Goal: Task Accomplishment & Management: Manage account settings

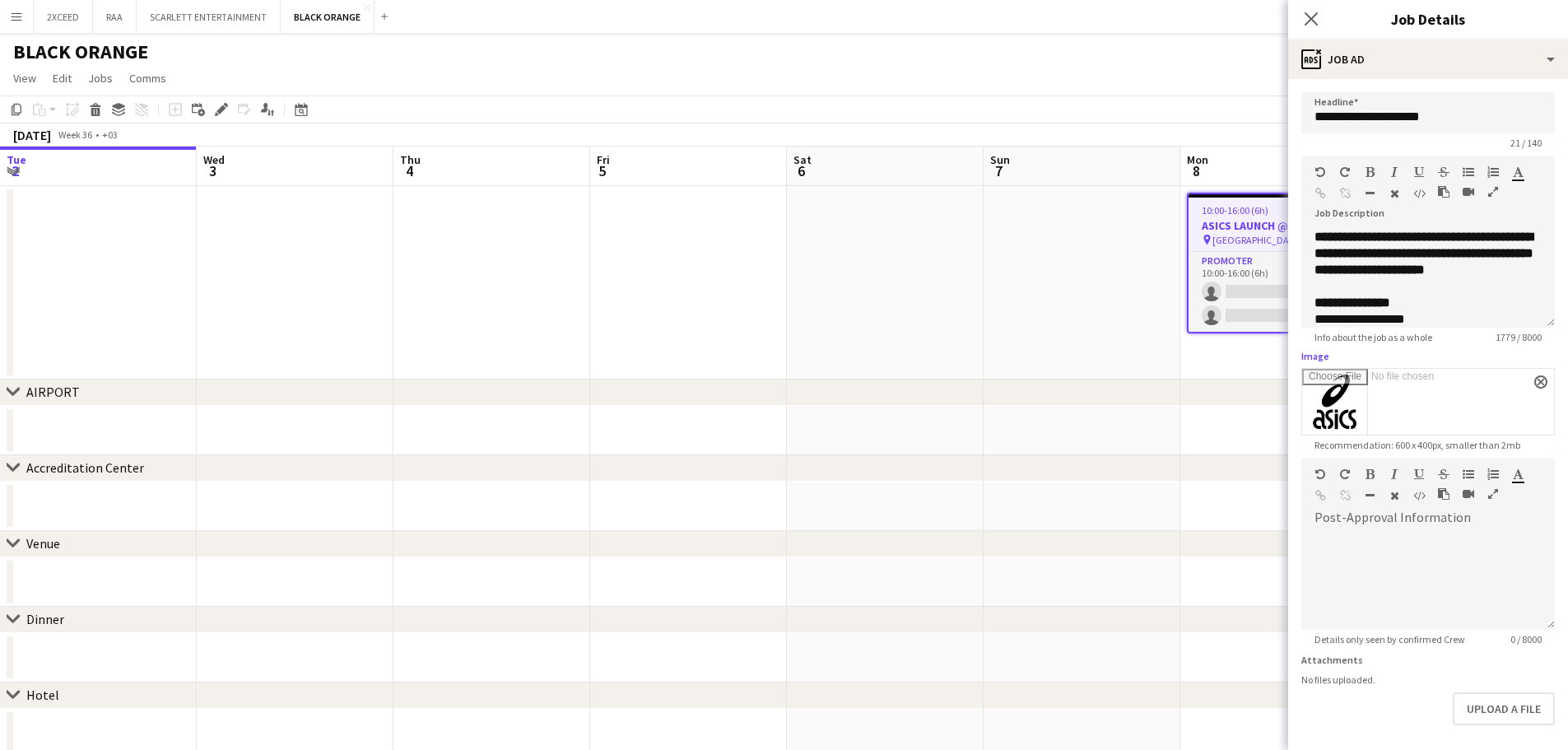
scroll to position [0, 559]
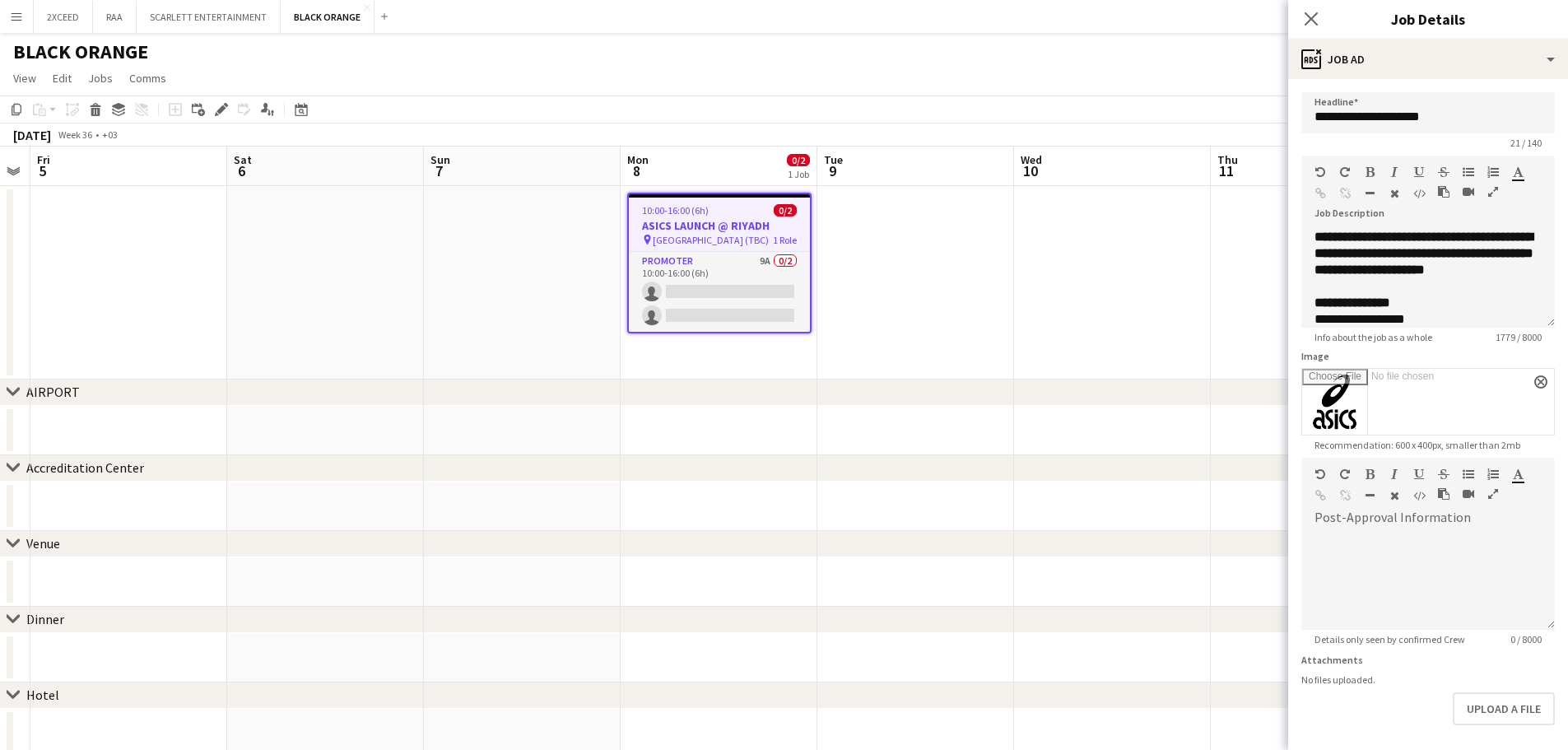
click at [766, 227] on h3 "ASICS LAUNCH @ RIYADH" at bounding box center [719, 226] width 181 height 15
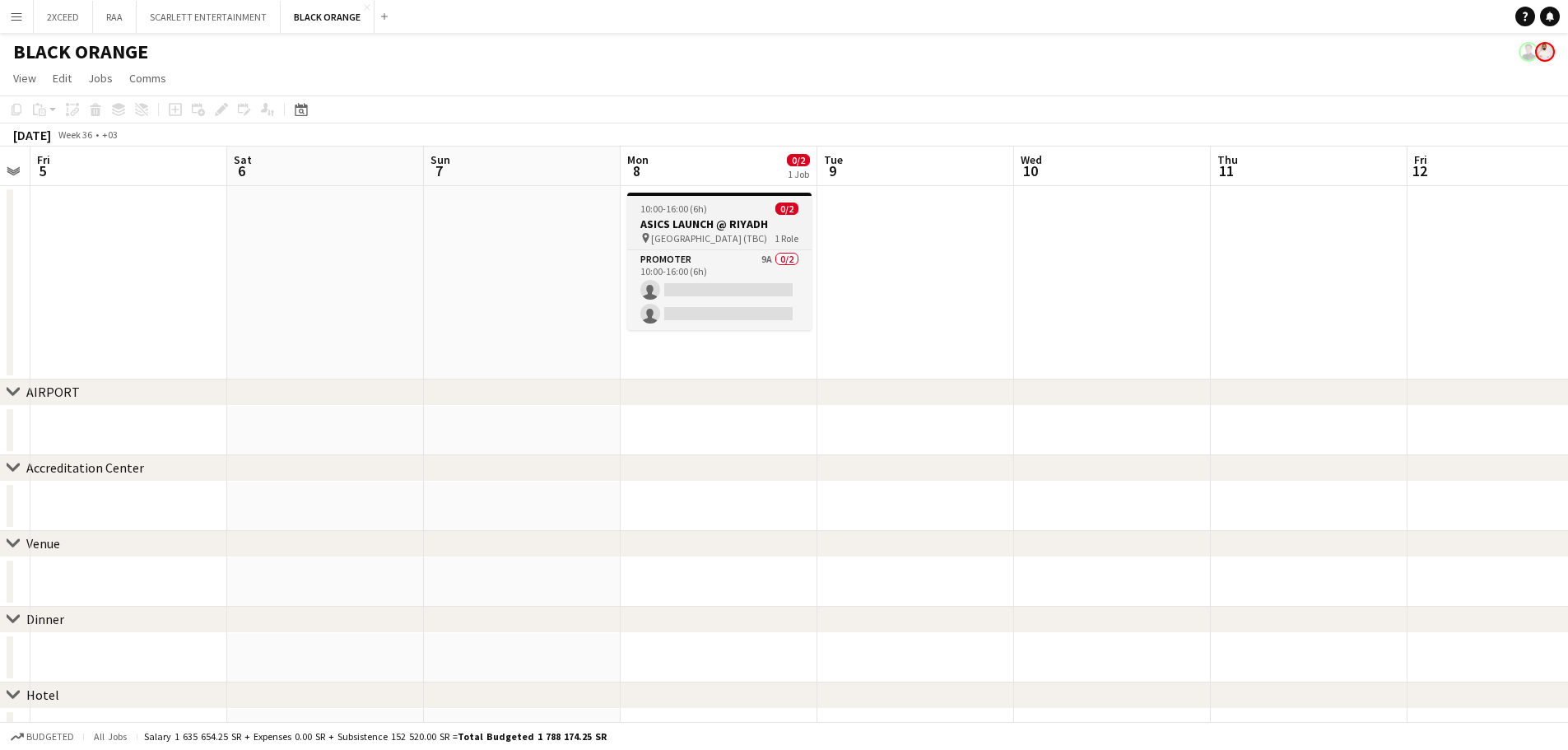
click at [766, 227] on h3 "ASICS LAUNCH @ RIYADH" at bounding box center [720, 224] width 184 height 15
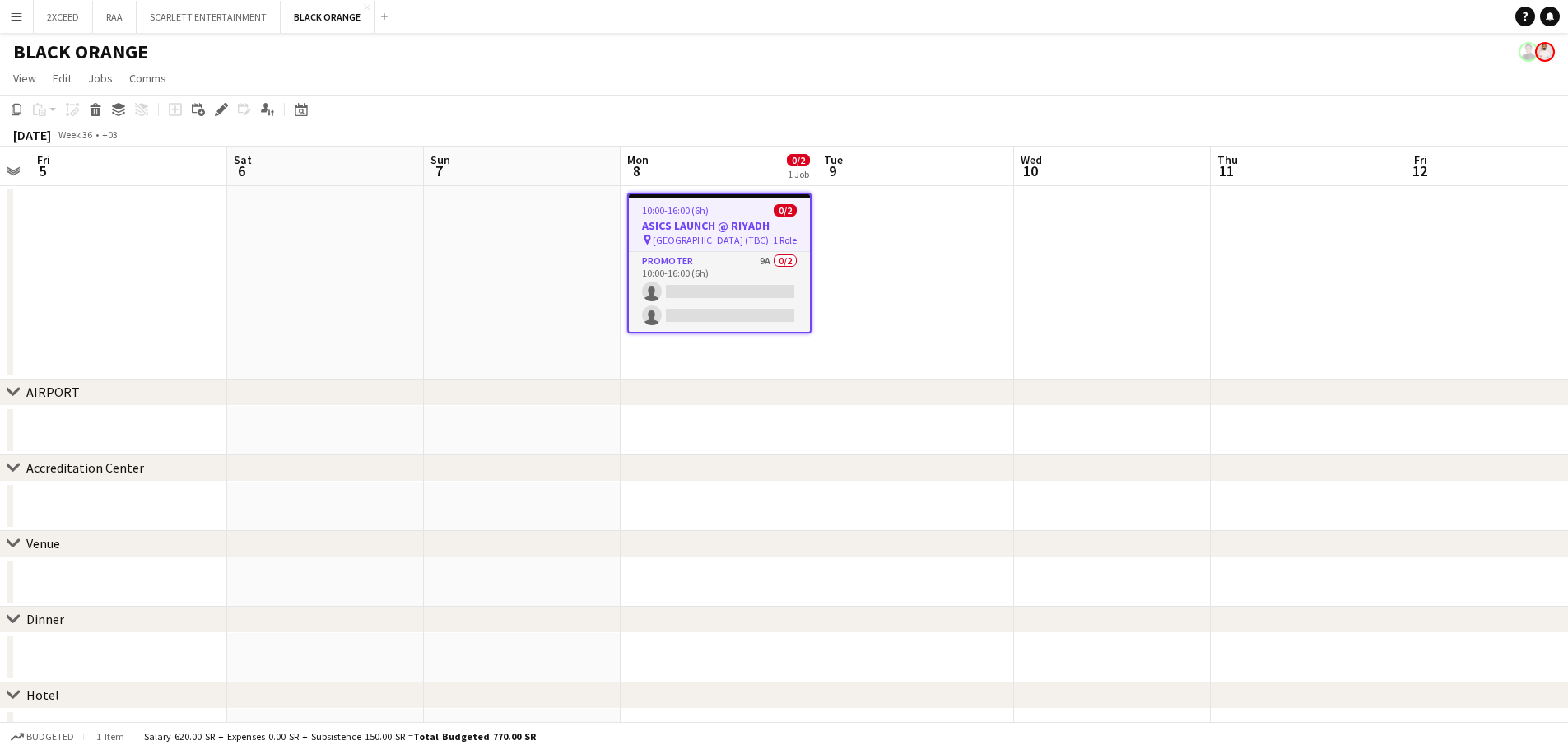
click at [699, 230] on h3 "ASICS LAUNCH @ RIYADH" at bounding box center [719, 226] width 181 height 15
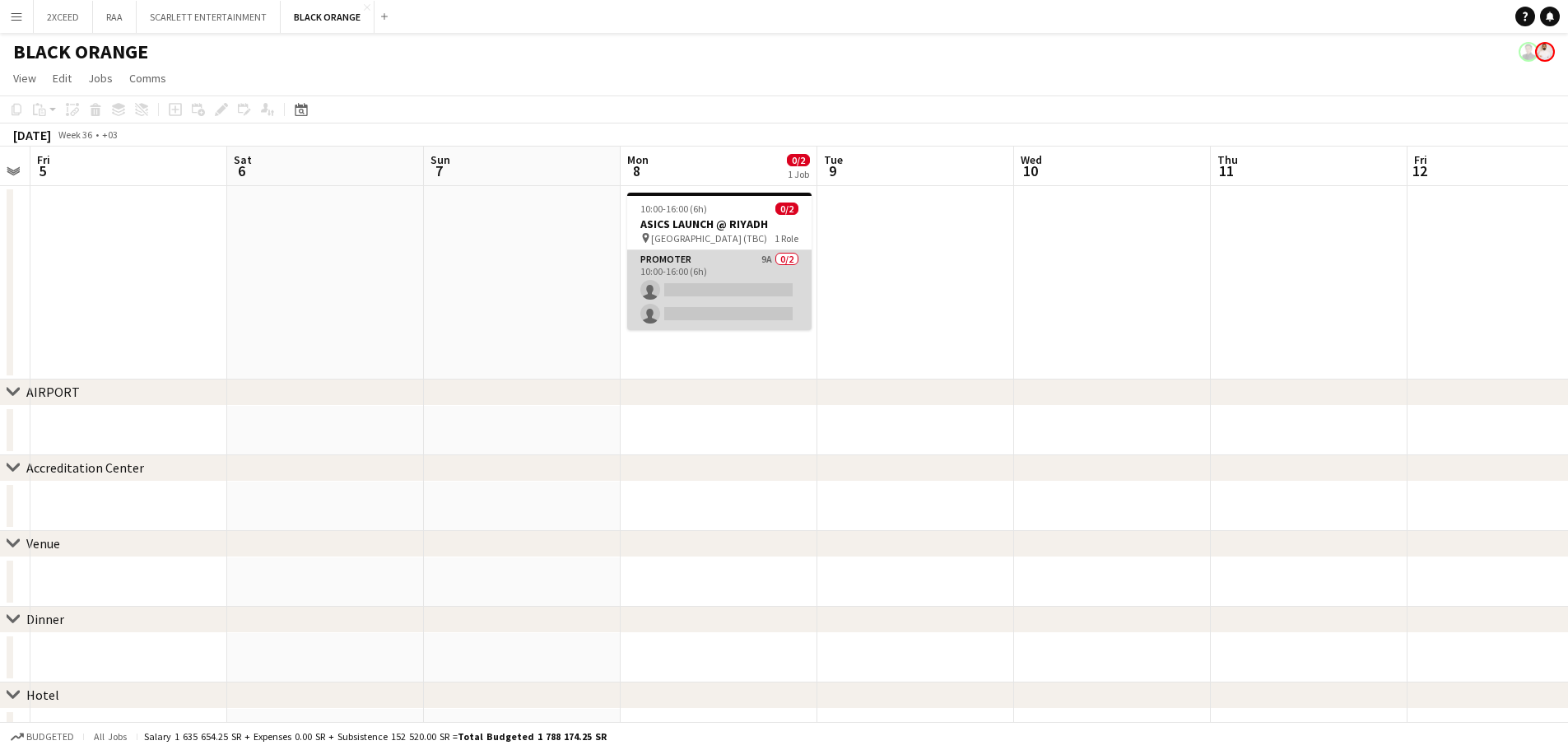
click at [725, 281] on app-card-role "Promoter 9A 0/2 10:00-16:00 (6h) single-neutral-actions single-neutral-actions" at bounding box center [720, 290] width 184 height 80
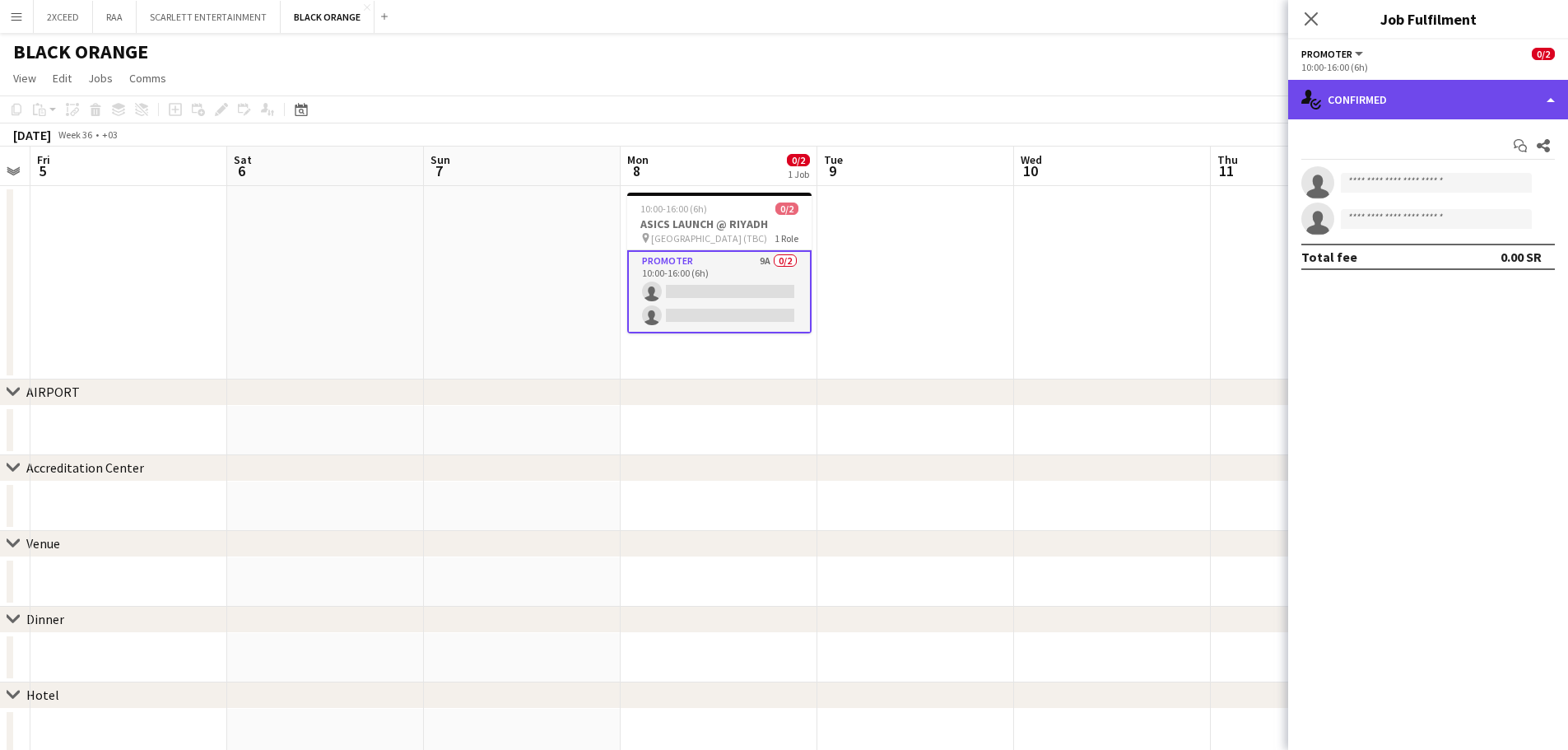
click at [1425, 99] on div "single-neutral-actions-check-2 Confirmed" at bounding box center [1428, 100] width 280 height 40
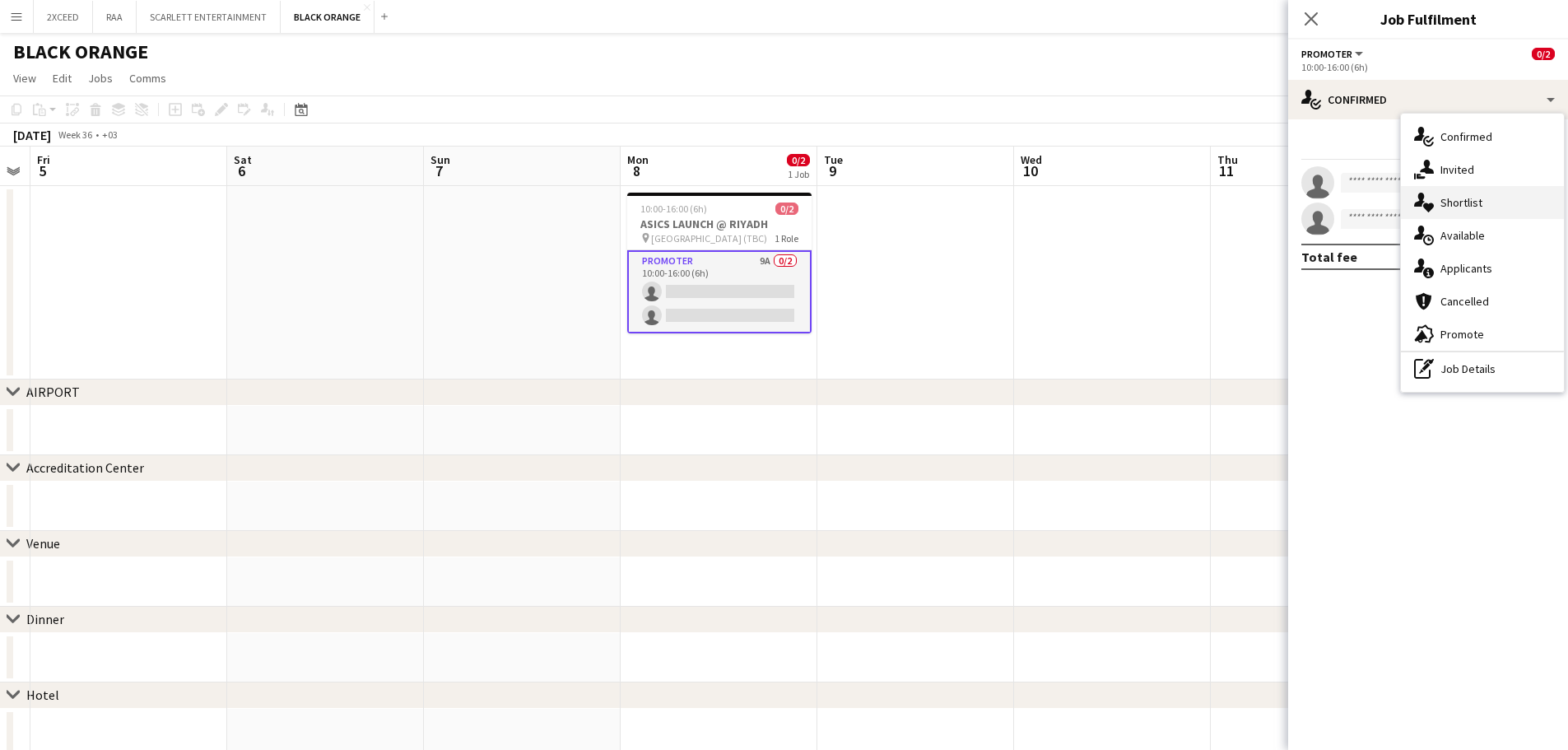
click at [1473, 205] on span "Shortlist" at bounding box center [1461, 203] width 42 height 15
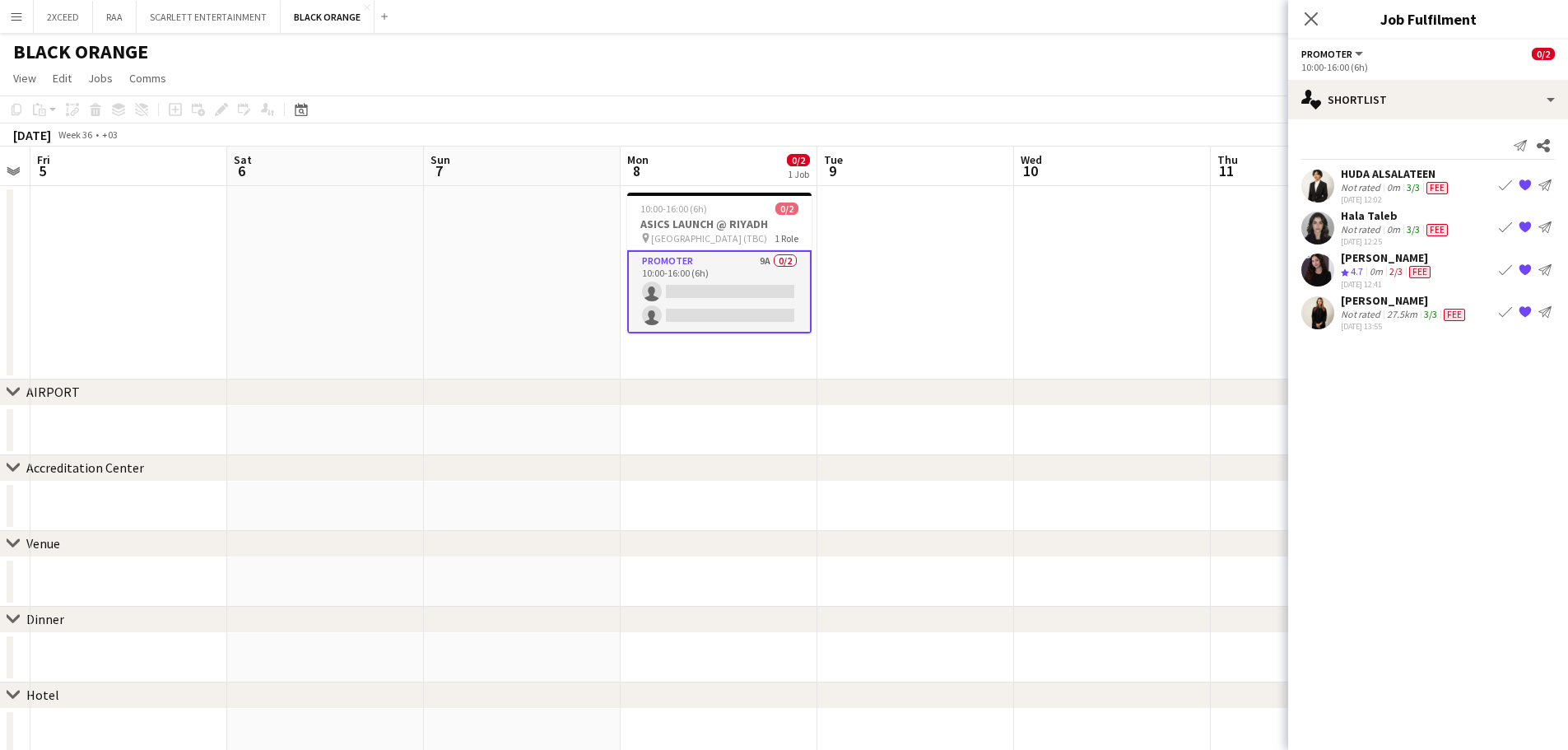
click at [1316, 179] on app-user-avatar at bounding box center [1317, 186] width 33 height 33
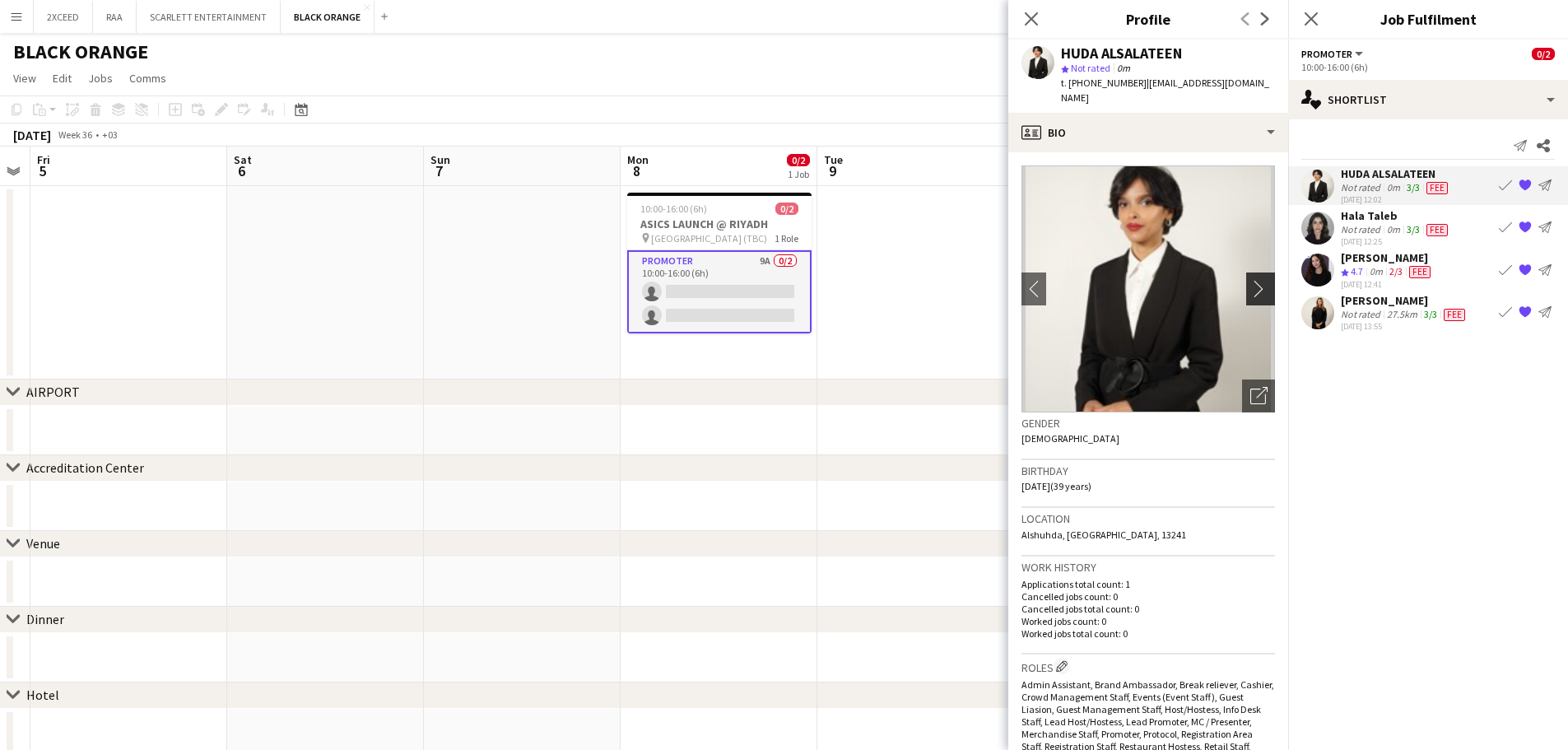
click at [1251, 280] on app-icon "chevron-right" at bounding box center [1263, 288] width 26 height 18
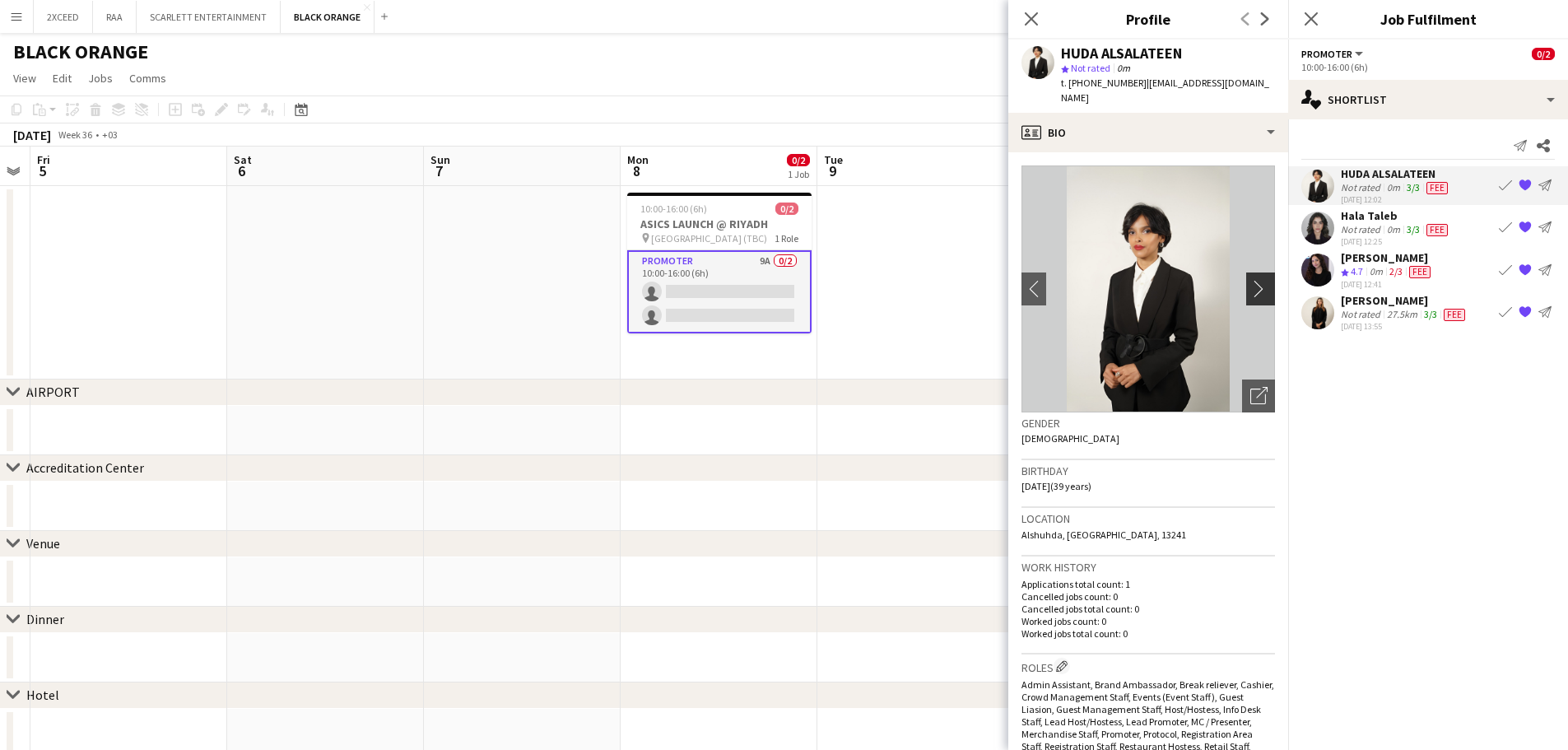
click at [1251, 280] on app-icon "chevron-right" at bounding box center [1263, 288] width 26 height 18
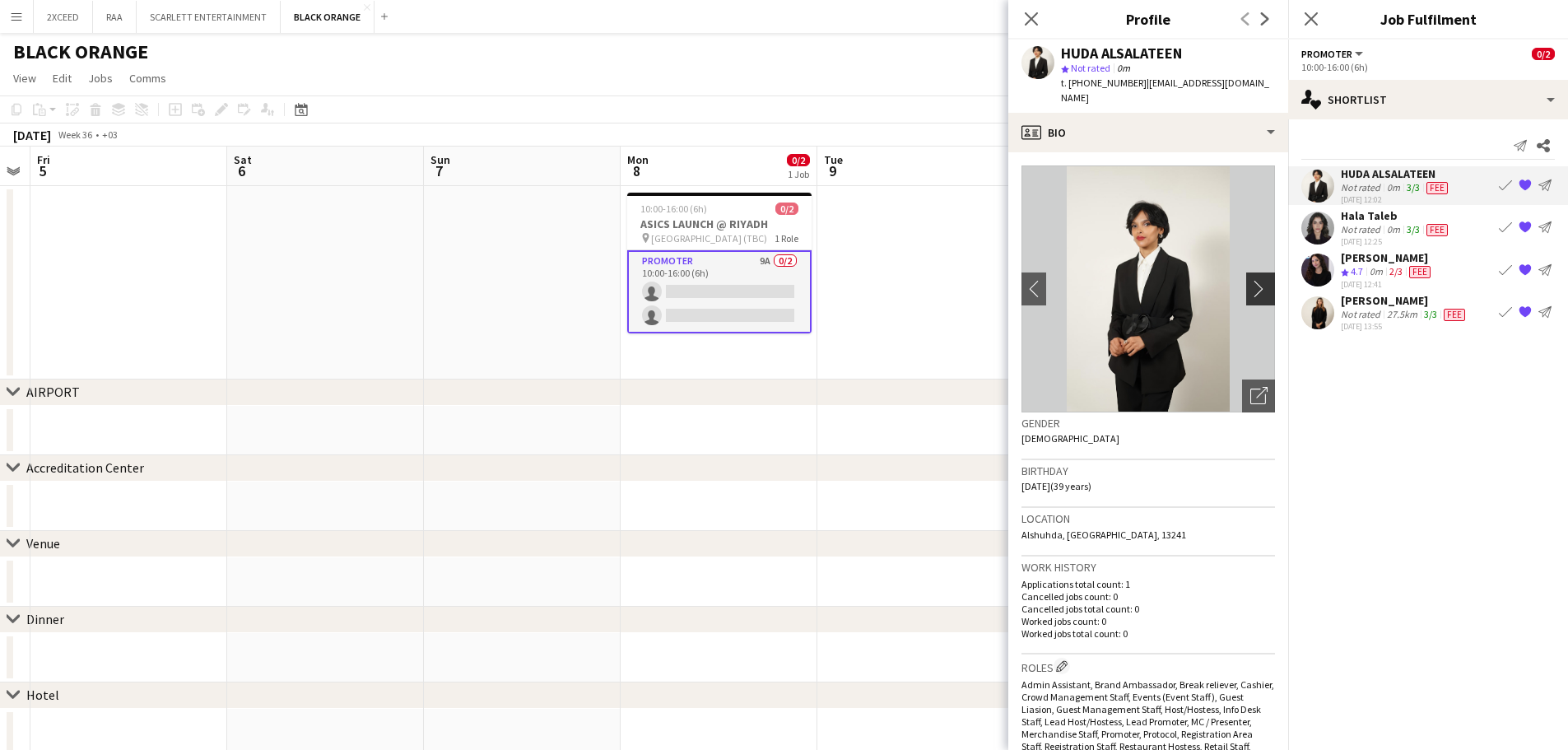
click at [1251, 280] on app-icon "chevron-right" at bounding box center [1263, 288] width 26 height 18
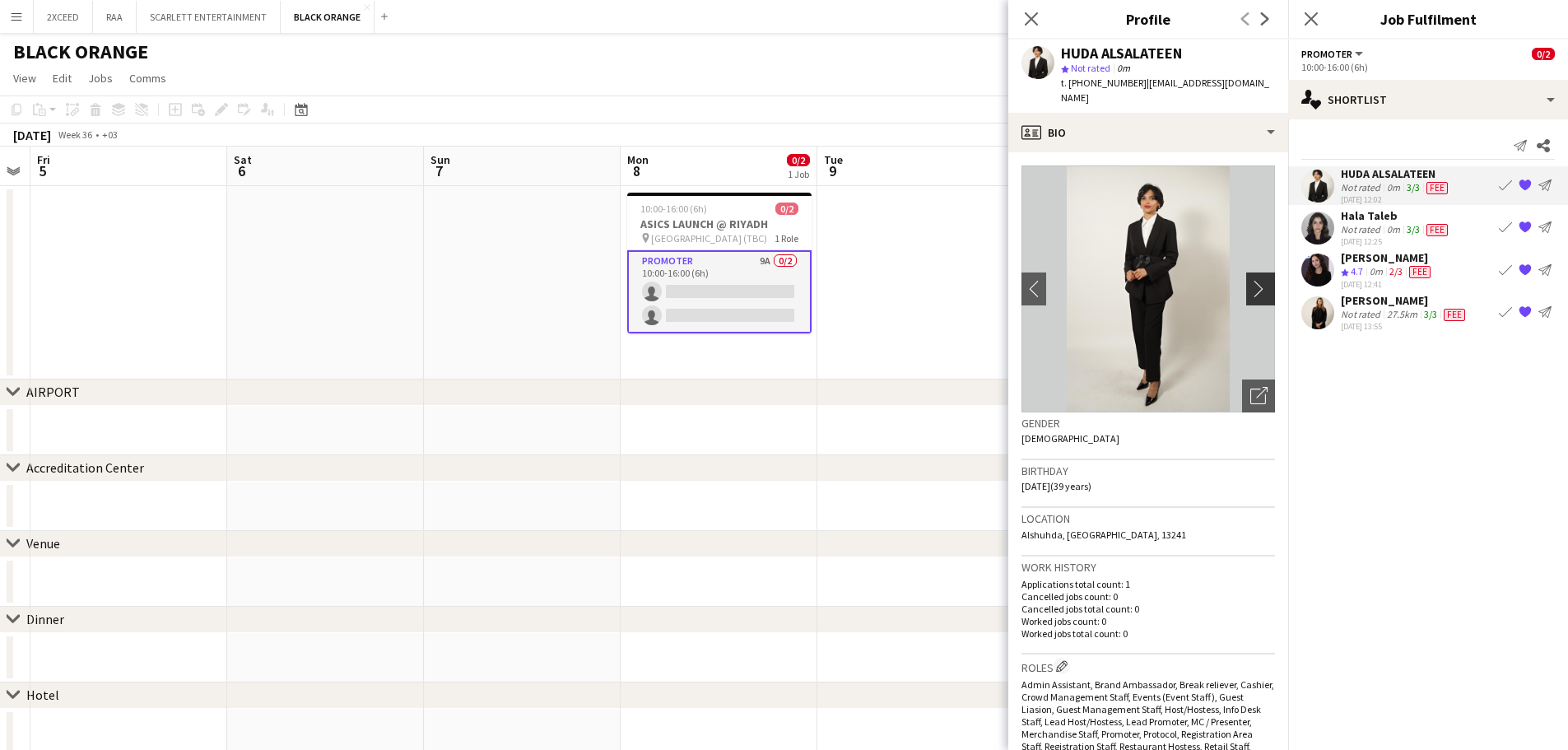
click at [1251, 280] on app-icon "chevron-right" at bounding box center [1263, 288] width 26 height 18
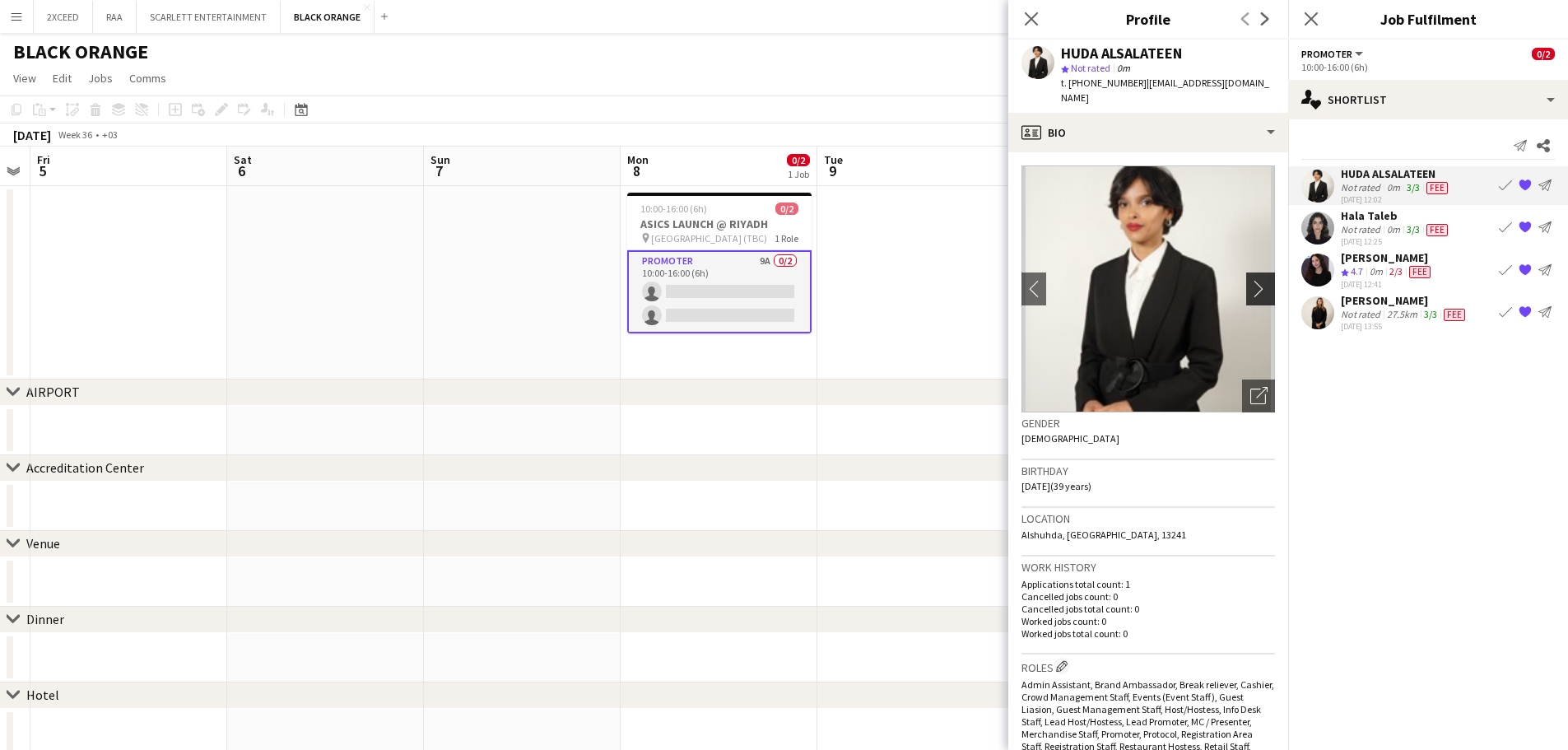
click at [1251, 280] on app-icon "chevron-right" at bounding box center [1263, 288] width 26 height 18
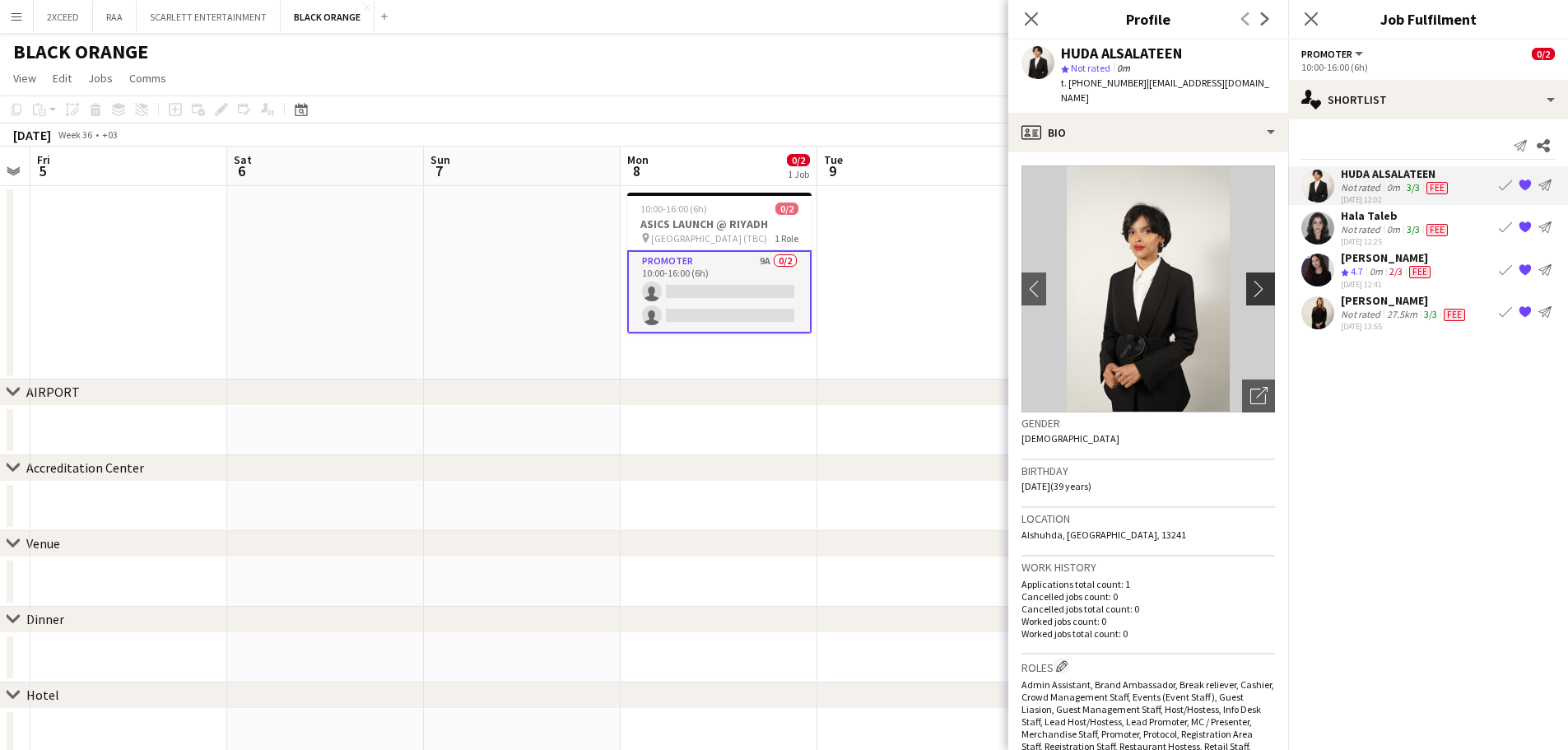
click at [1251, 280] on app-icon "chevron-right" at bounding box center [1263, 288] width 26 height 18
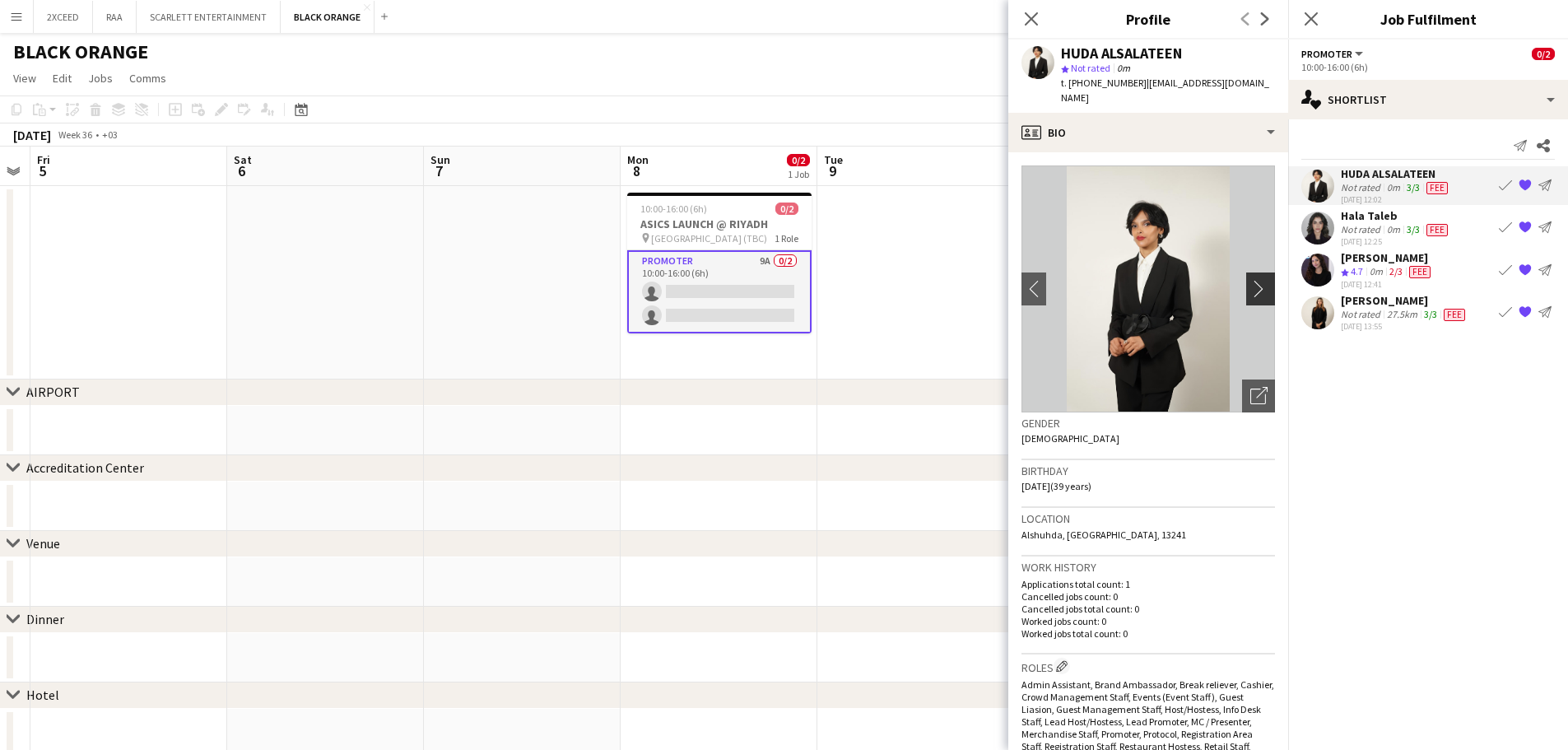
click at [1251, 280] on app-icon "chevron-right" at bounding box center [1263, 288] width 26 height 18
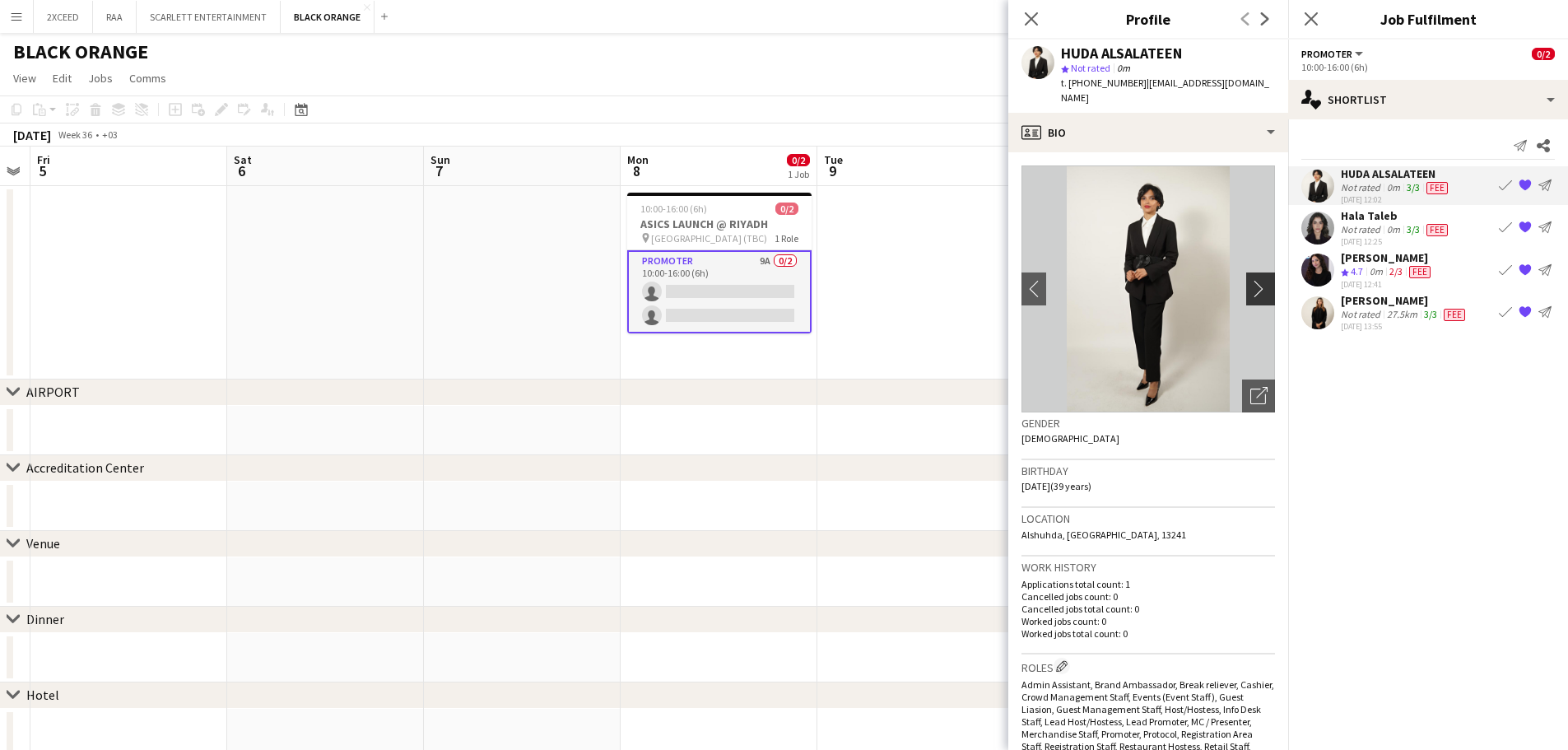
click at [1251, 280] on app-icon "chevron-right" at bounding box center [1263, 288] width 26 height 18
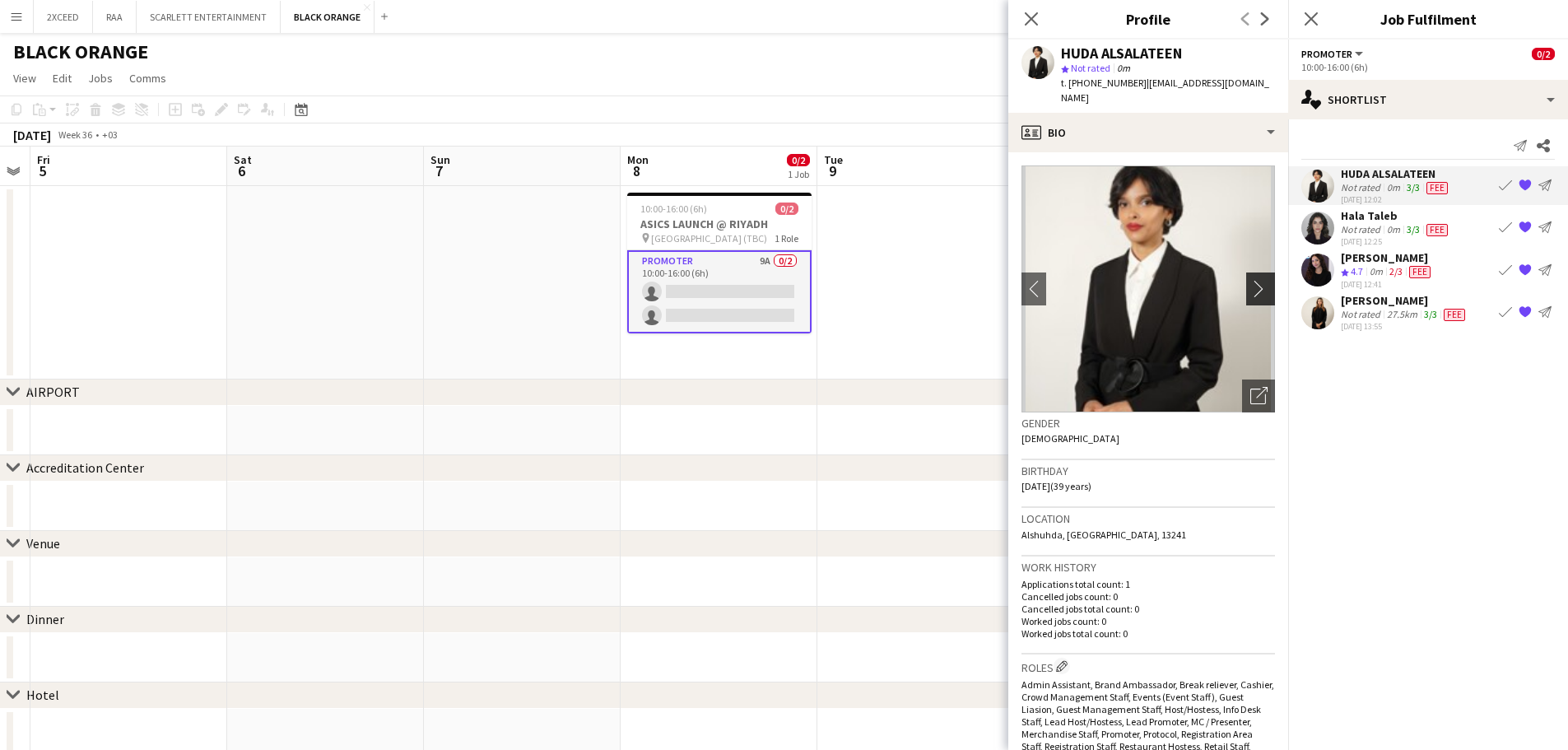
click at [1251, 280] on app-icon "chevron-right" at bounding box center [1263, 288] width 26 height 18
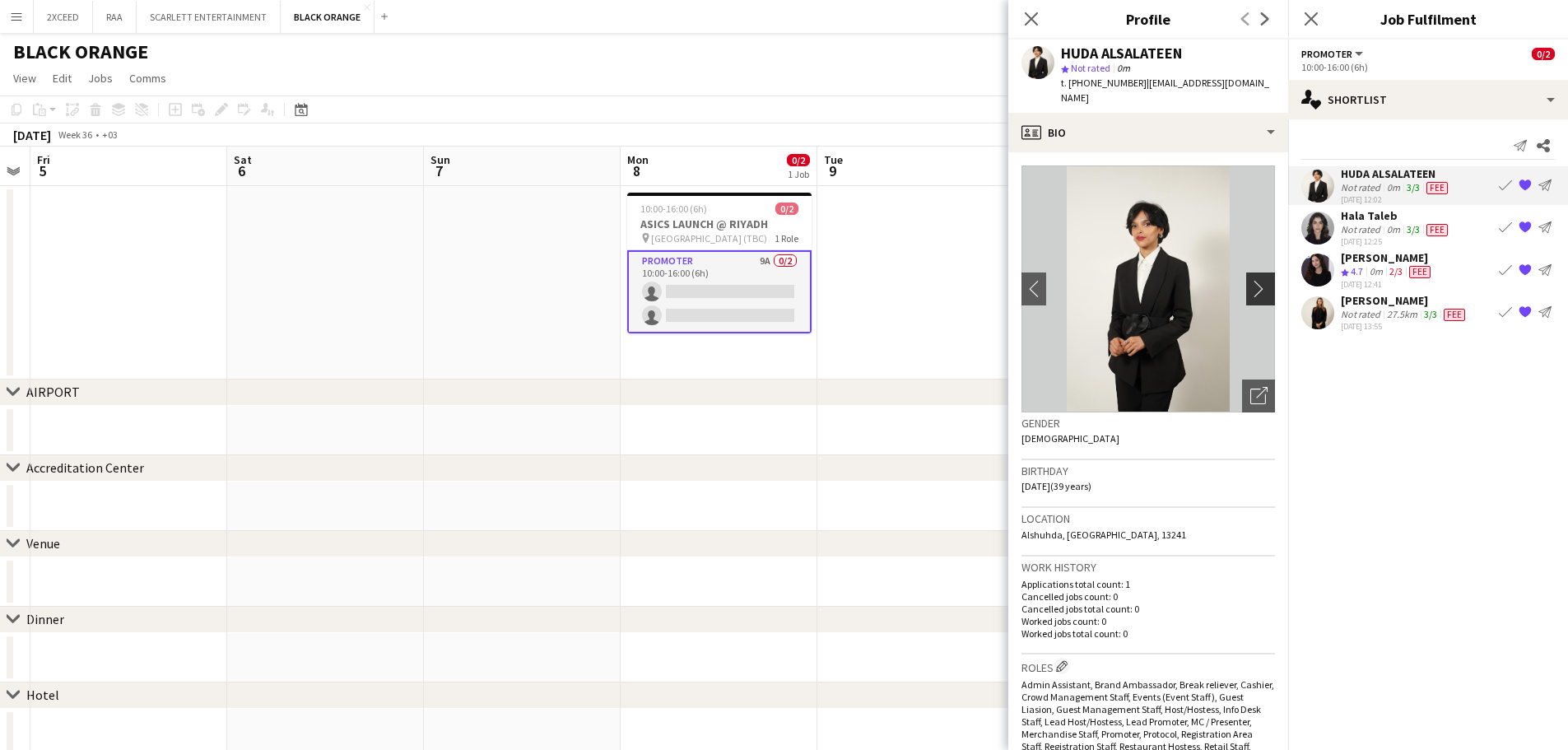
click at [1251, 280] on app-icon "chevron-right" at bounding box center [1263, 288] width 26 height 18
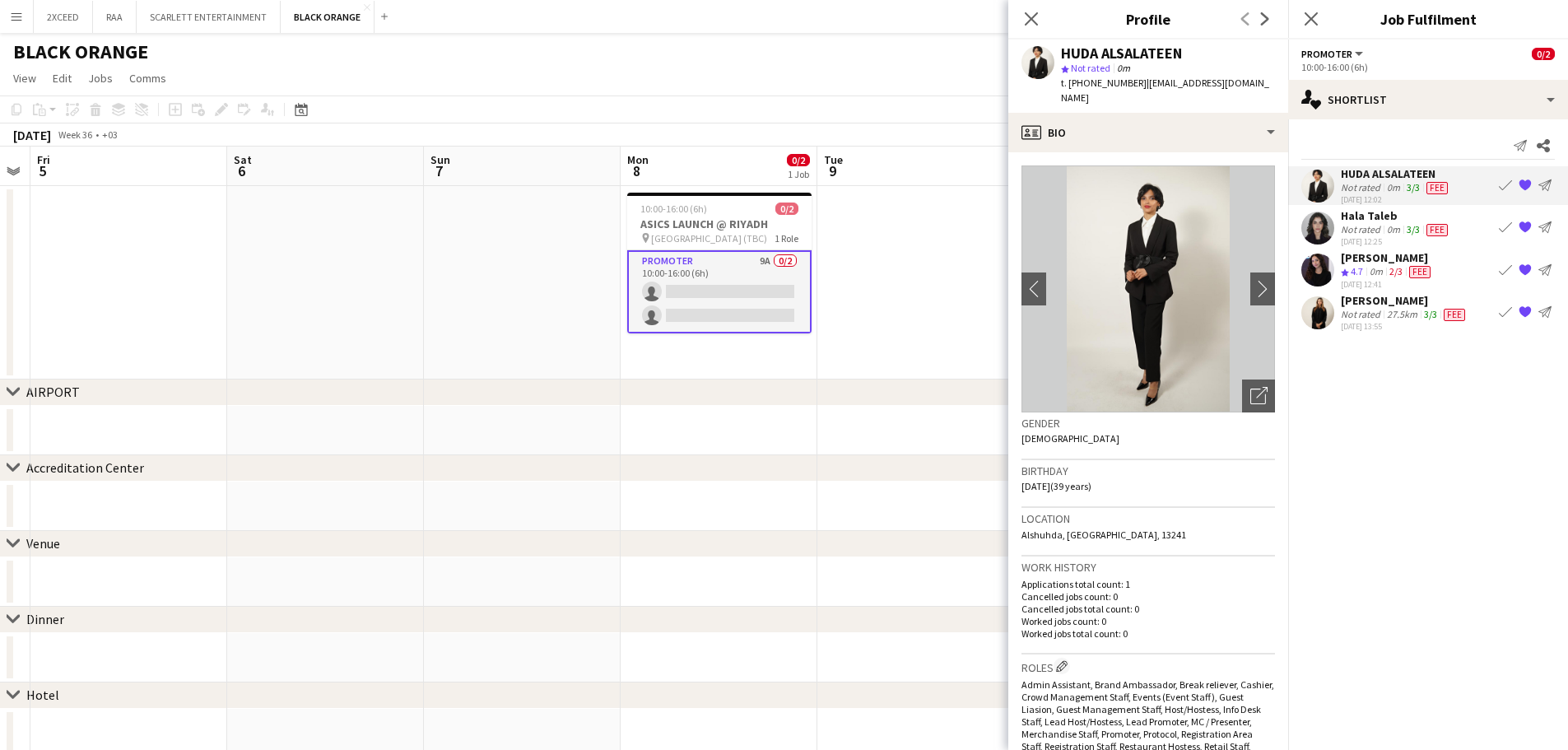
click at [1355, 215] on div "Hala Taleb" at bounding box center [1396, 216] width 111 height 15
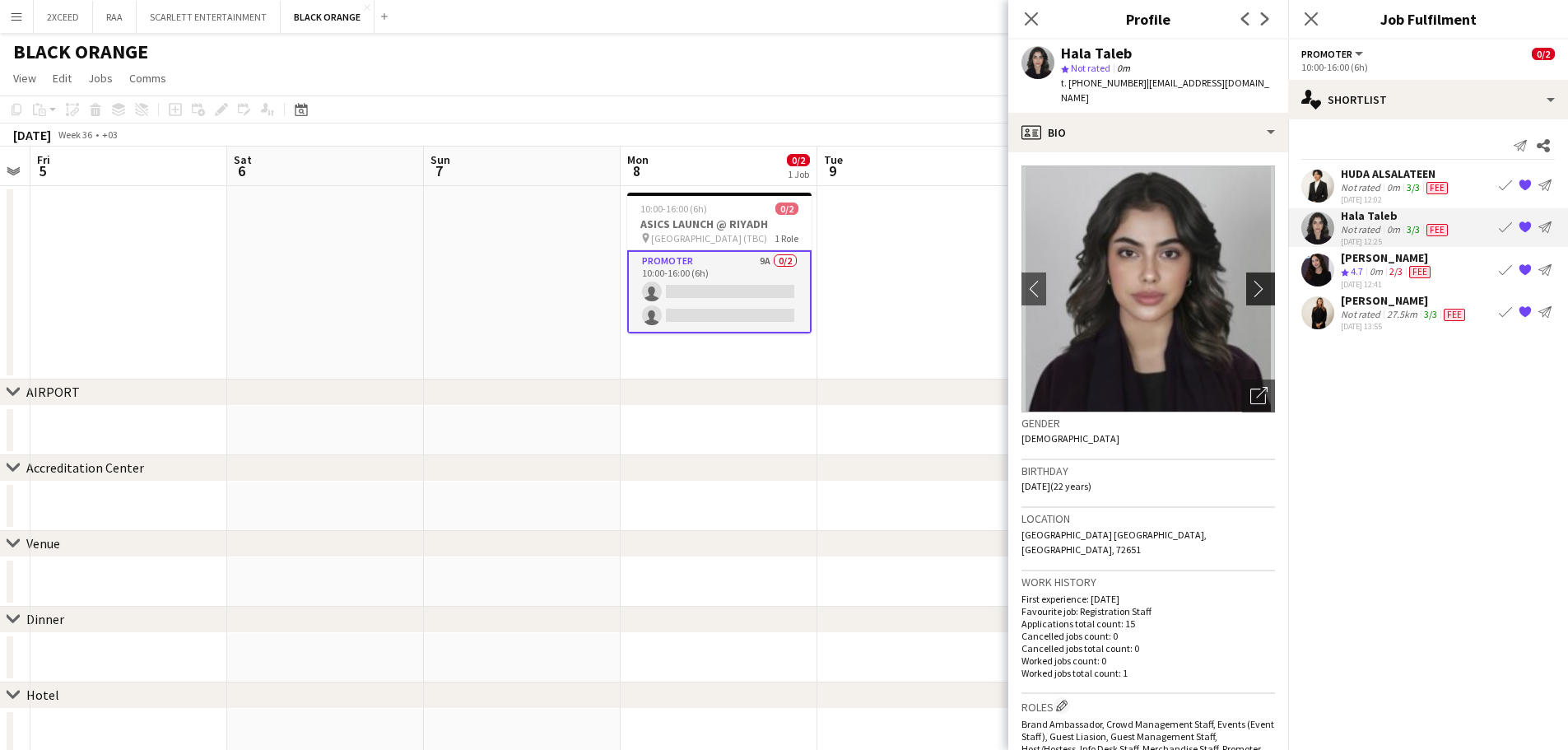
click at [1250, 280] on app-icon "chevron-right" at bounding box center [1263, 288] width 26 height 18
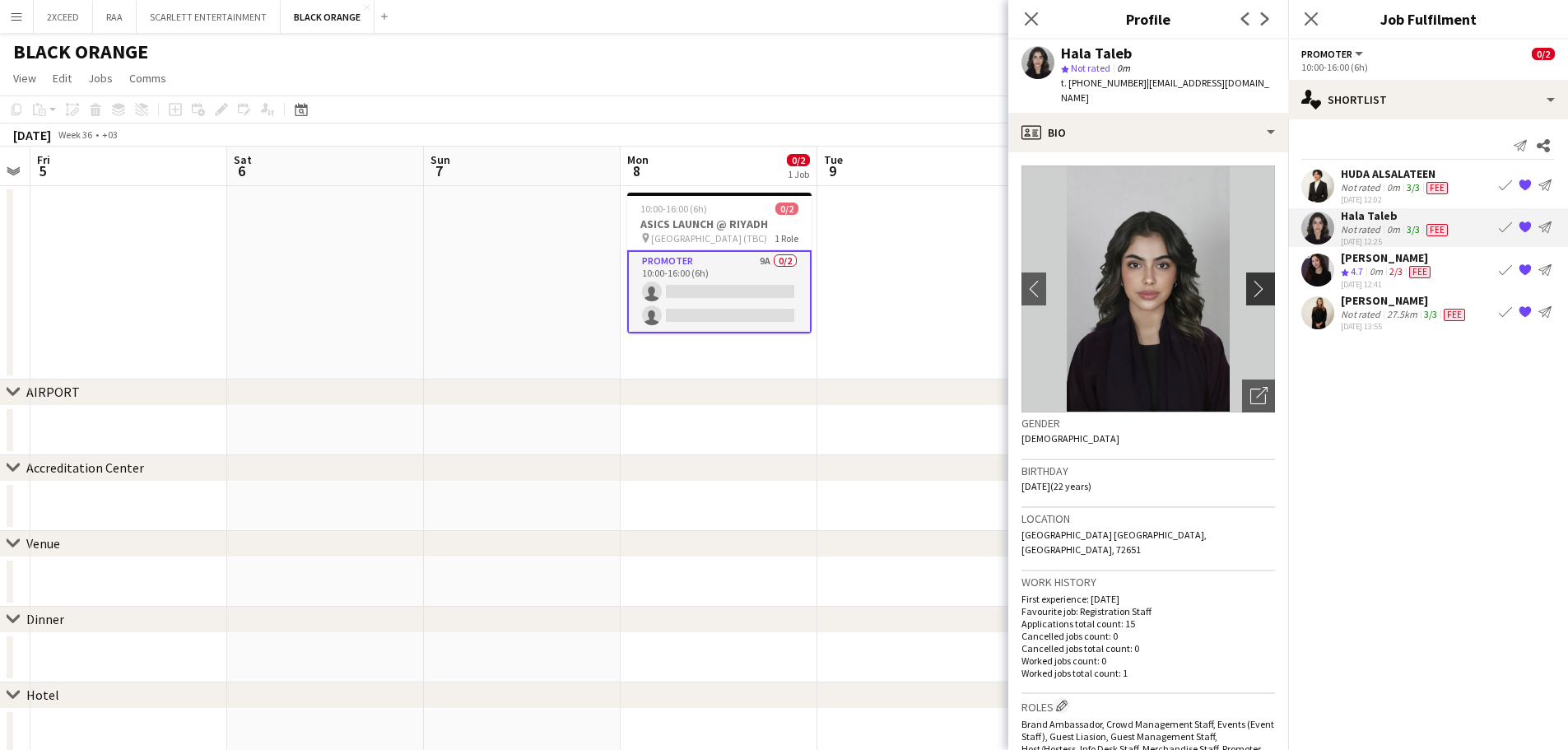
click at [1250, 280] on app-icon "chevron-right" at bounding box center [1263, 288] width 26 height 18
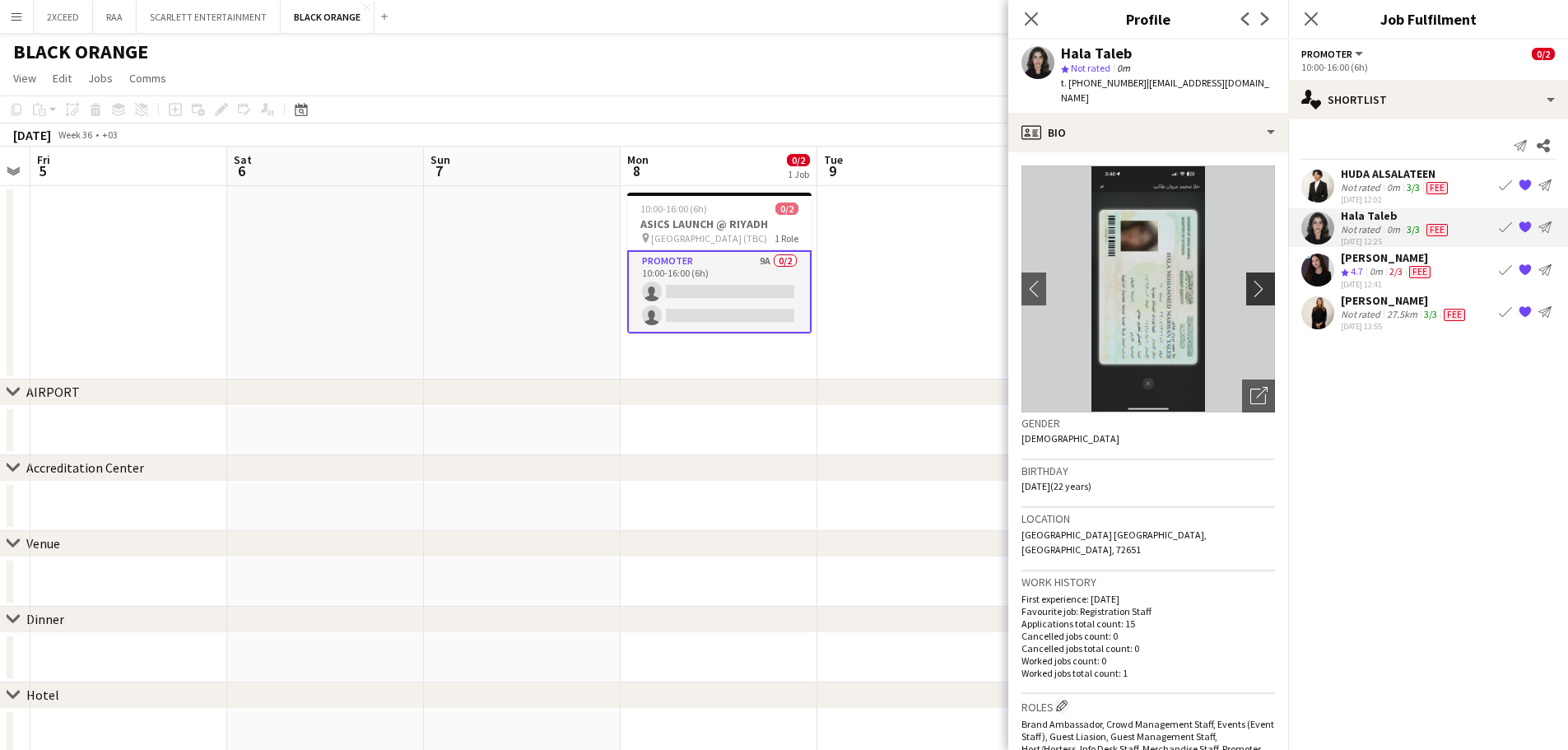
click at [1250, 280] on app-icon "chevron-right" at bounding box center [1263, 288] width 26 height 18
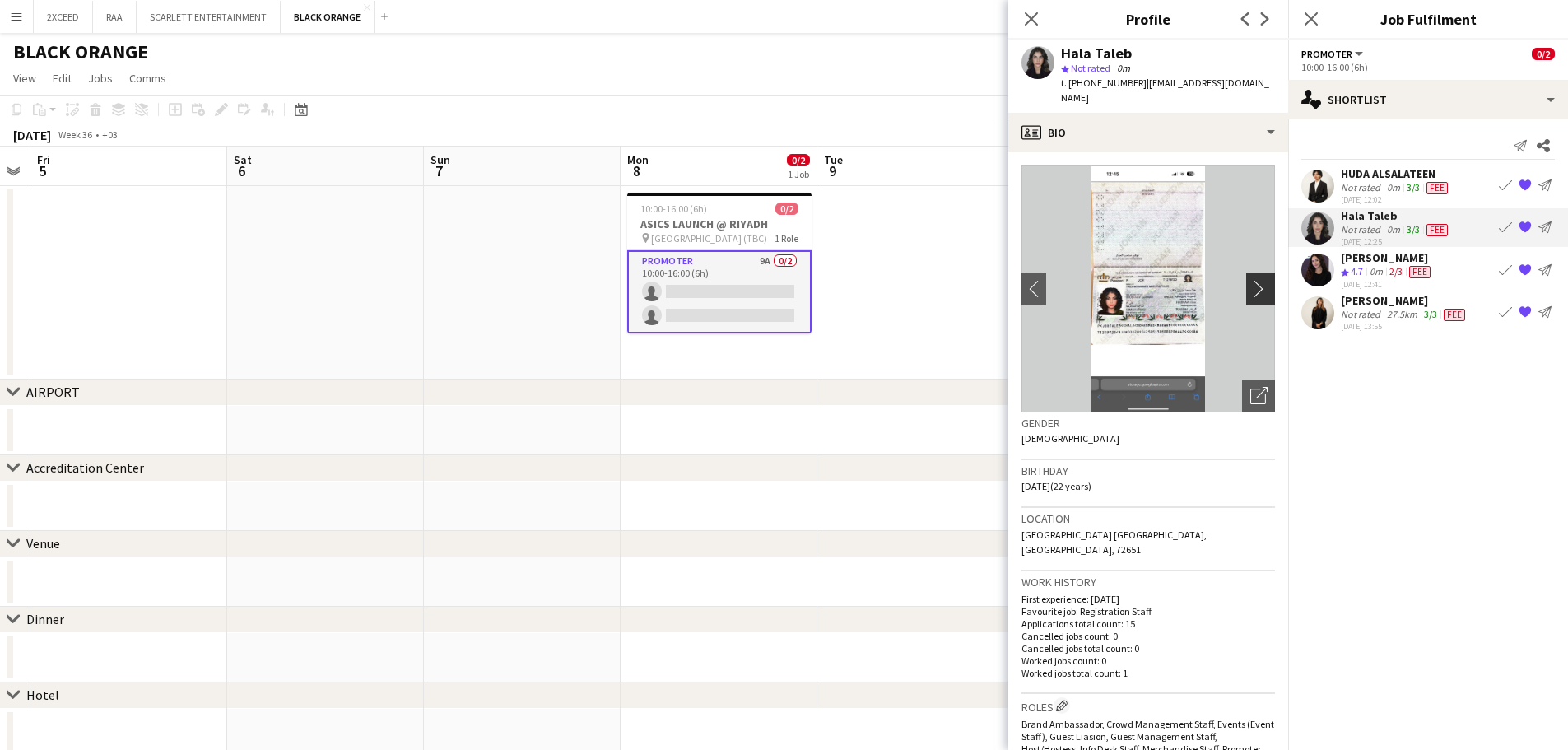
click at [1250, 280] on app-icon "chevron-right" at bounding box center [1263, 288] width 26 height 18
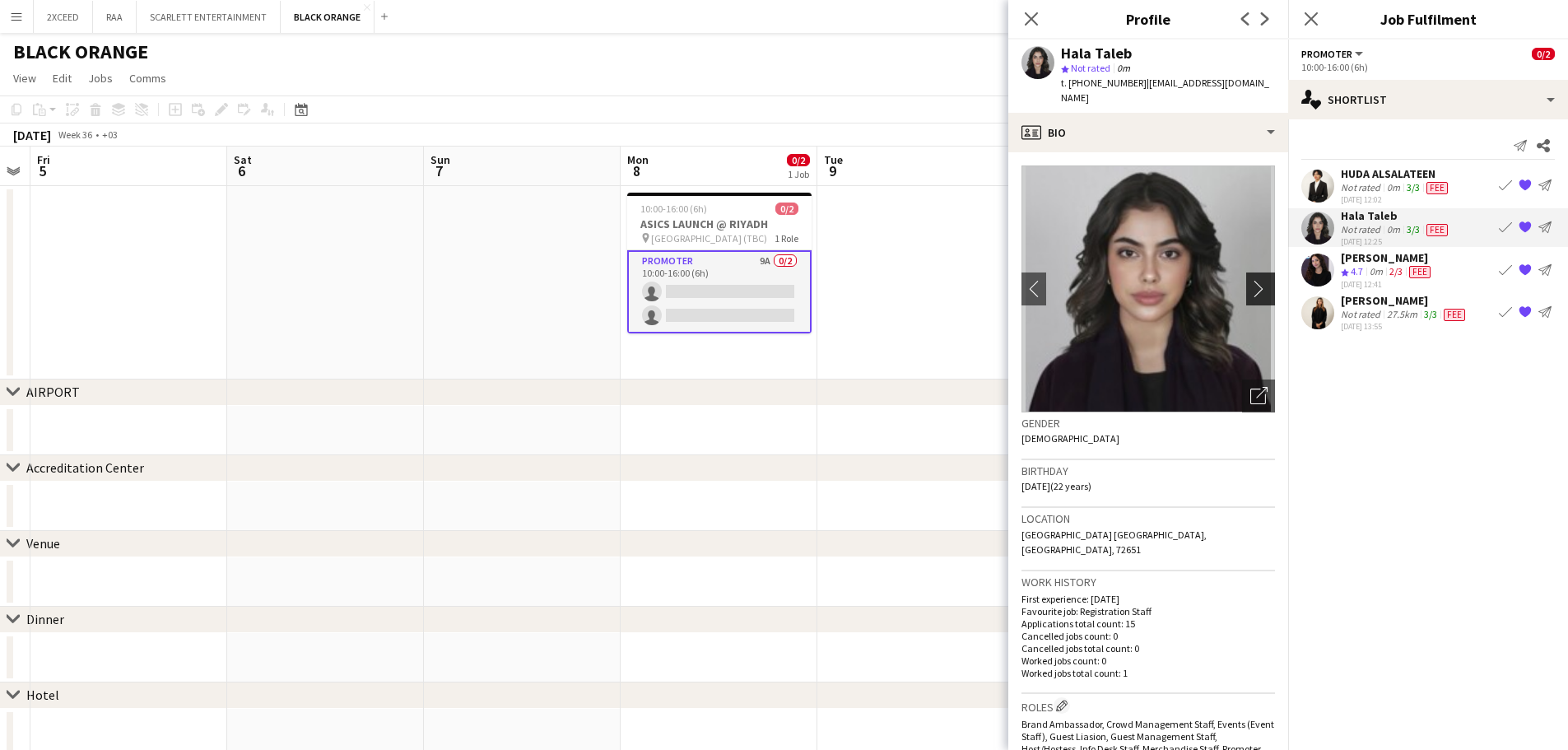
click at [1250, 280] on app-icon "chevron-right" at bounding box center [1263, 288] width 26 height 18
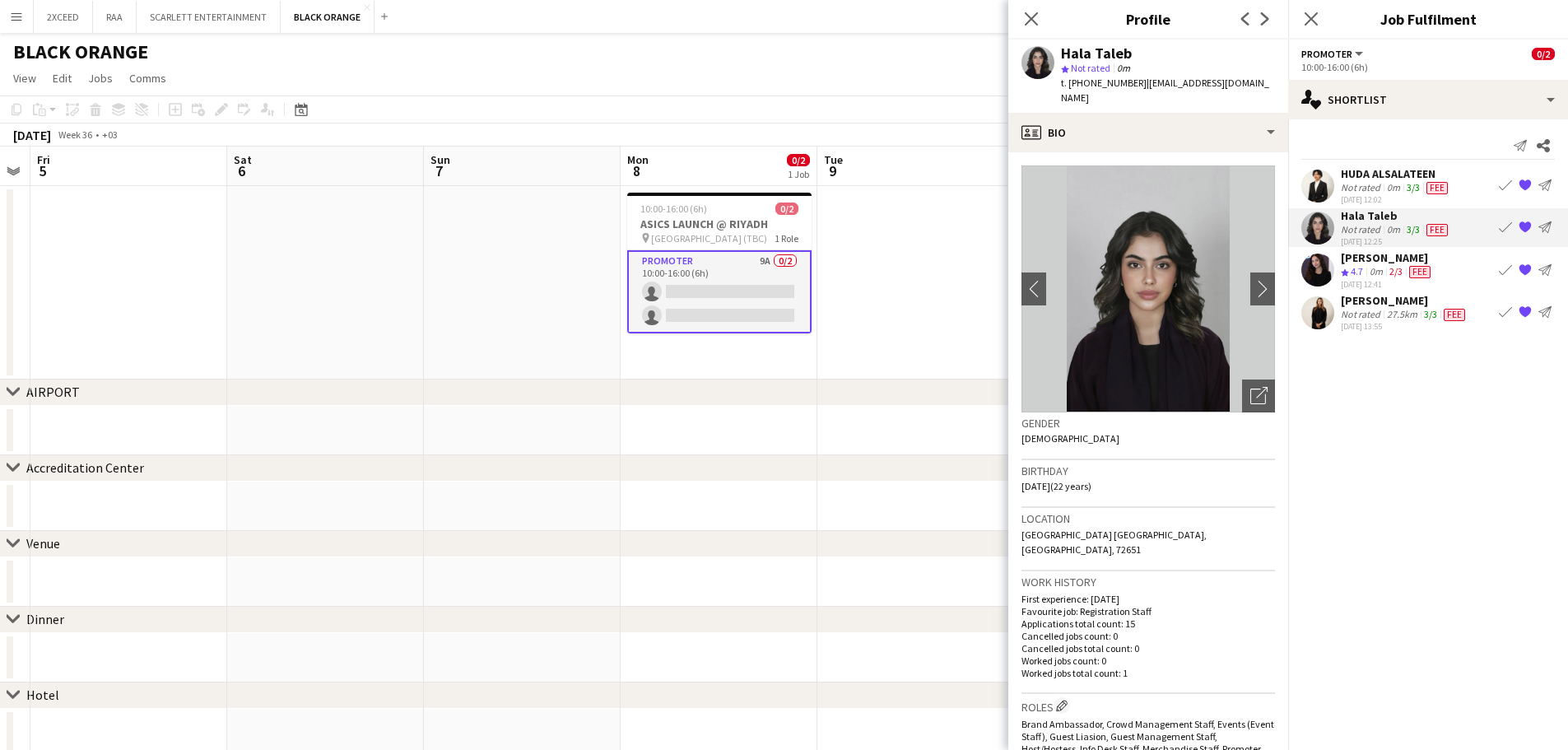
click at [1352, 257] on div "[PERSON_NAME]" at bounding box center [1387, 258] width 93 height 15
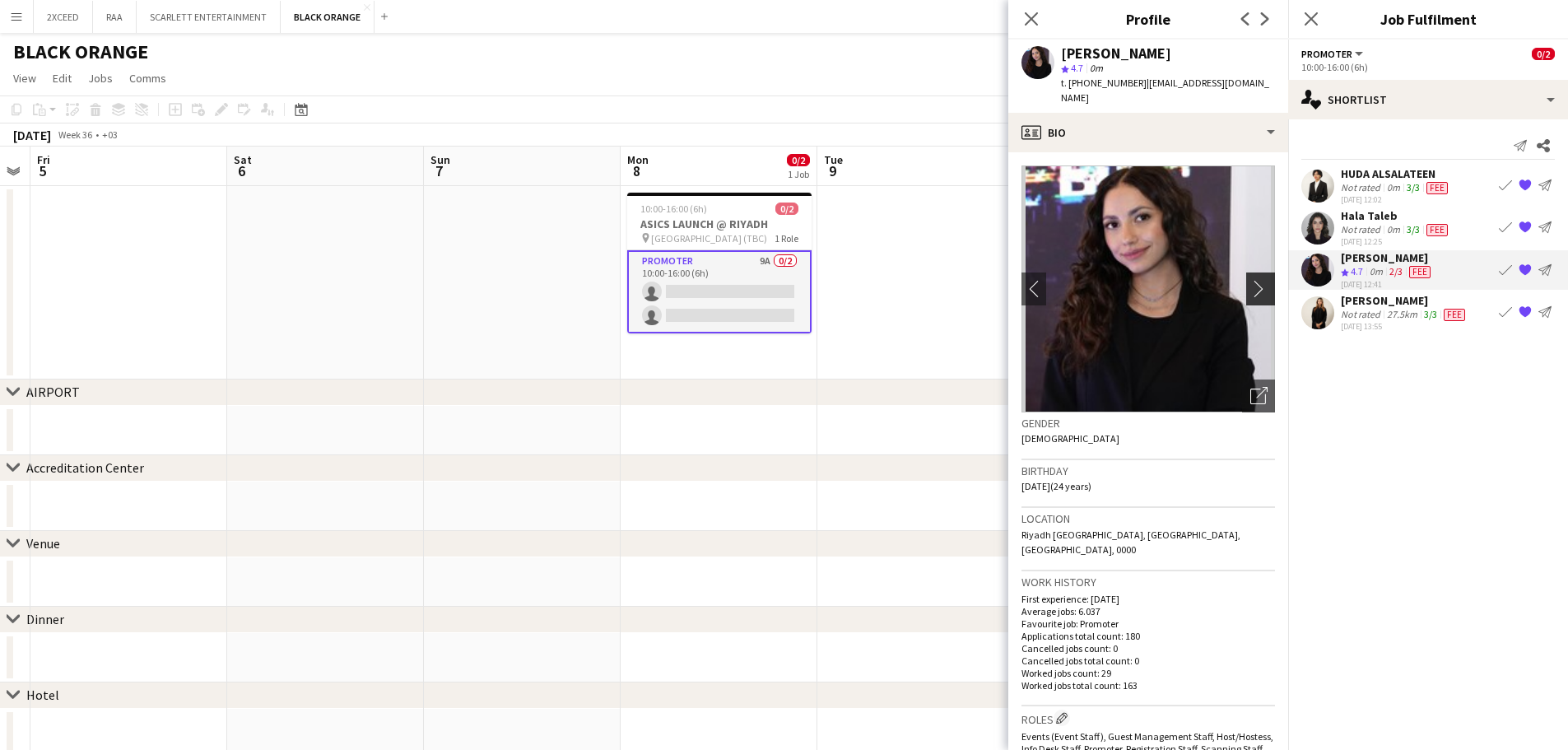
click at [1252, 280] on app-icon "chevron-right" at bounding box center [1263, 288] width 26 height 18
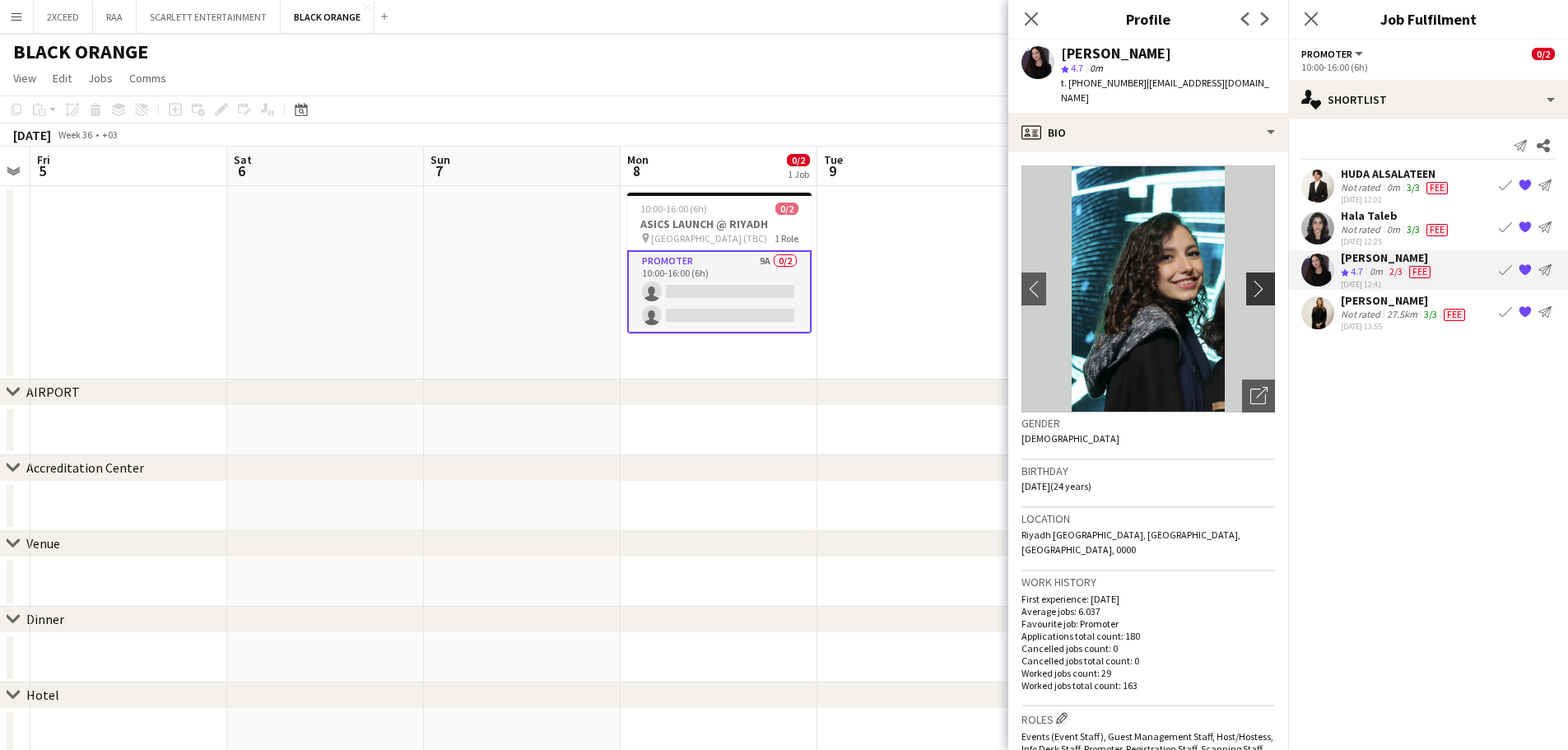
click at [1252, 280] on app-icon "chevron-right" at bounding box center [1263, 288] width 26 height 18
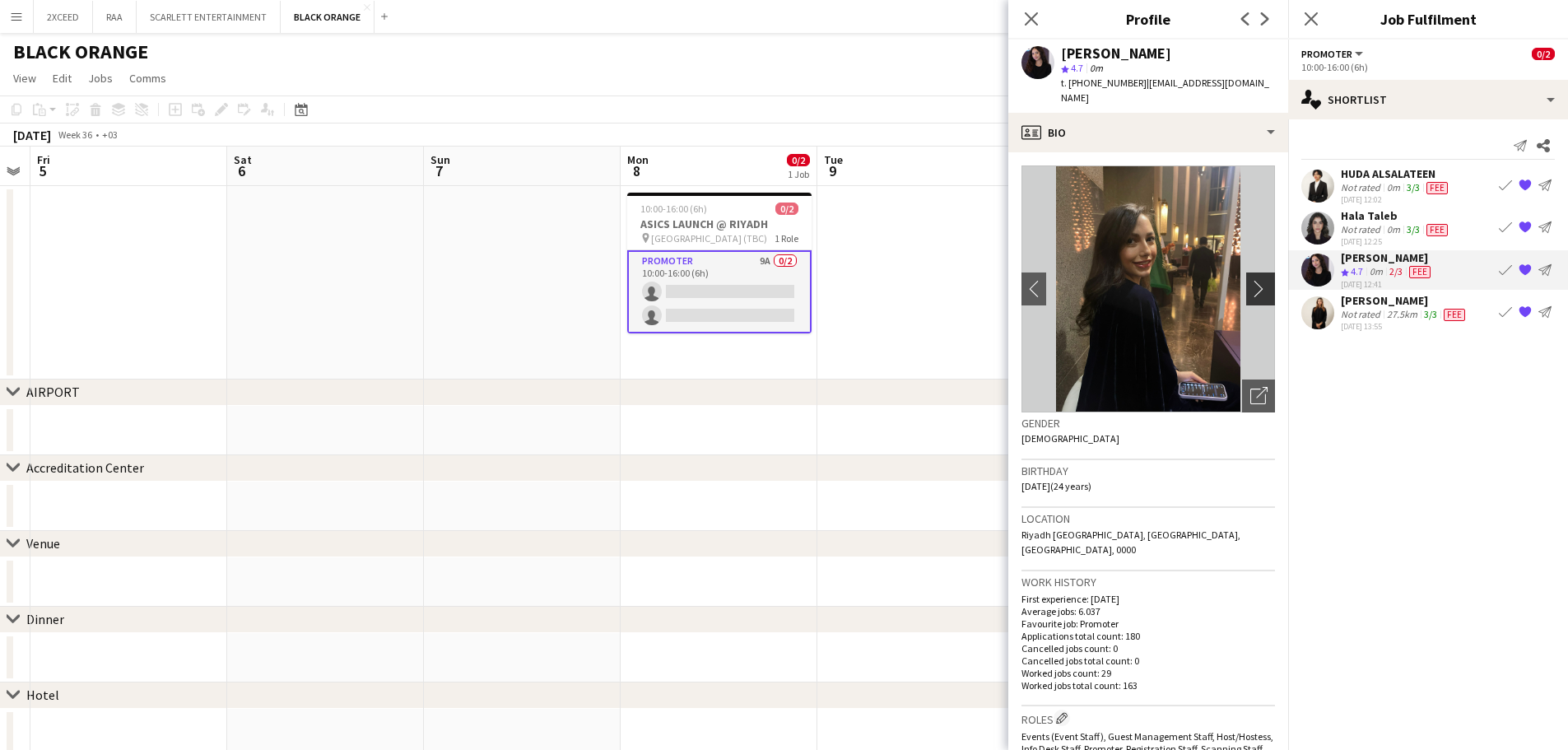
click at [1252, 280] on app-icon "chevron-right" at bounding box center [1263, 288] width 26 height 18
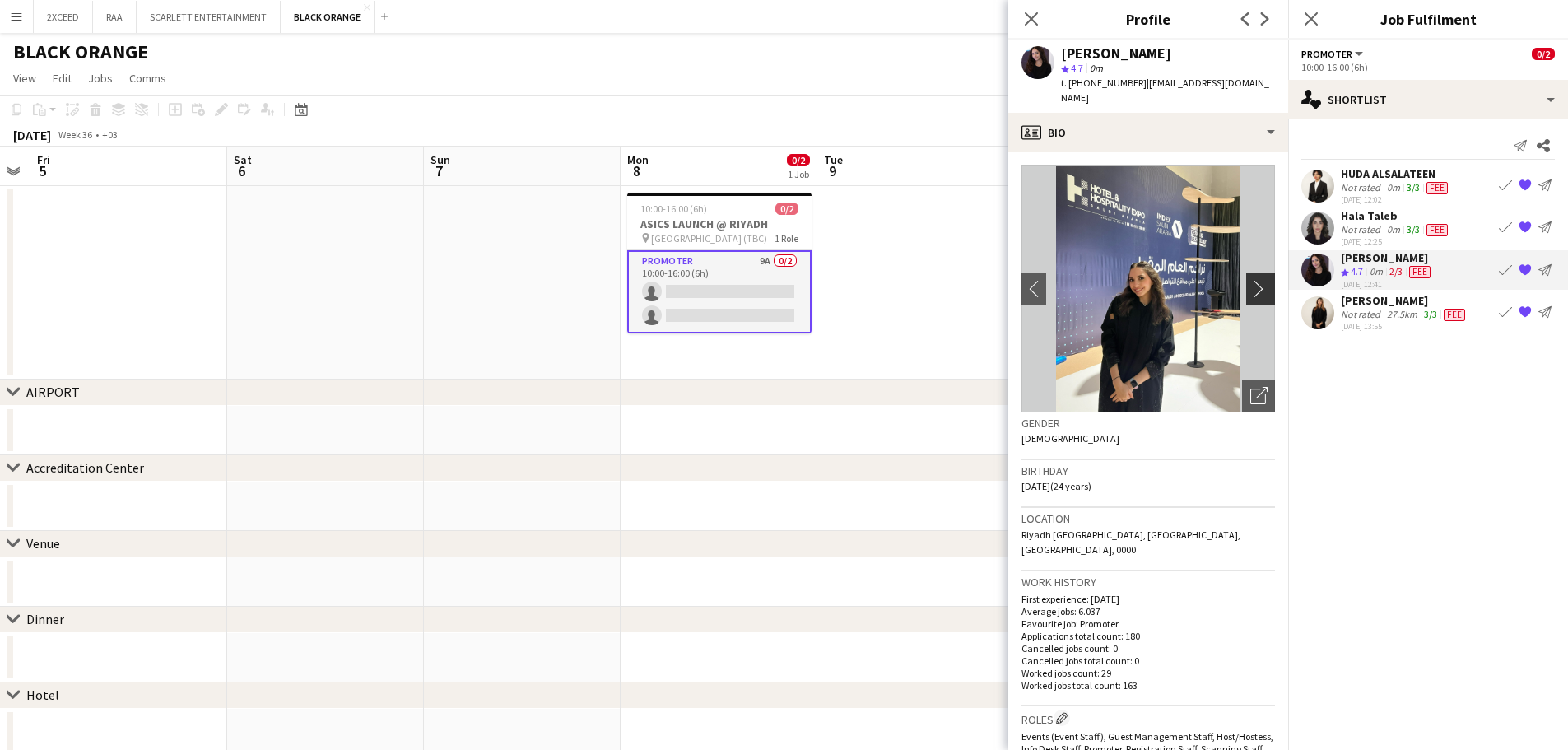
click at [1252, 280] on app-icon "chevron-right" at bounding box center [1263, 288] width 26 height 18
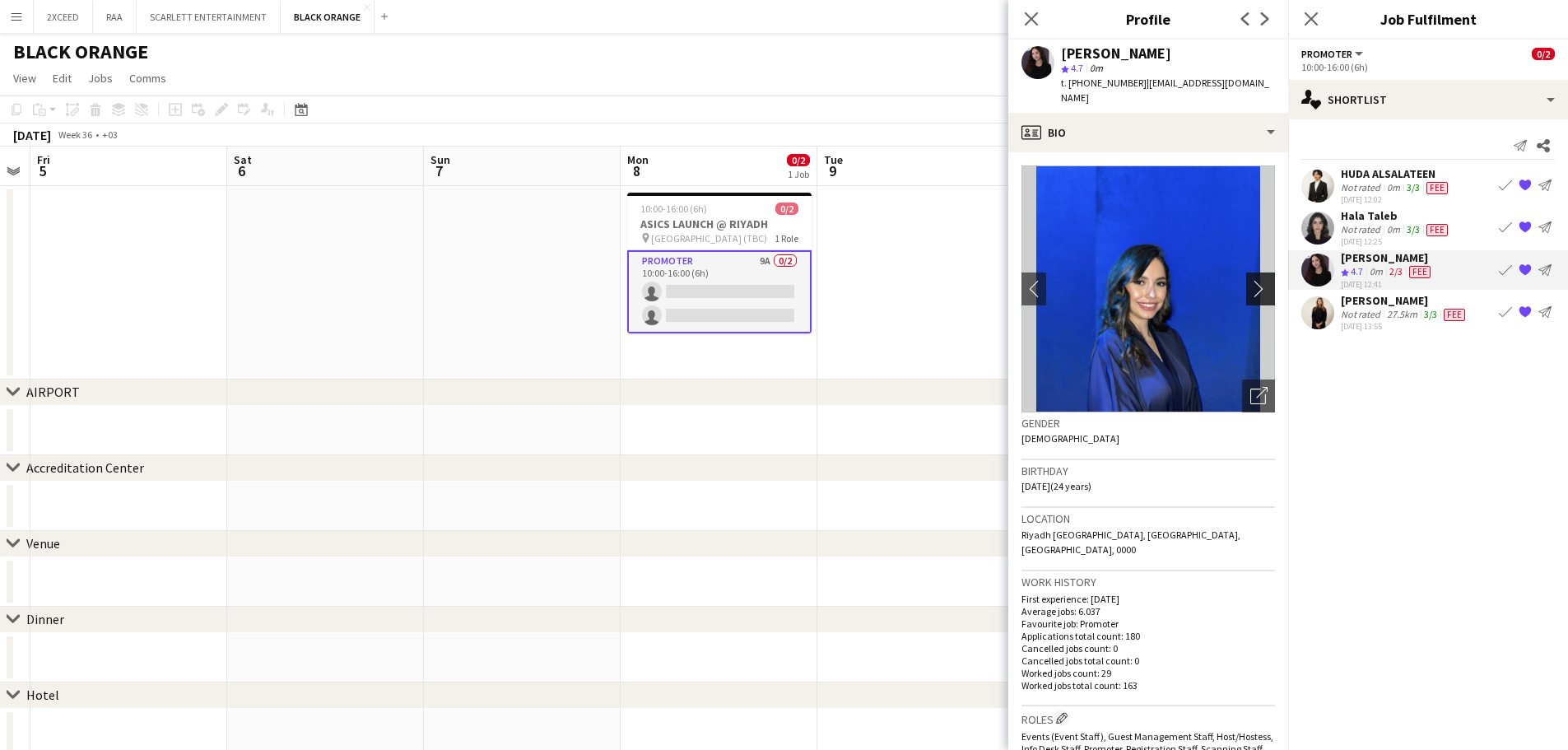
click at [1252, 280] on app-icon "chevron-right" at bounding box center [1263, 288] width 26 height 18
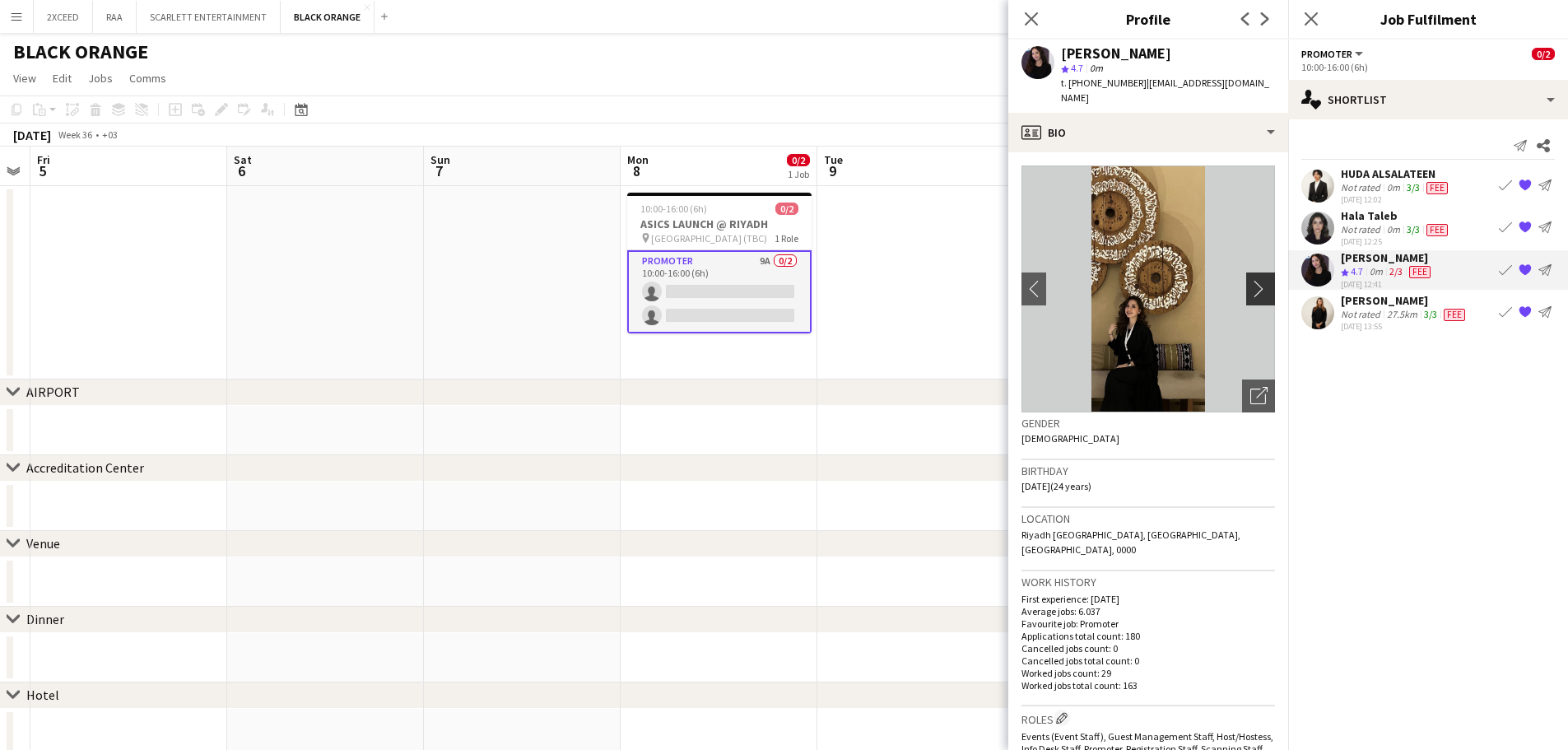
click at [1250, 280] on app-icon "chevron-right" at bounding box center [1263, 288] width 26 height 18
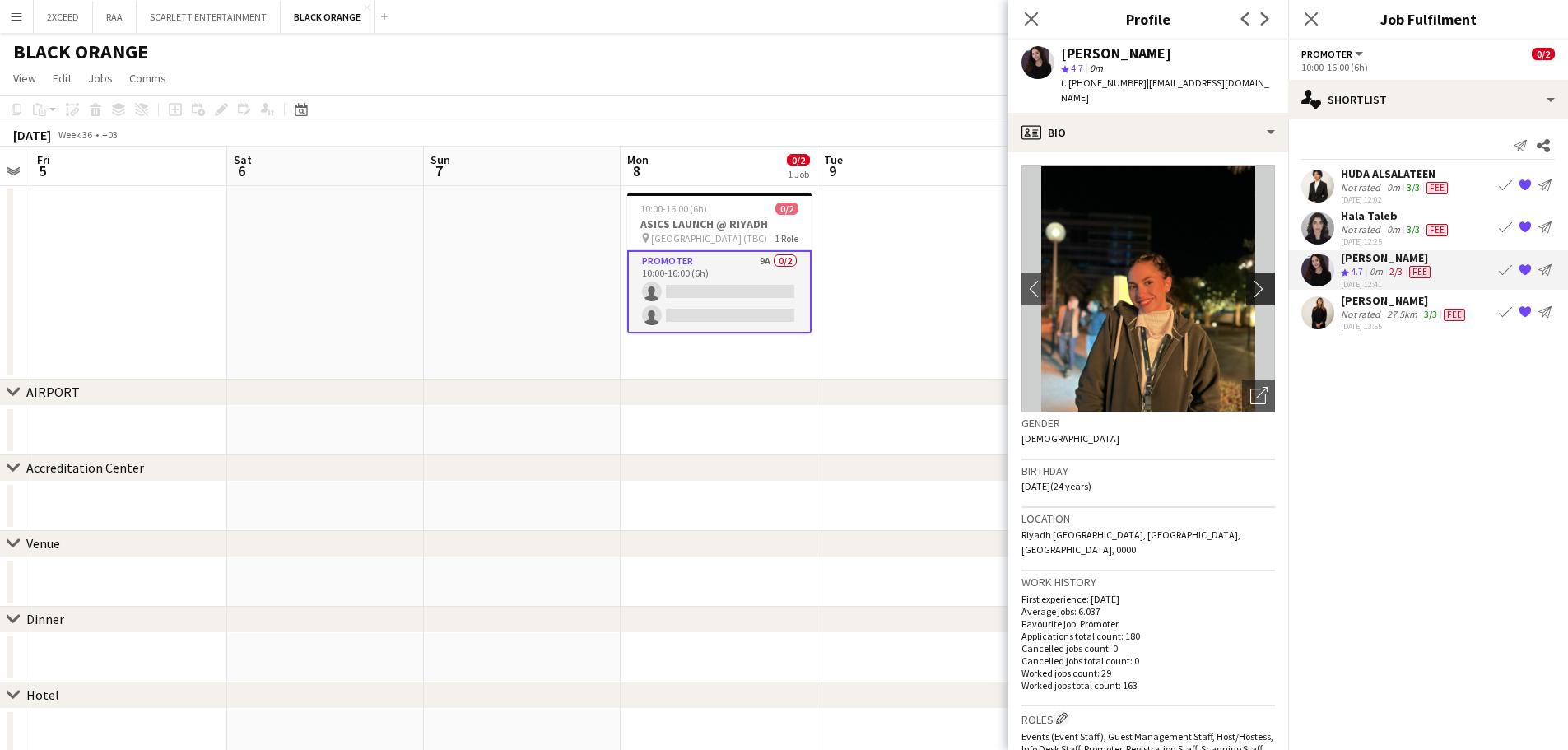
click at [1250, 280] on app-icon "chevron-right" at bounding box center [1263, 288] width 26 height 18
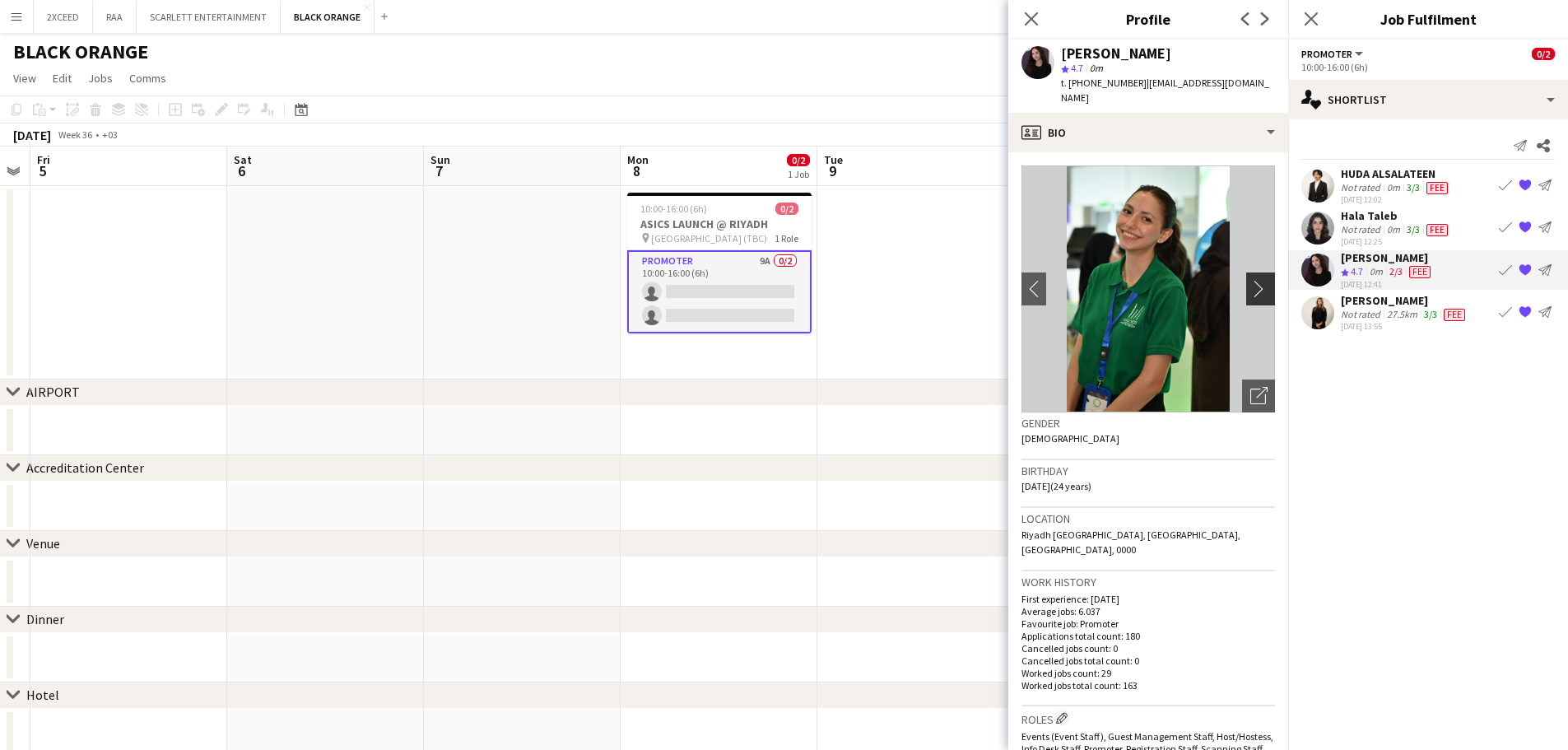
click at [1250, 280] on app-icon "chevron-right" at bounding box center [1263, 288] width 26 height 18
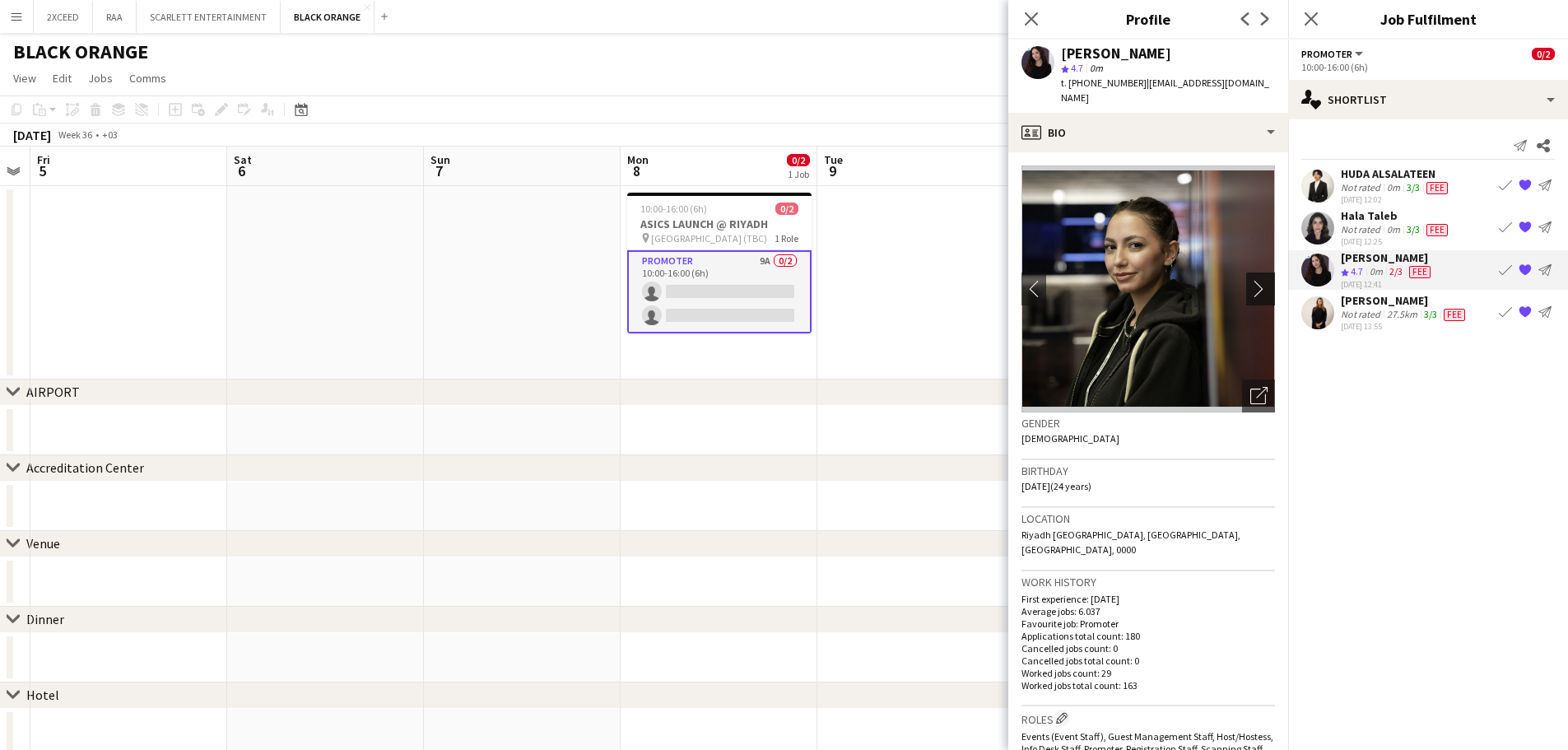
click at [1250, 280] on app-icon "chevron-right" at bounding box center [1263, 288] width 26 height 18
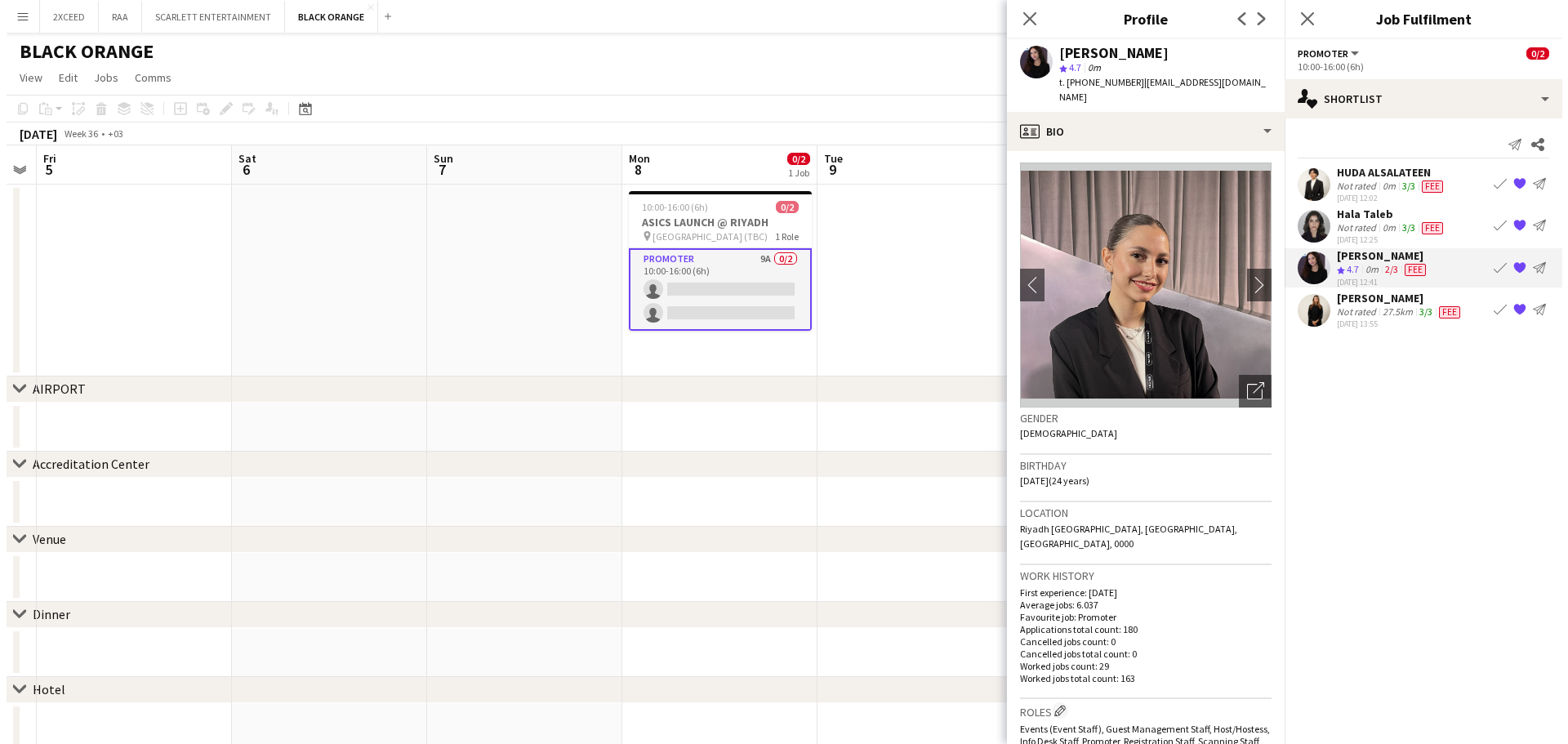
scroll to position [0, 0]
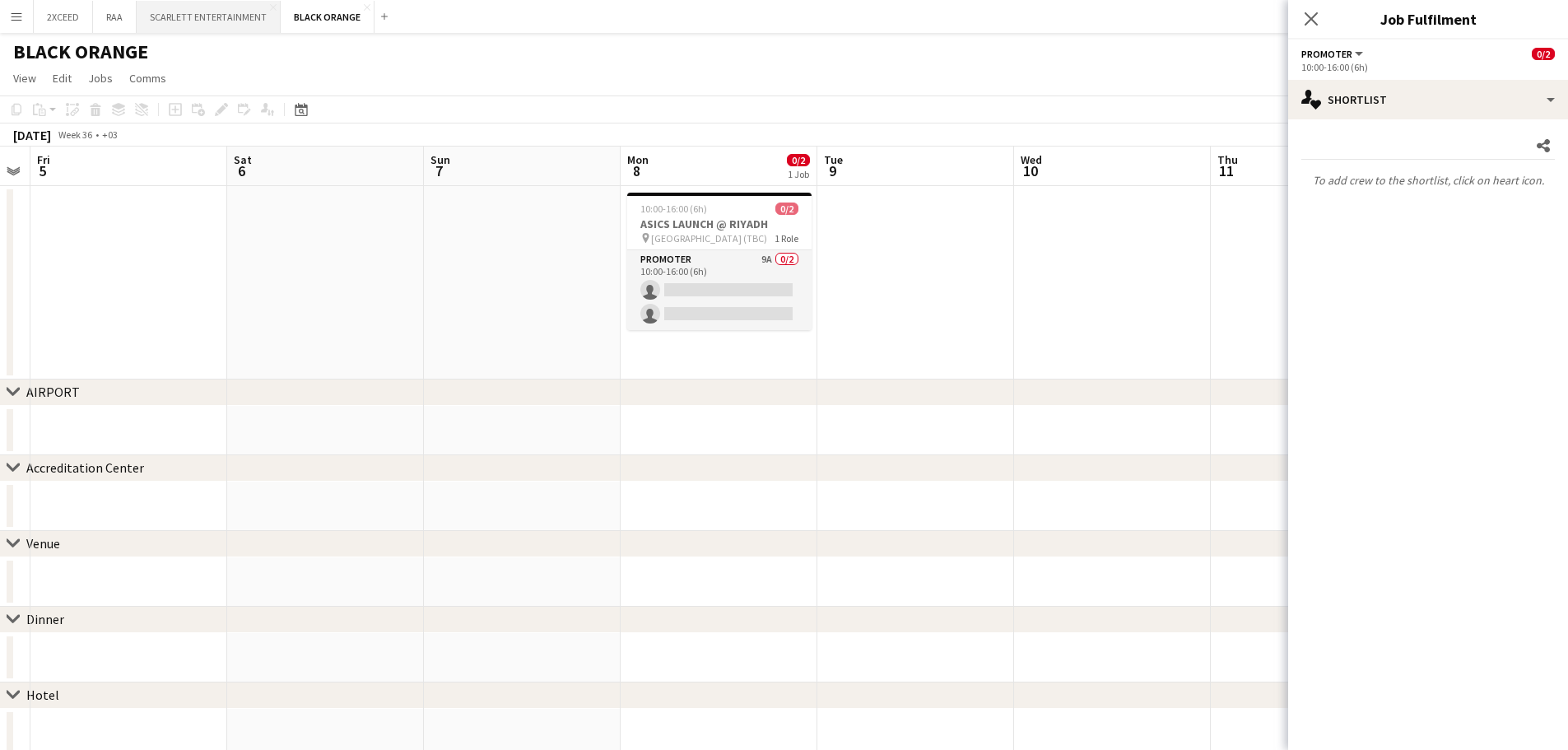
click at [241, 19] on button "SCARLETT ENTERTAINMENT Close" at bounding box center [208, 17] width 144 height 32
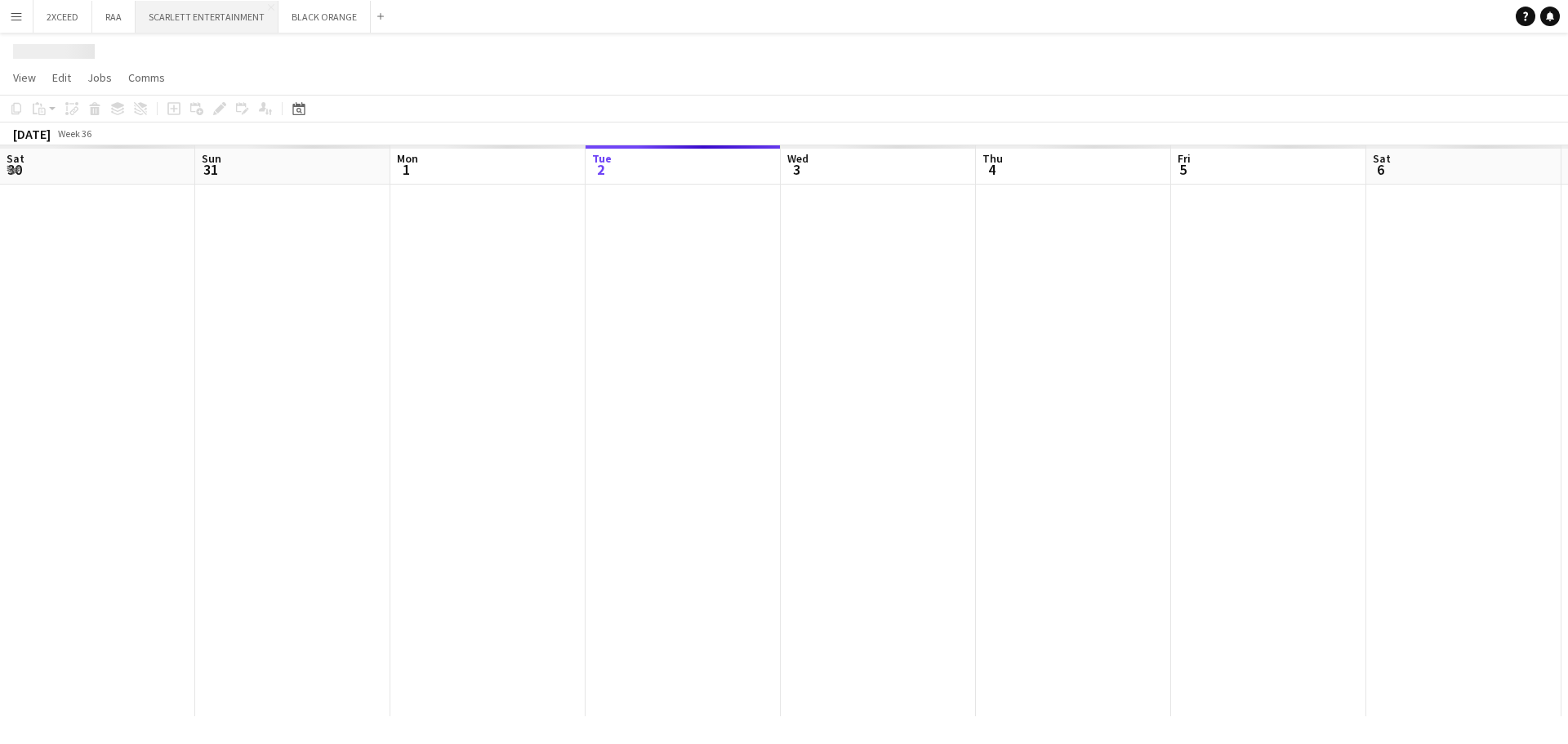
scroll to position [0, 390]
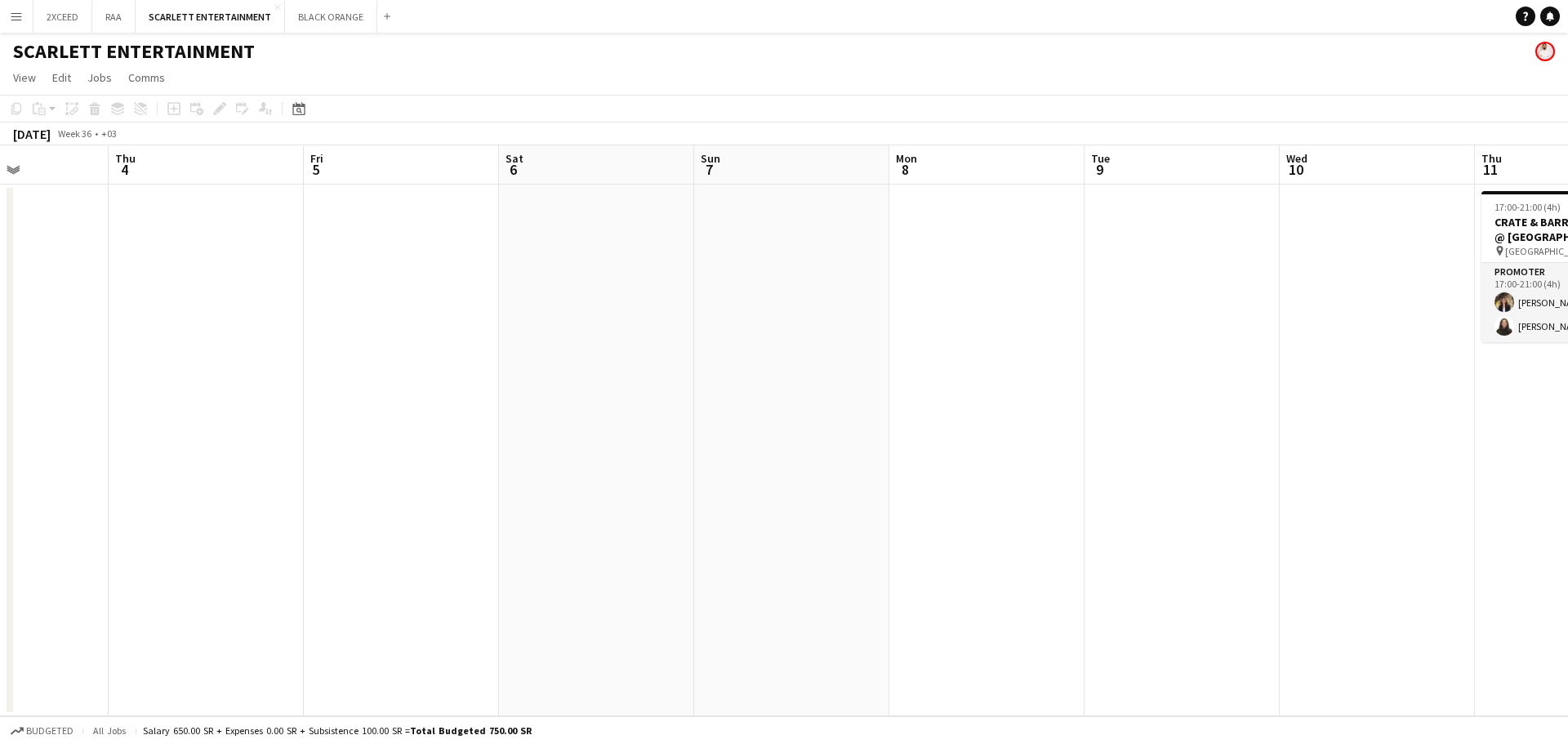
drag, startPoint x: 547, startPoint y: 324, endPoint x: 347, endPoint y: 325, distance: 200.0
click at [243, 324] on app-calendar-viewport "Mon 1 Tue 2 Wed 3 Thu 4 Fri 5 Sat 6 Sun 7 Mon 8 Tue 9 Wed 10 Thu 11 2/2 1 Job F…" at bounding box center [784, 430] width 1568 height 570
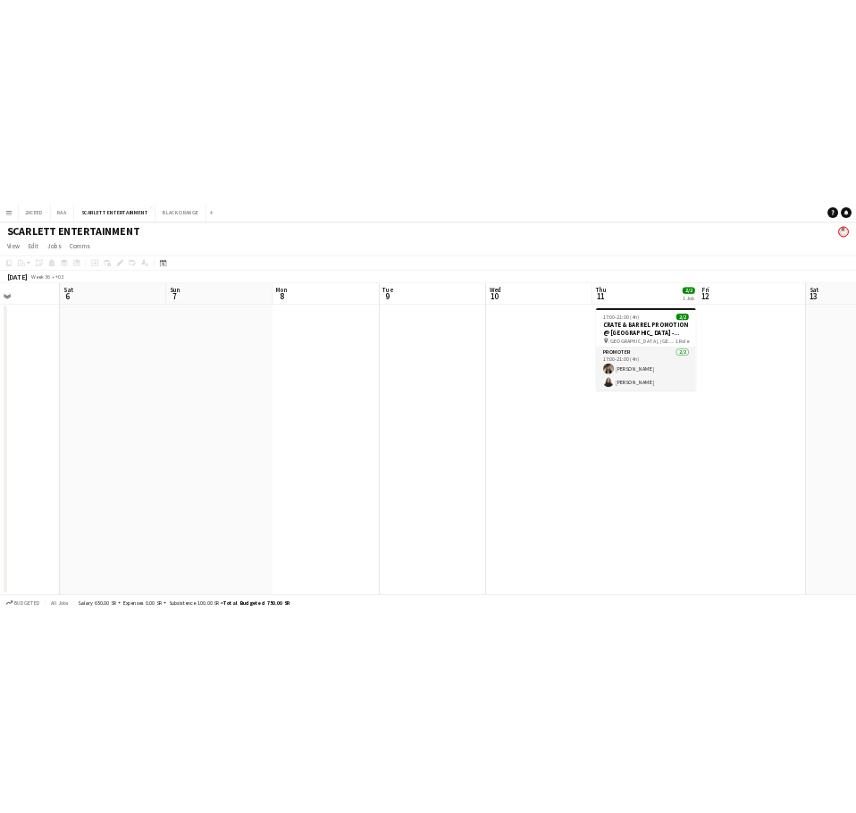
scroll to position [0, 512]
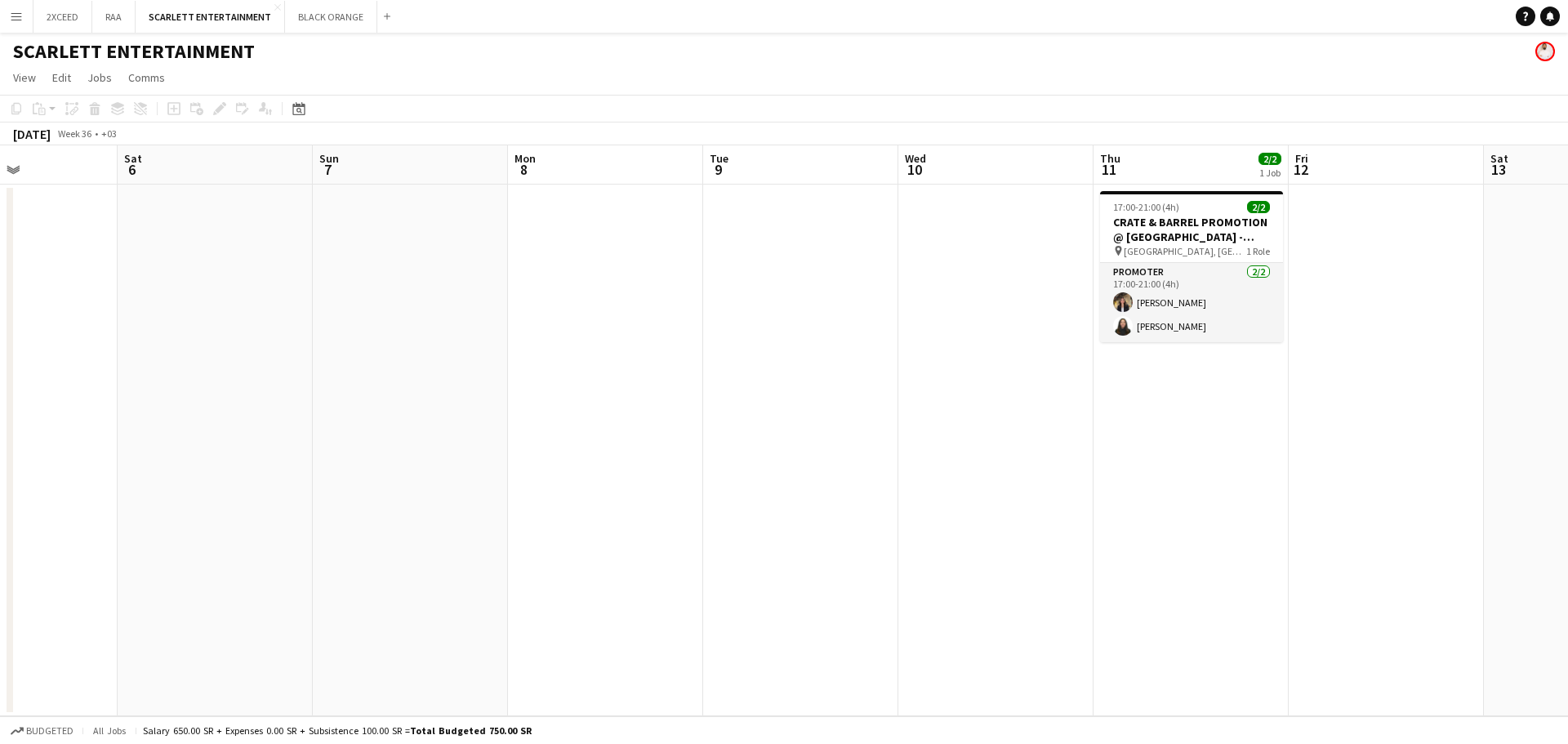
drag, startPoint x: 940, startPoint y: 395, endPoint x: 625, endPoint y: 391, distance: 315.0
click at [625, 391] on app-calendar-viewport "Wed 3 Thu 4 Fri 5 Sat 6 Sun 7 Mon 8 Tue 9 Wed 10 Thu 11 2/2 1 Job Fri 12 Sat 13…" at bounding box center [784, 430] width 1568 height 570
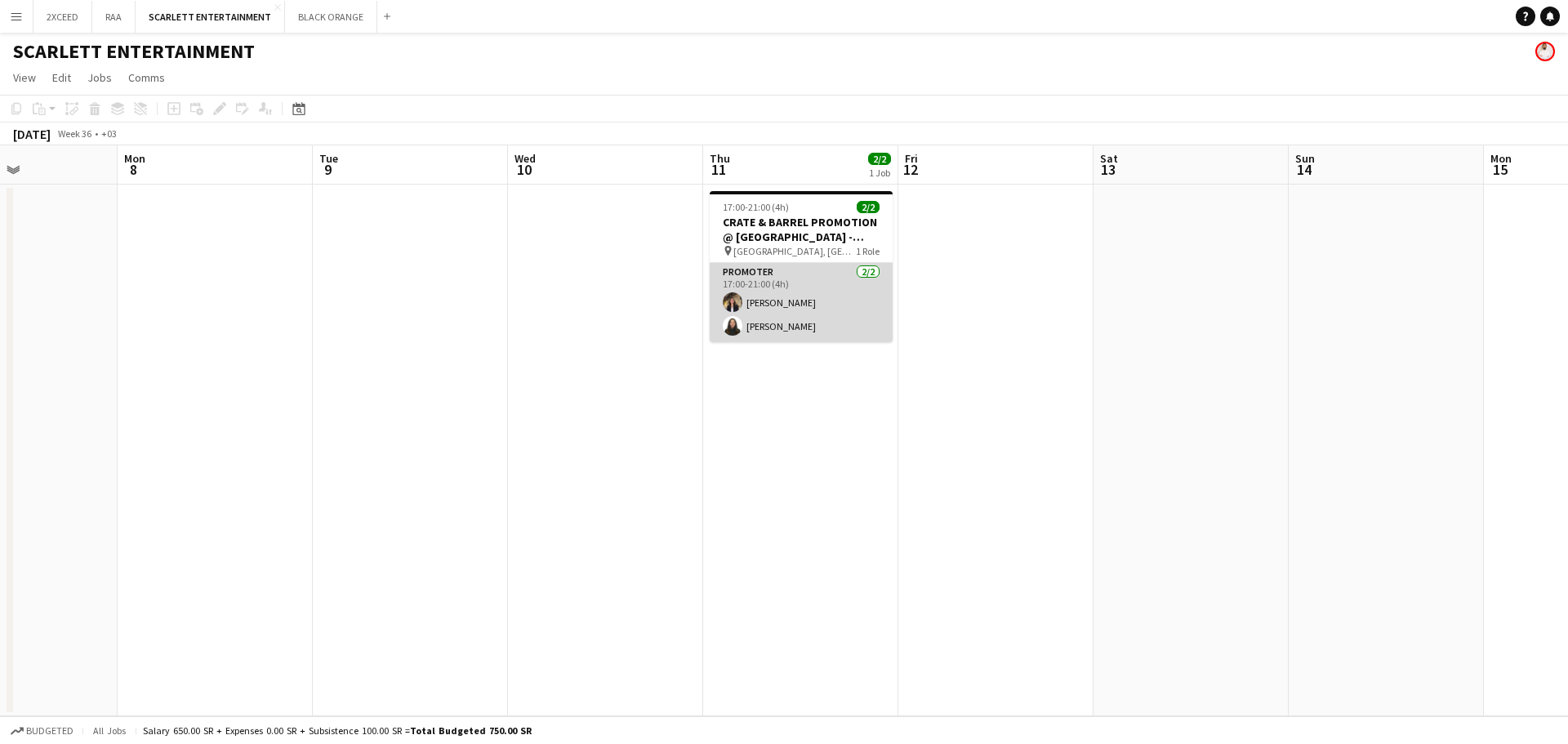
click at [814, 313] on app-card-role "Promoter [DATE] 17:00-21:00 (4h) [PERSON_NAME]" at bounding box center [801, 303] width 183 height 80
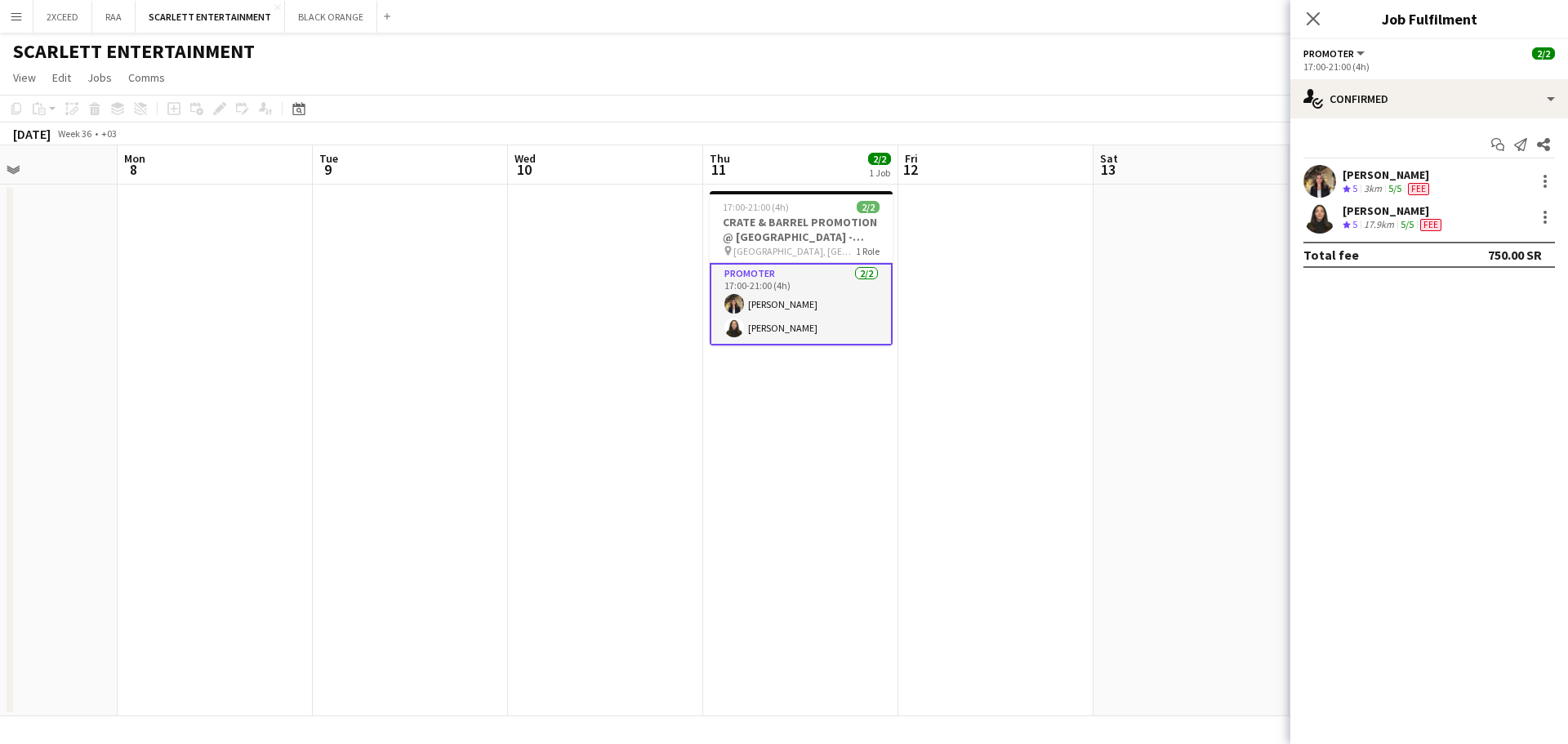
click at [1330, 177] on app-user-avatar at bounding box center [1320, 181] width 33 height 33
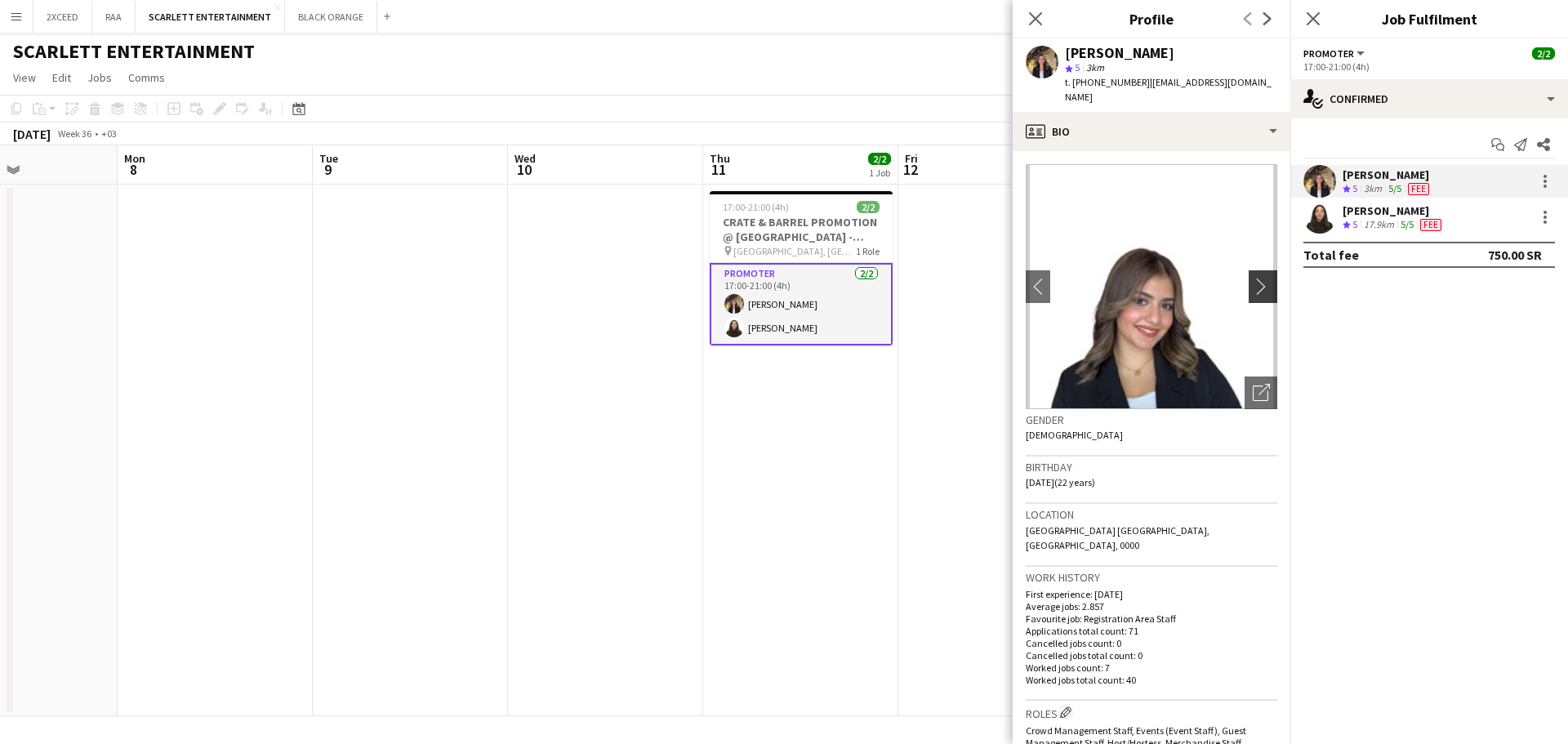
click at [1253, 278] on app-icon "chevron-right" at bounding box center [1265, 286] width 26 height 17
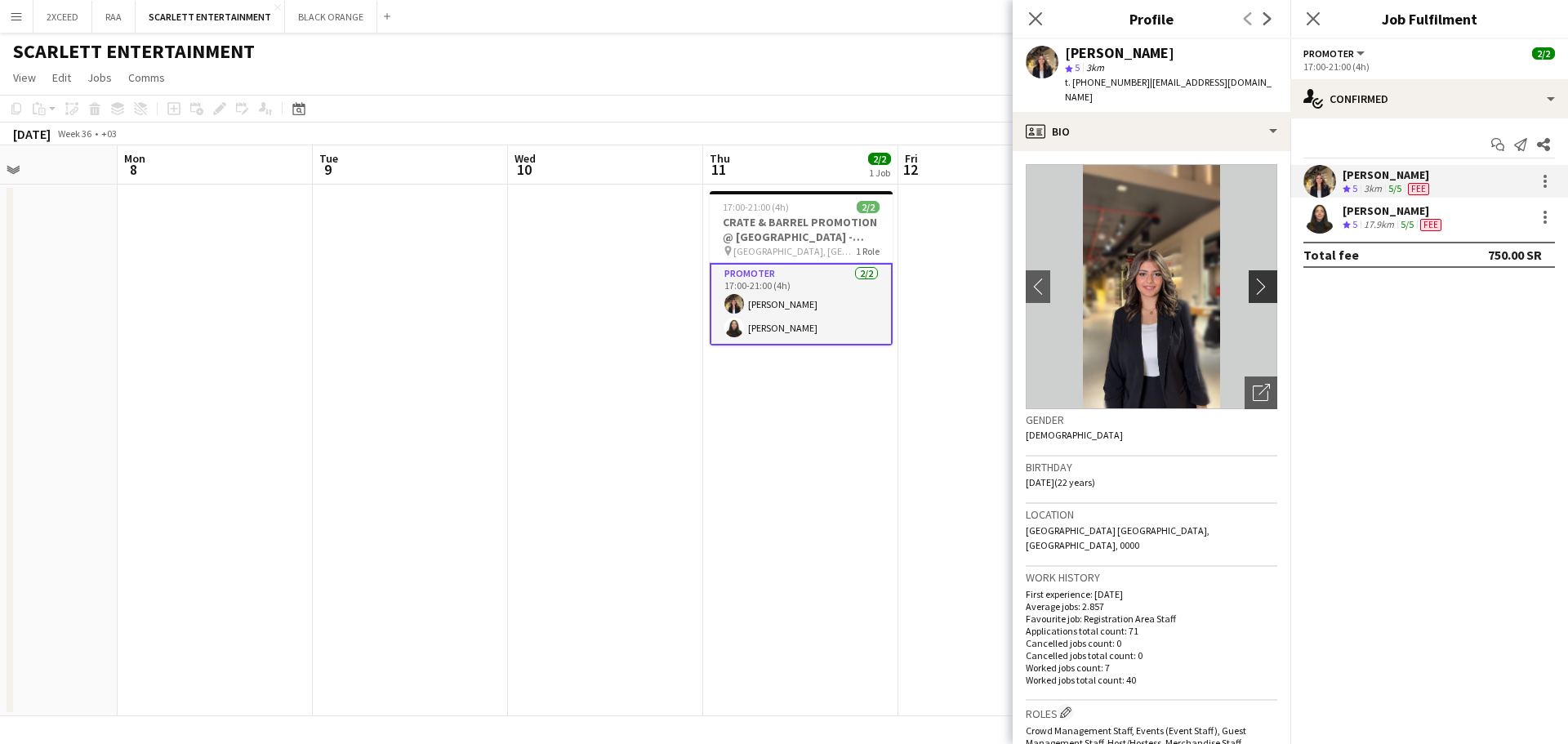
click at [1253, 278] on app-icon "chevron-right" at bounding box center [1265, 286] width 26 height 17
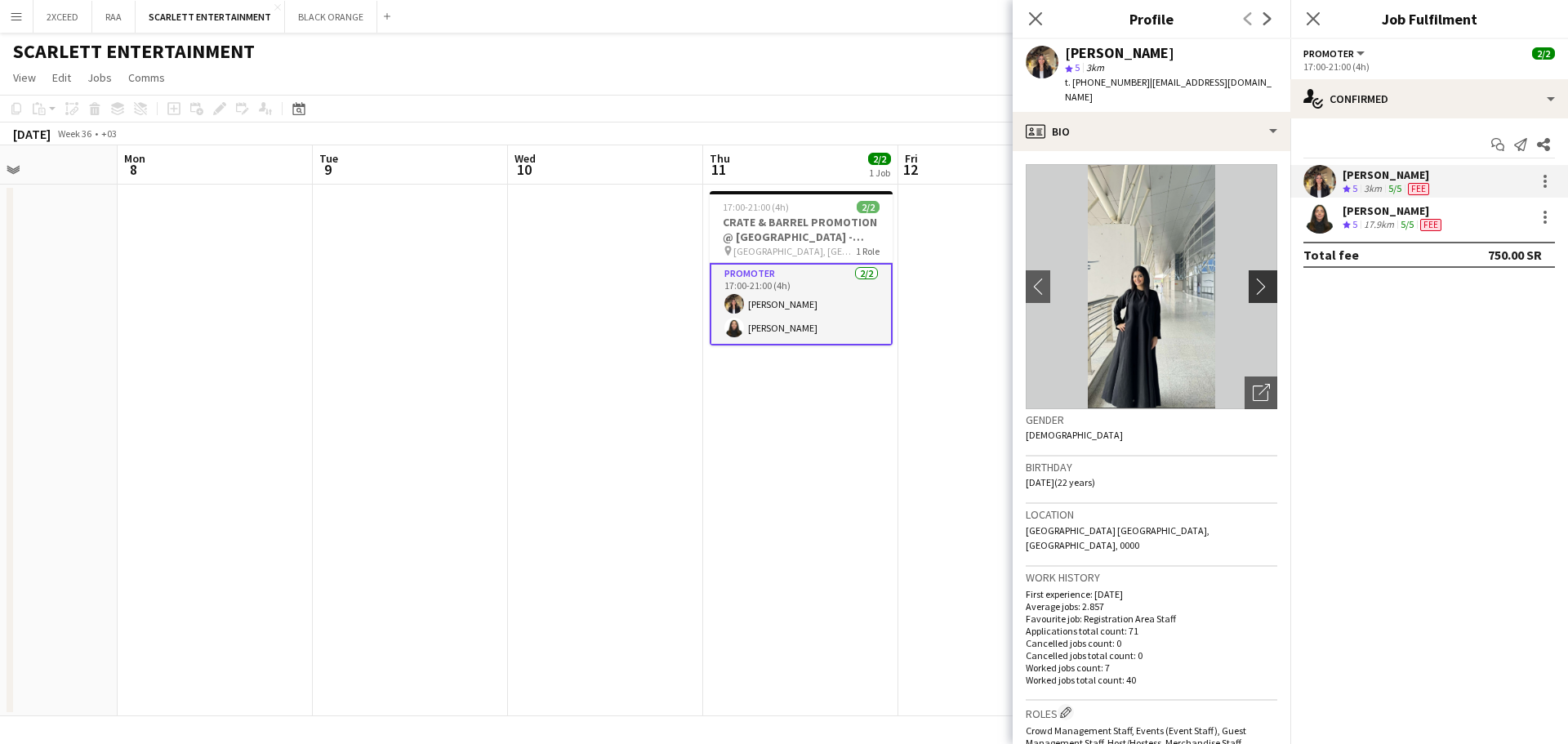
click at [1253, 278] on app-icon "chevron-right" at bounding box center [1265, 286] width 26 height 17
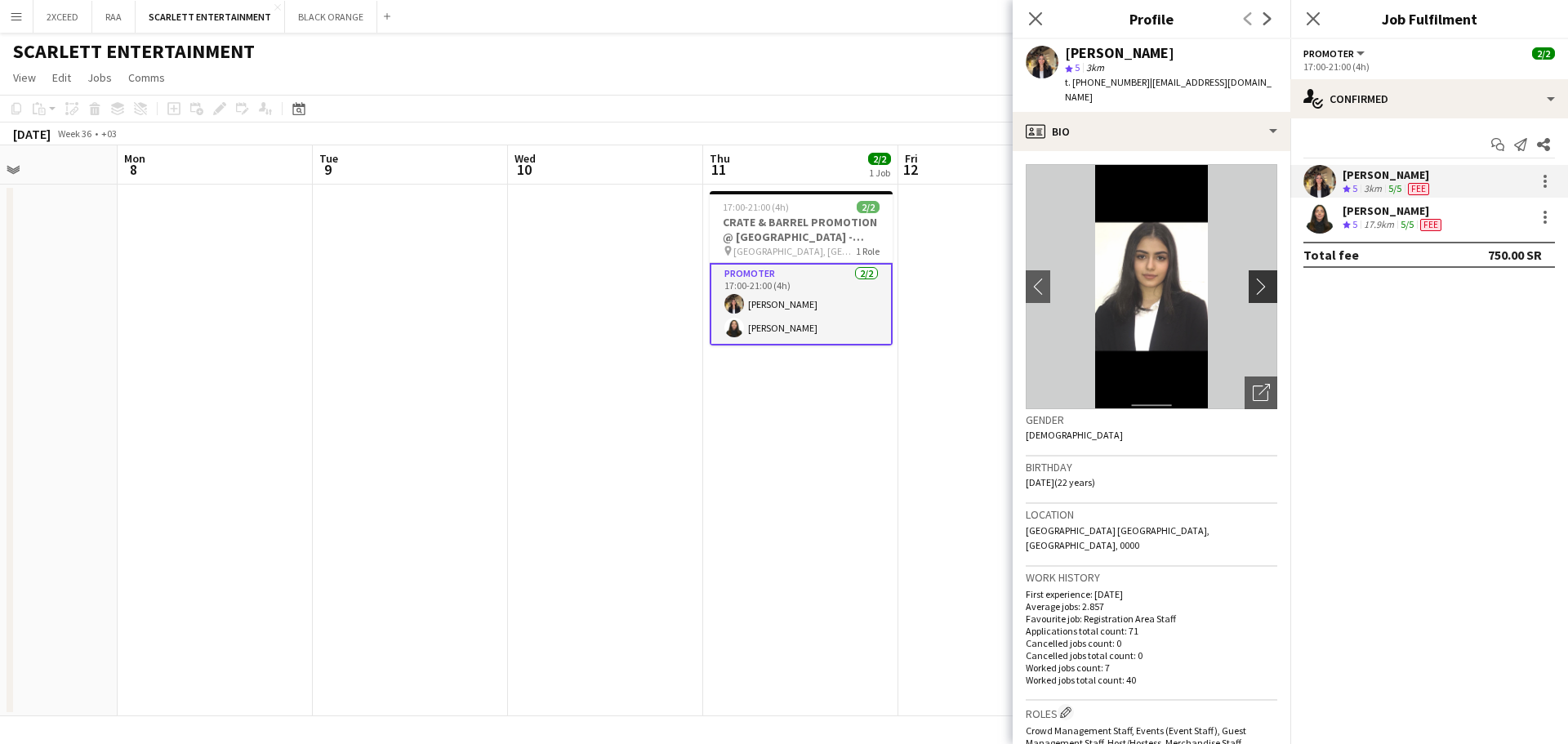
click at [1253, 278] on app-icon "chevron-right" at bounding box center [1265, 286] width 26 height 17
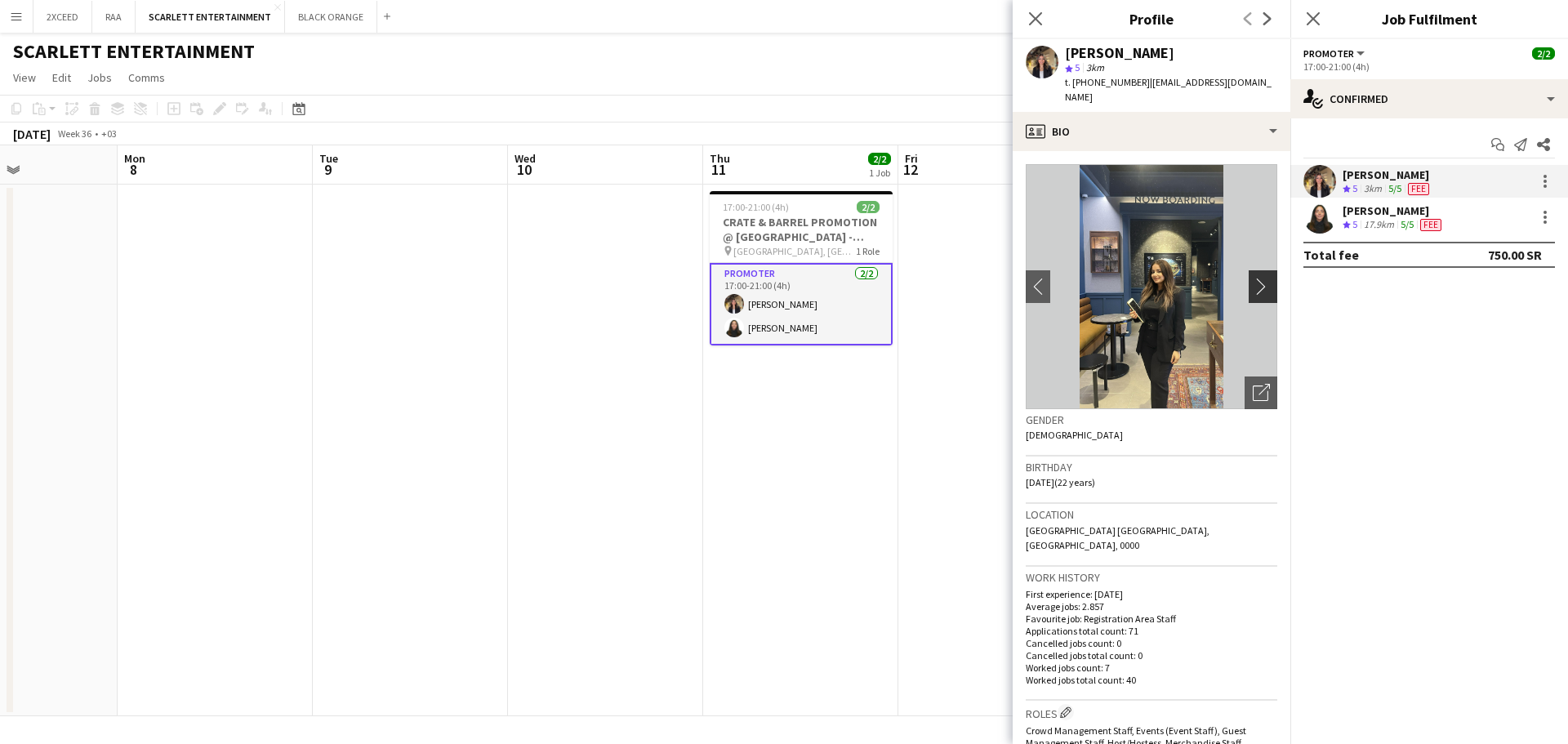
click at [1253, 278] on app-icon "chevron-right" at bounding box center [1265, 286] width 26 height 17
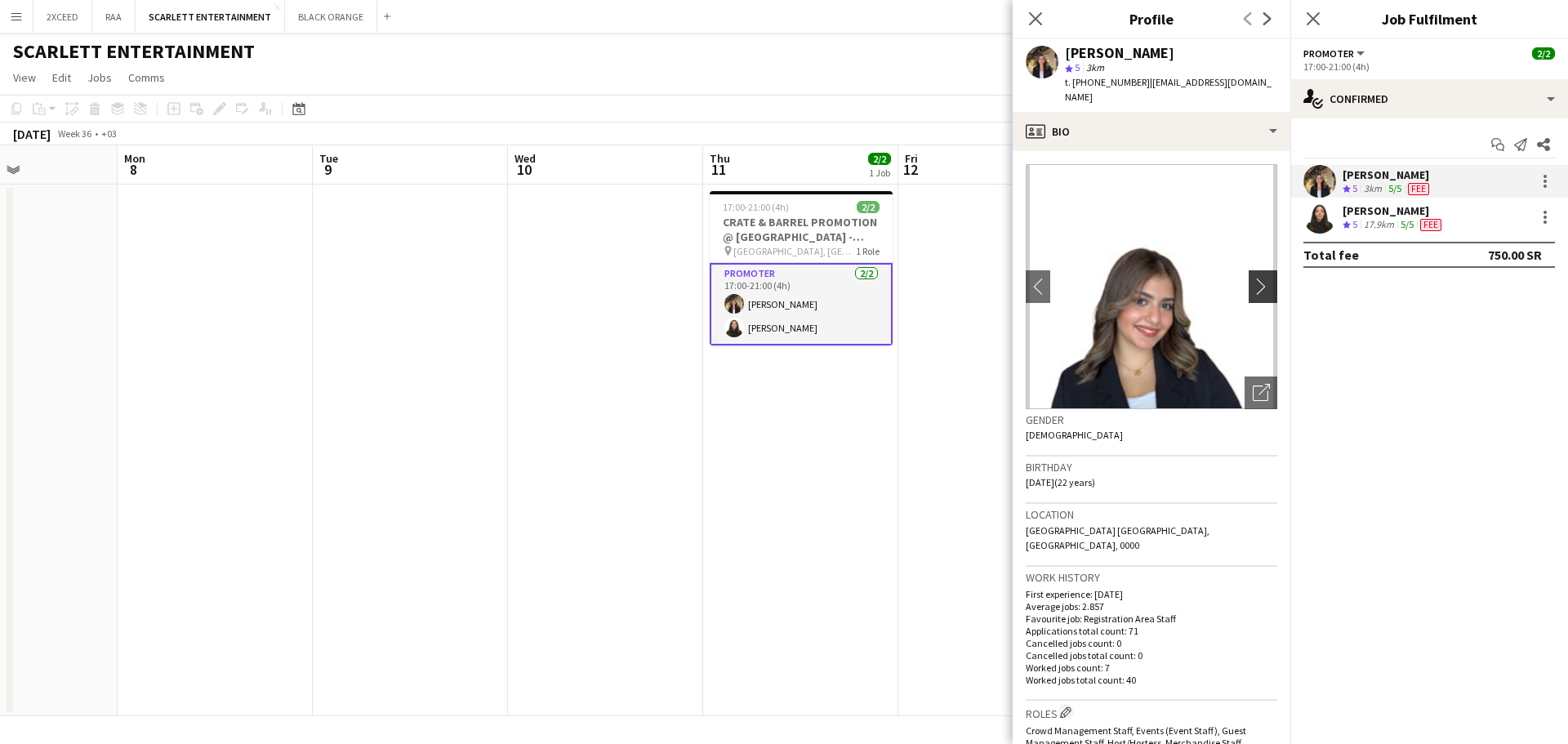
click at [1253, 278] on app-icon "chevron-right" at bounding box center [1265, 286] width 26 height 17
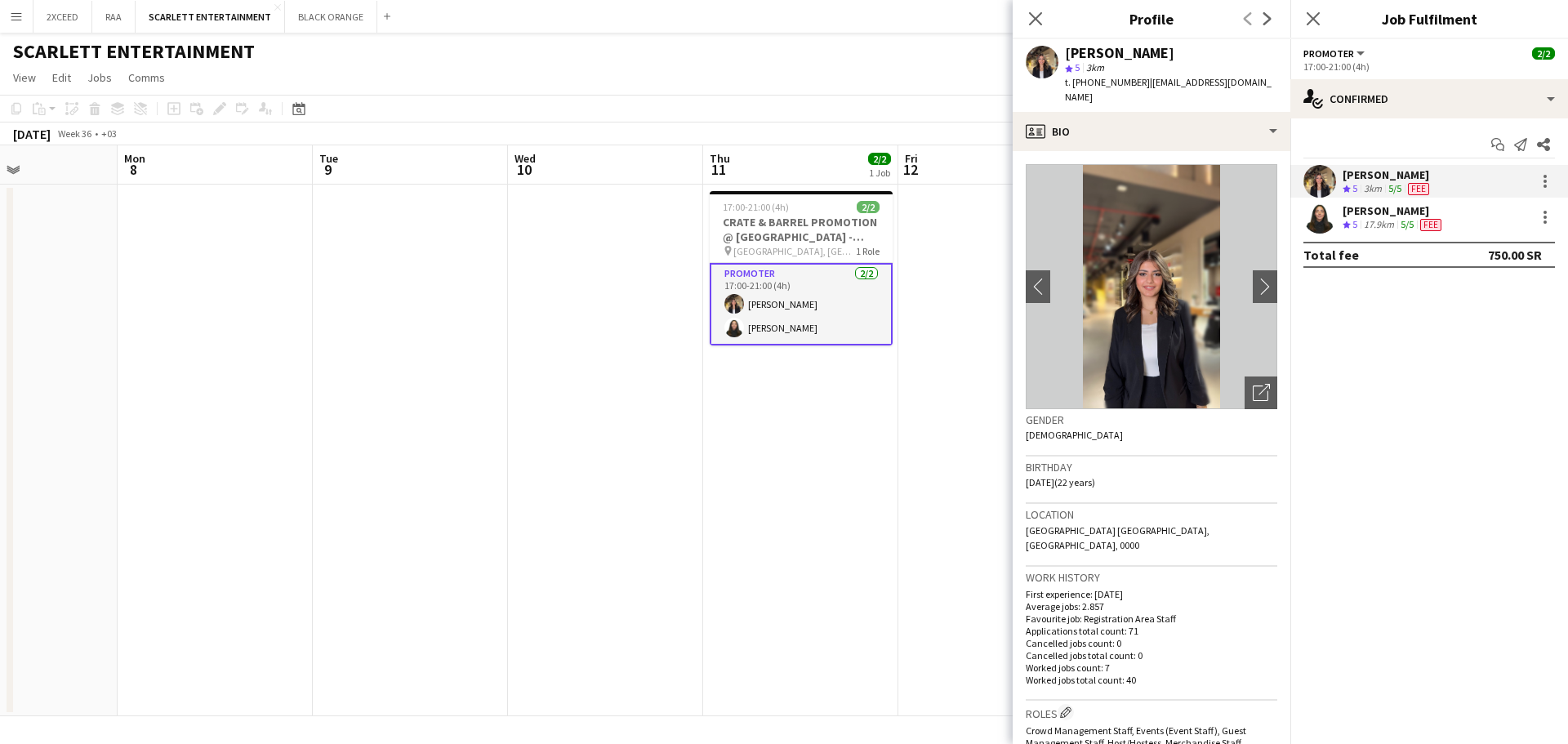
click at [1356, 218] on span "5" at bounding box center [1354, 223] width 5 height 12
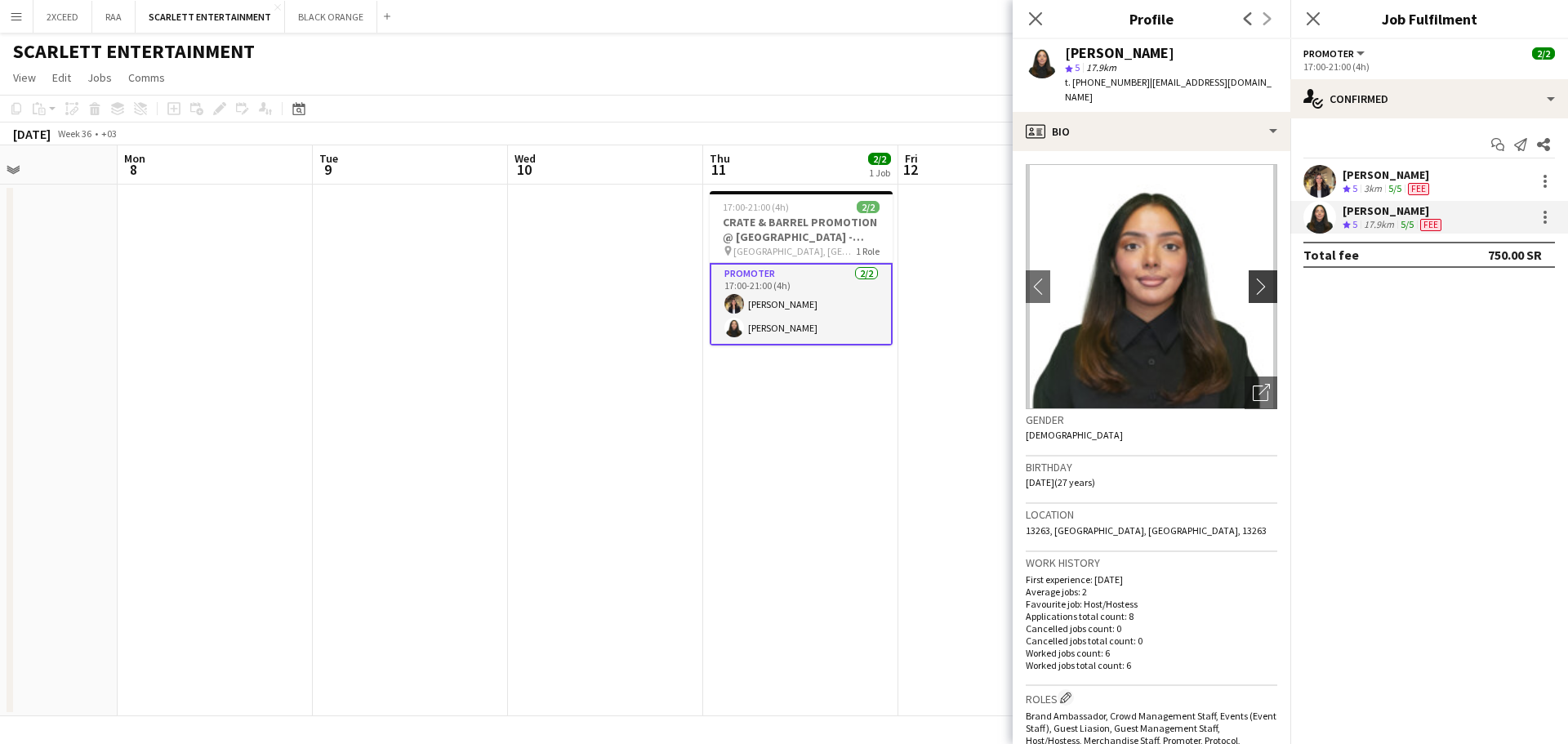
click at [1253, 278] on app-icon "chevron-right" at bounding box center [1265, 286] width 26 height 17
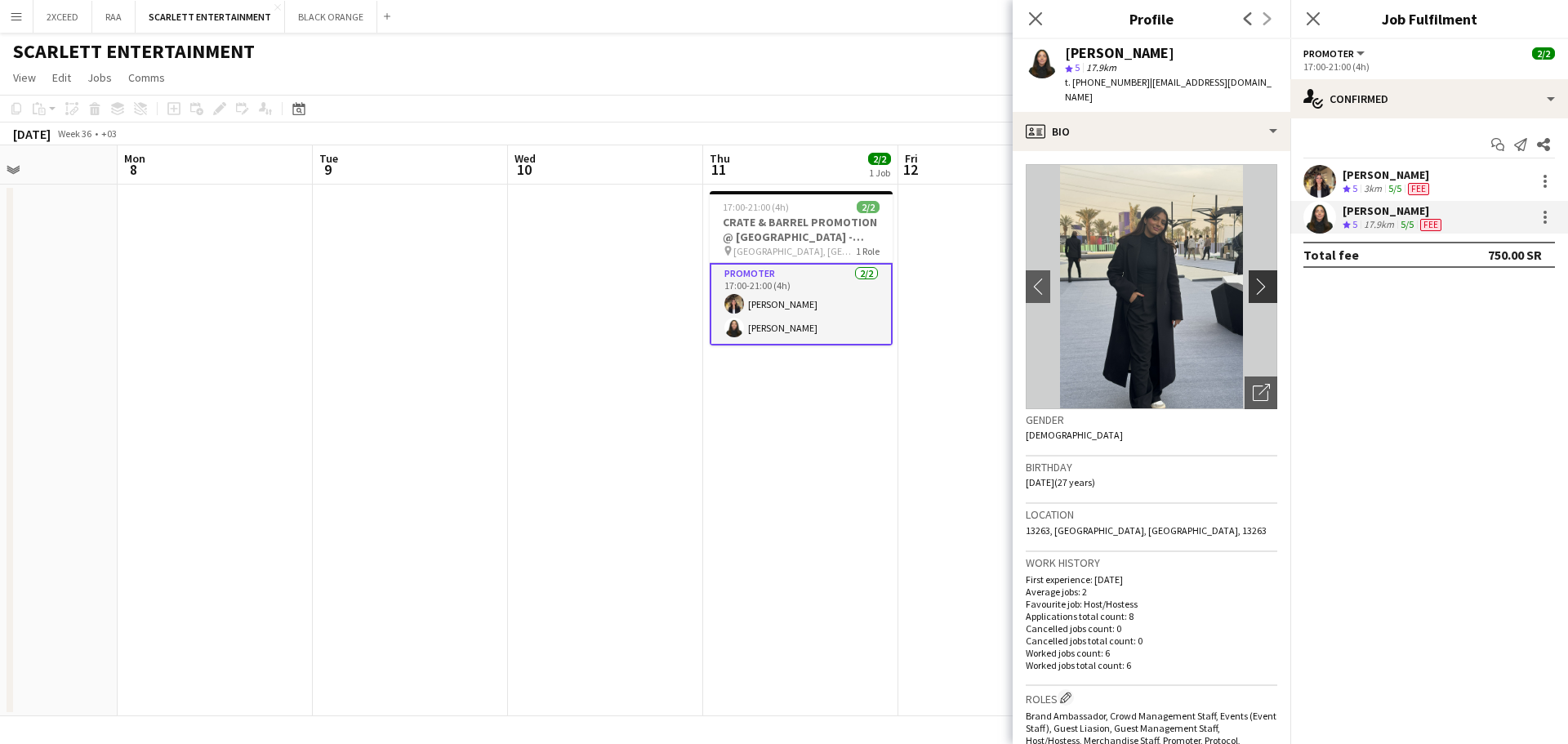
click at [1253, 278] on app-icon "chevron-right" at bounding box center [1265, 286] width 26 height 17
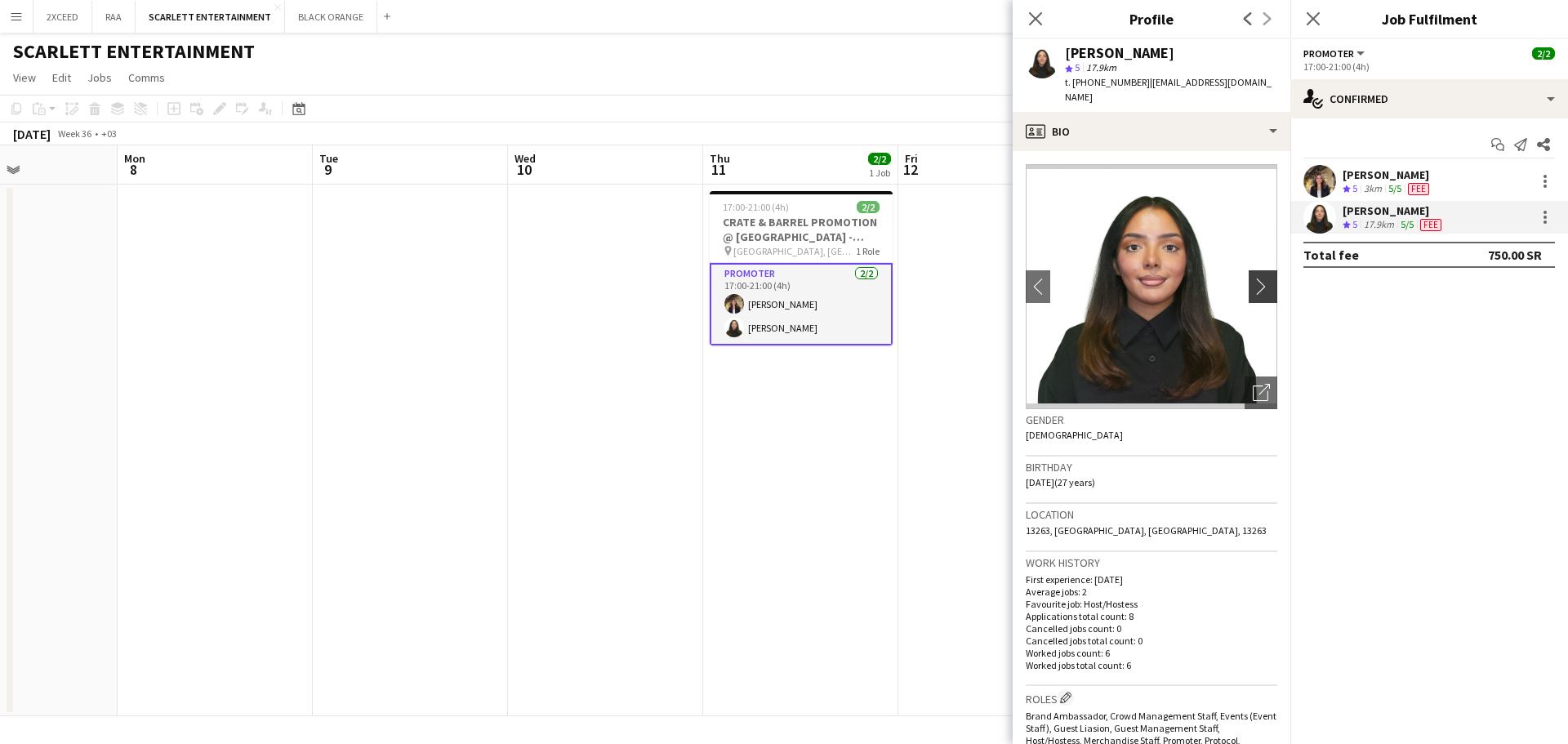
click at [1253, 278] on app-icon "chevron-right" at bounding box center [1265, 286] width 26 height 17
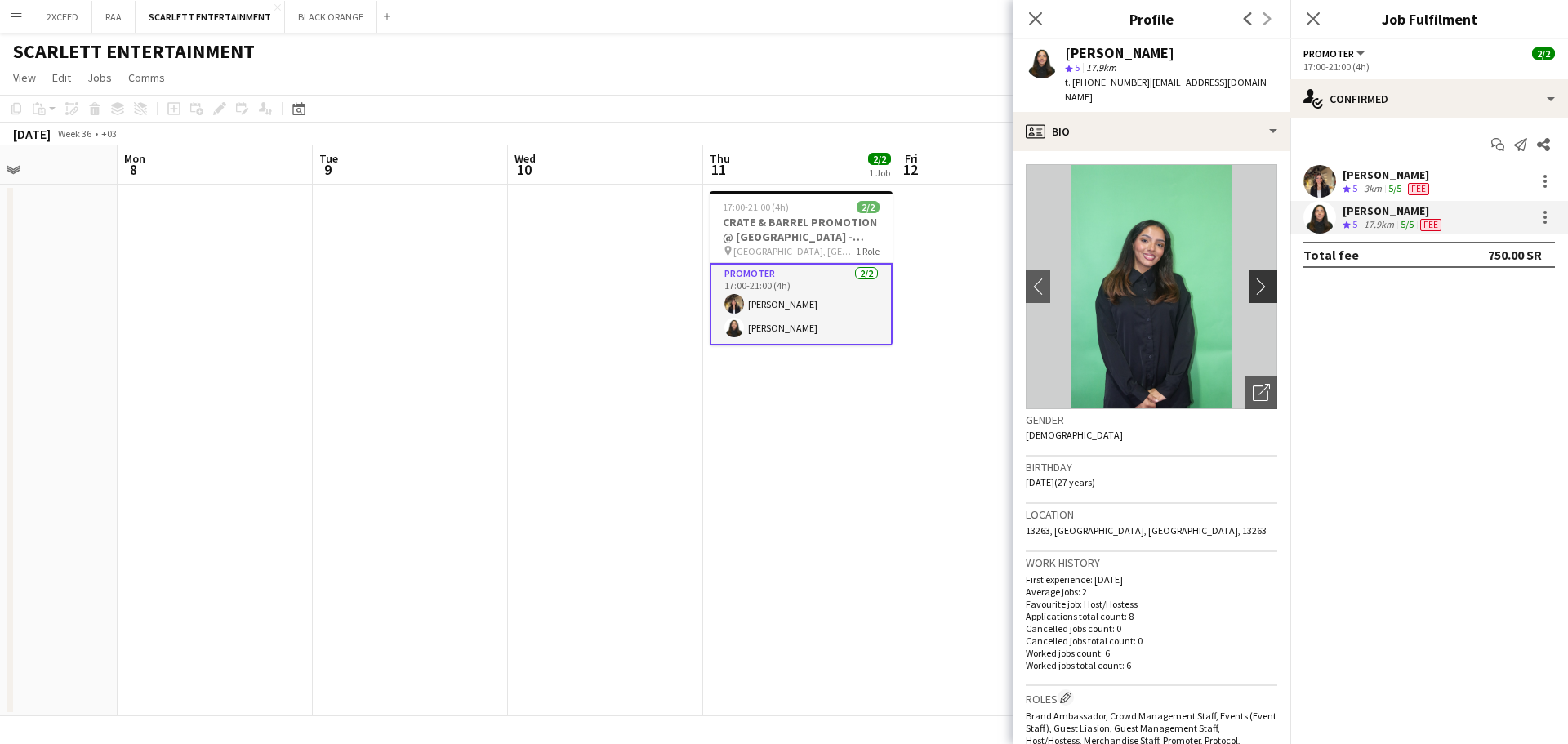
click at [1253, 278] on app-icon "chevron-right" at bounding box center [1265, 286] width 26 height 17
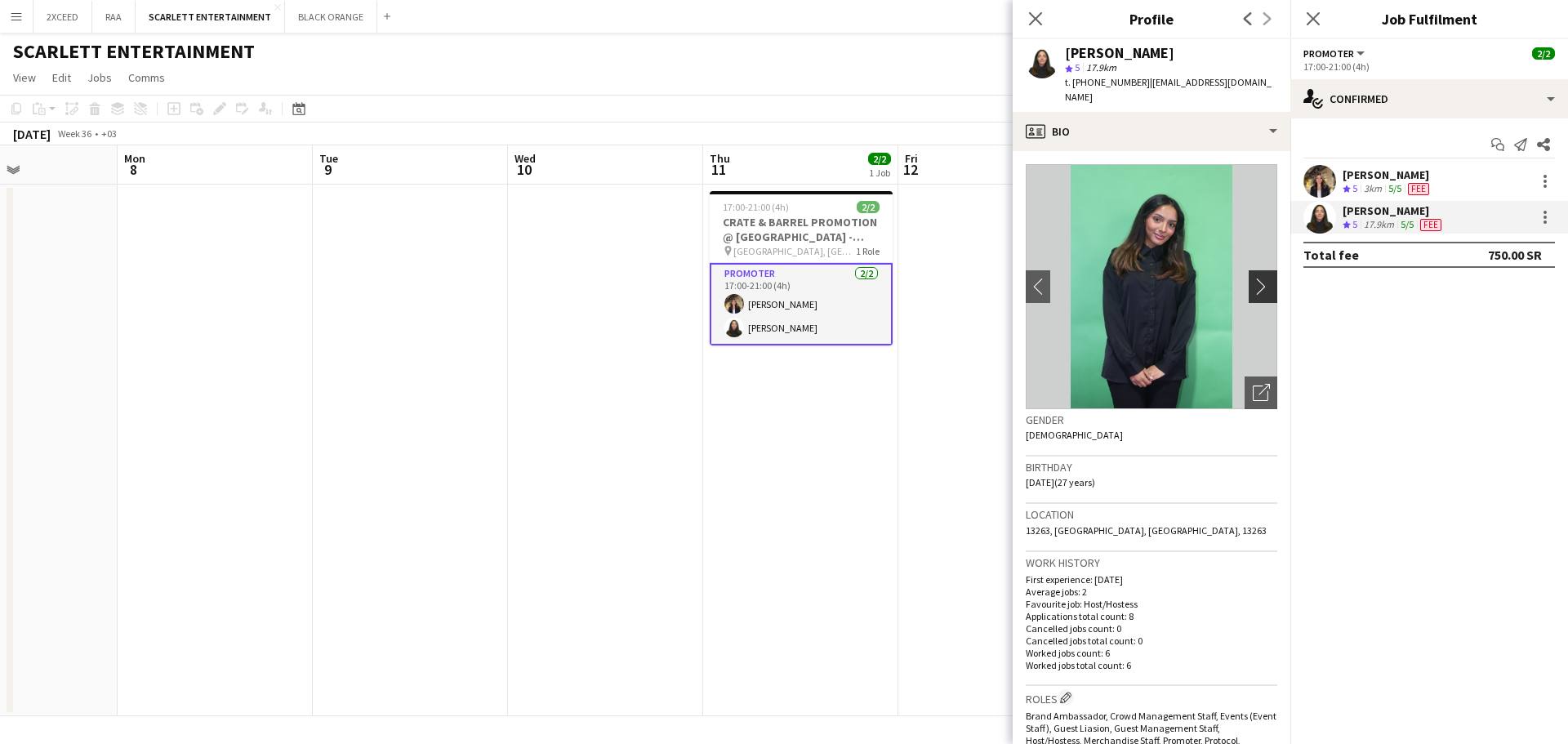
click at [1253, 278] on app-icon "chevron-right" at bounding box center [1265, 286] width 26 height 17
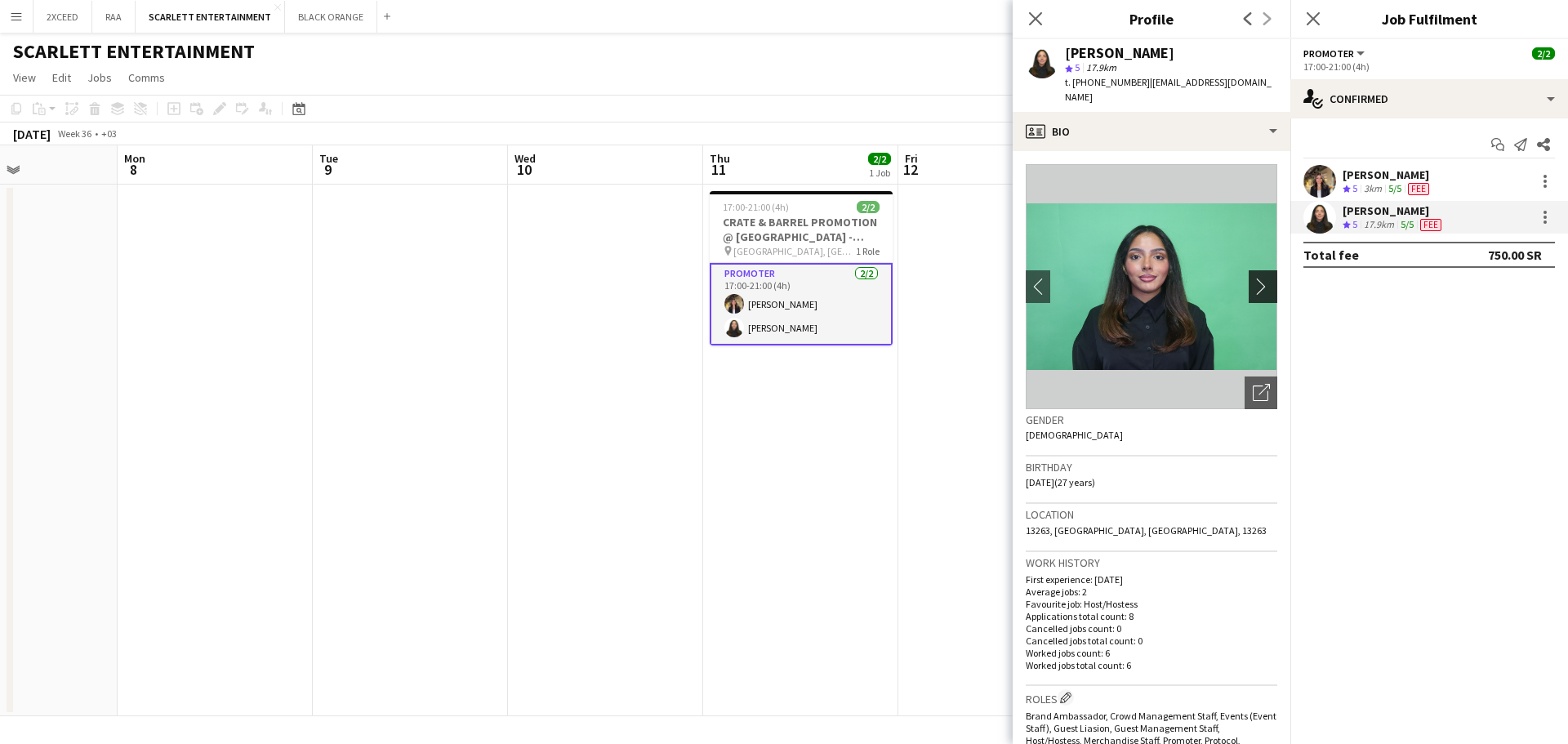
click at [1253, 278] on app-icon "chevron-right" at bounding box center [1265, 286] width 26 height 17
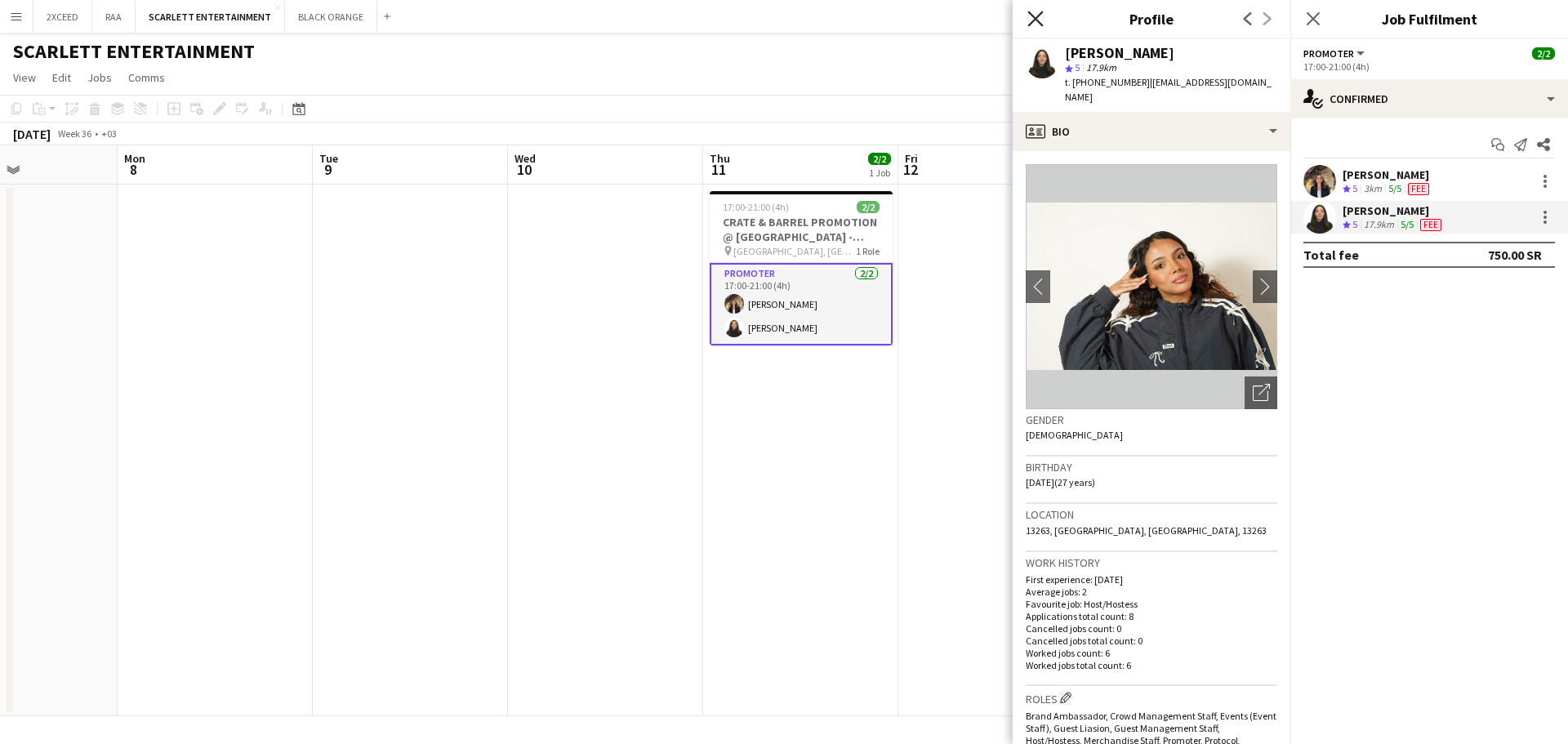
click at [1037, 19] on icon "Close pop-in" at bounding box center [1035, 18] width 16 height 16
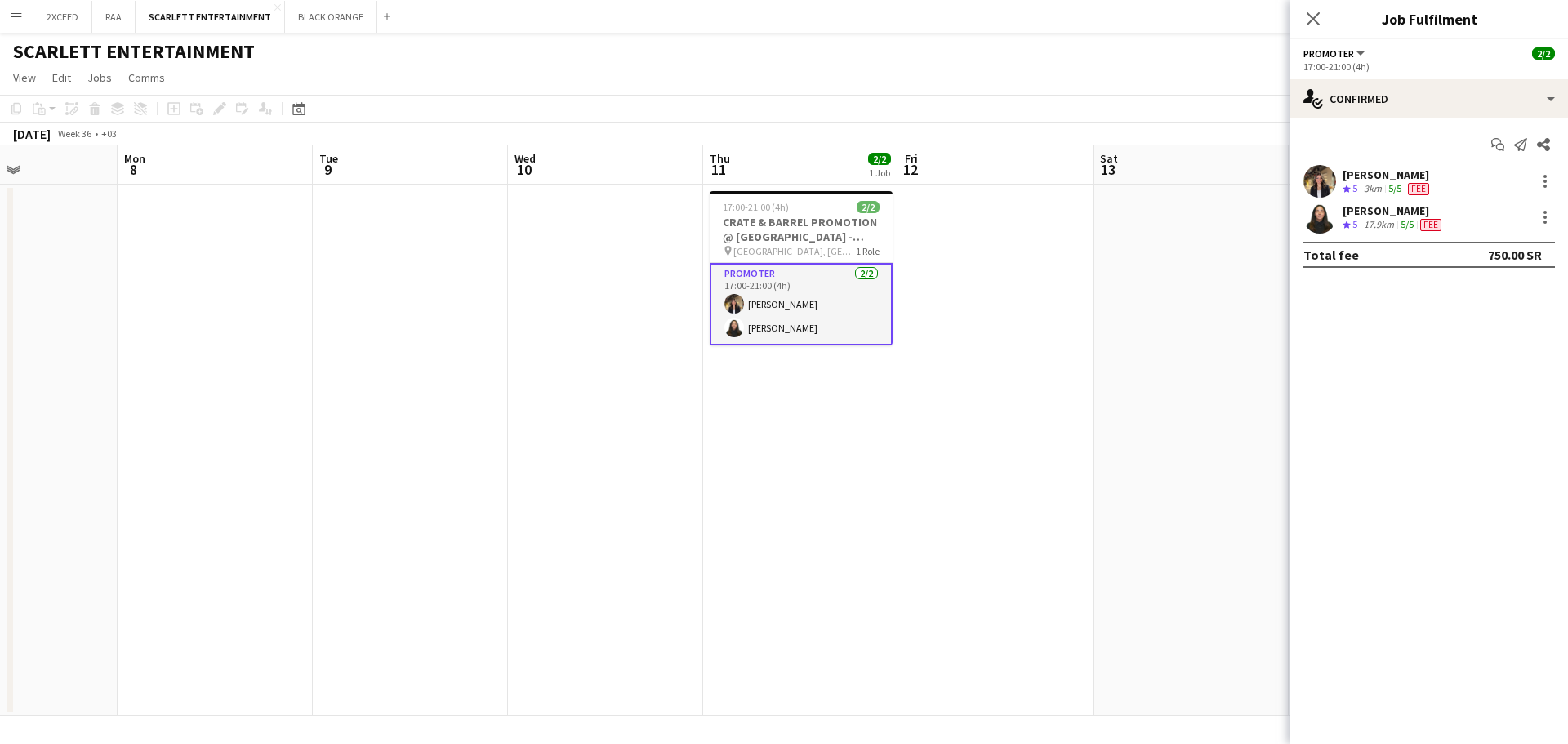
click at [1315, 26] on icon "Close pop-in" at bounding box center [1313, 18] width 13 height 13
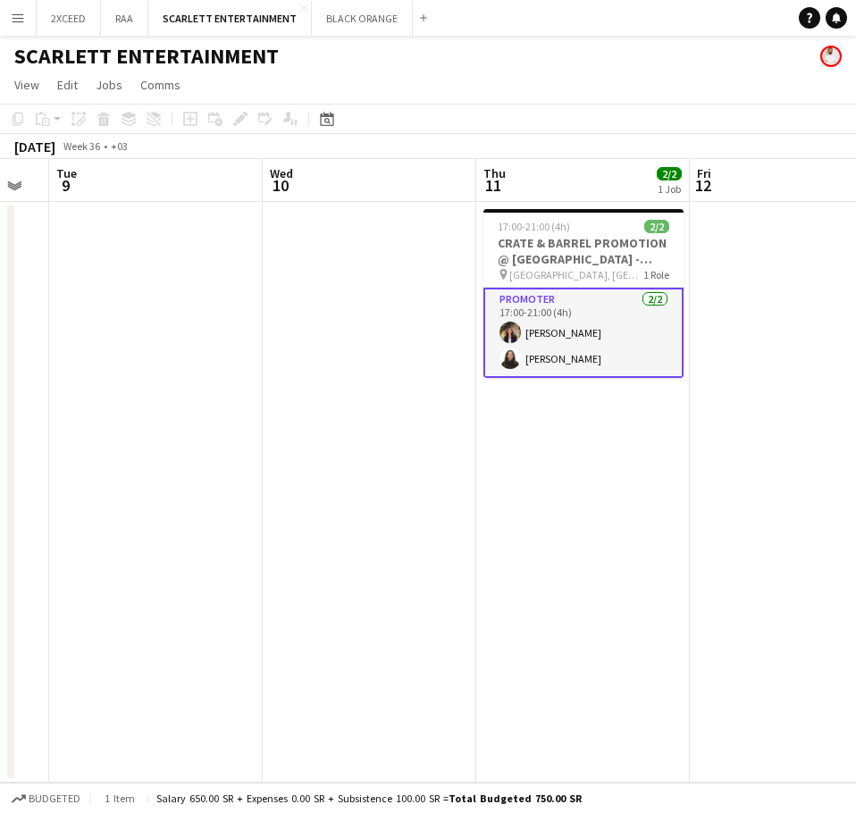
scroll to position [0, 860]
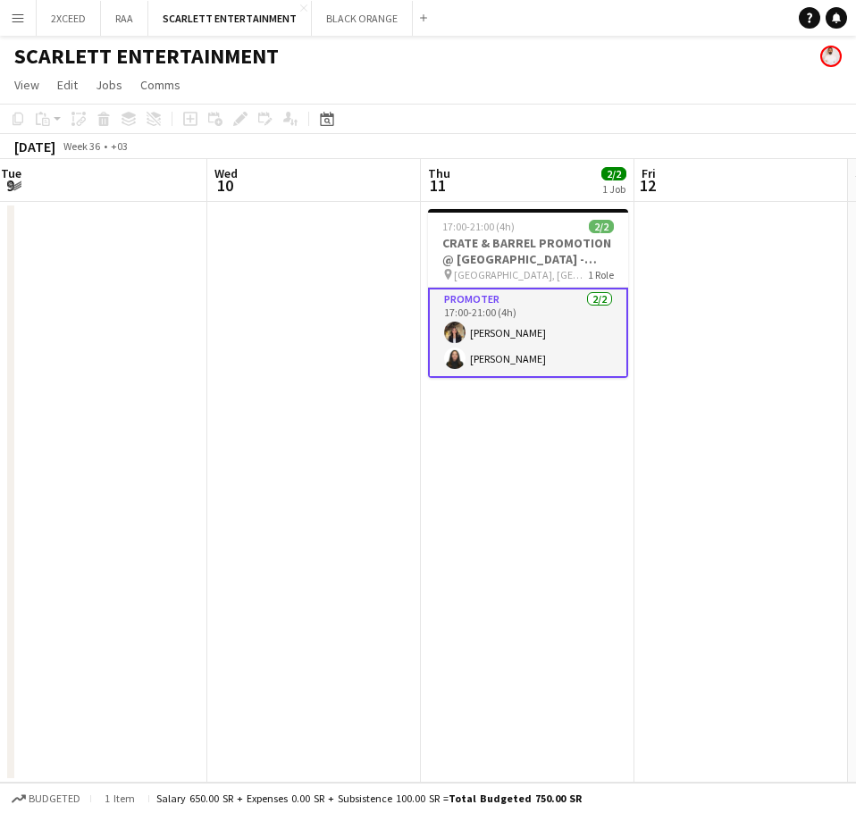
drag, startPoint x: 630, startPoint y: 348, endPoint x: 330, endPoint y: 382, distance: 302.0
click at [330, 382] on app-calendar-viewport "Fri 5 Sat 6 Sun 7 Mon 8 Tue 9 Wed 10 Thu 11 2/2 1 Job Fri 12 Sat 13 Sun 14 17:0…" at bounding box center [428, 470] width 856 height 623
click at [339, 24] on button "BLACK ORANGE Close" at bounding box center [362, 18] width 101 height 35
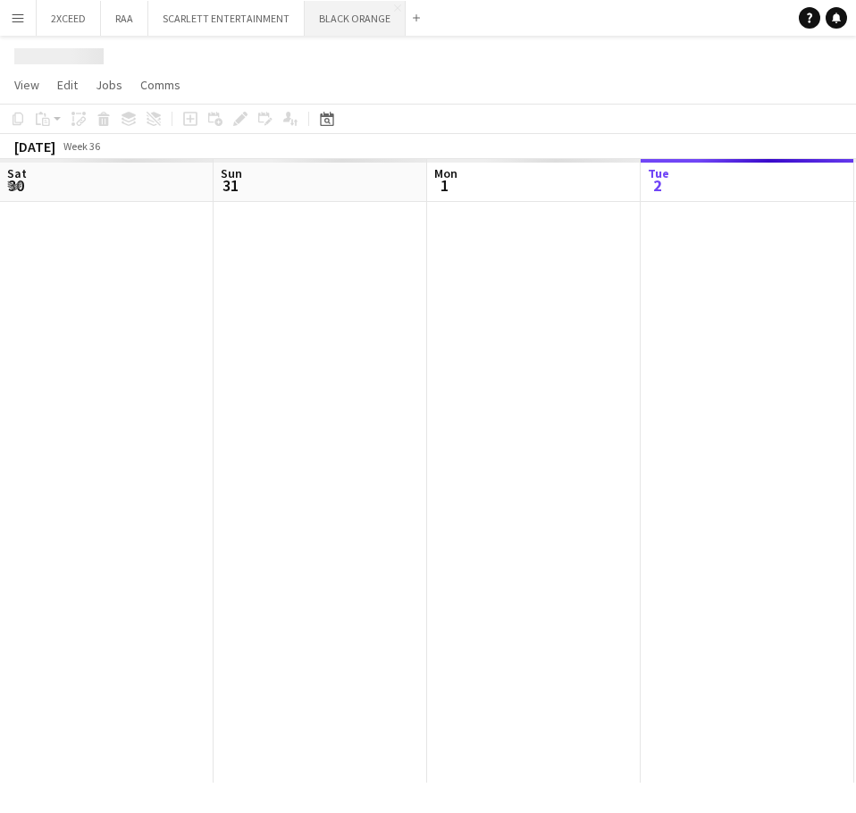
scroll to position [0, 427]
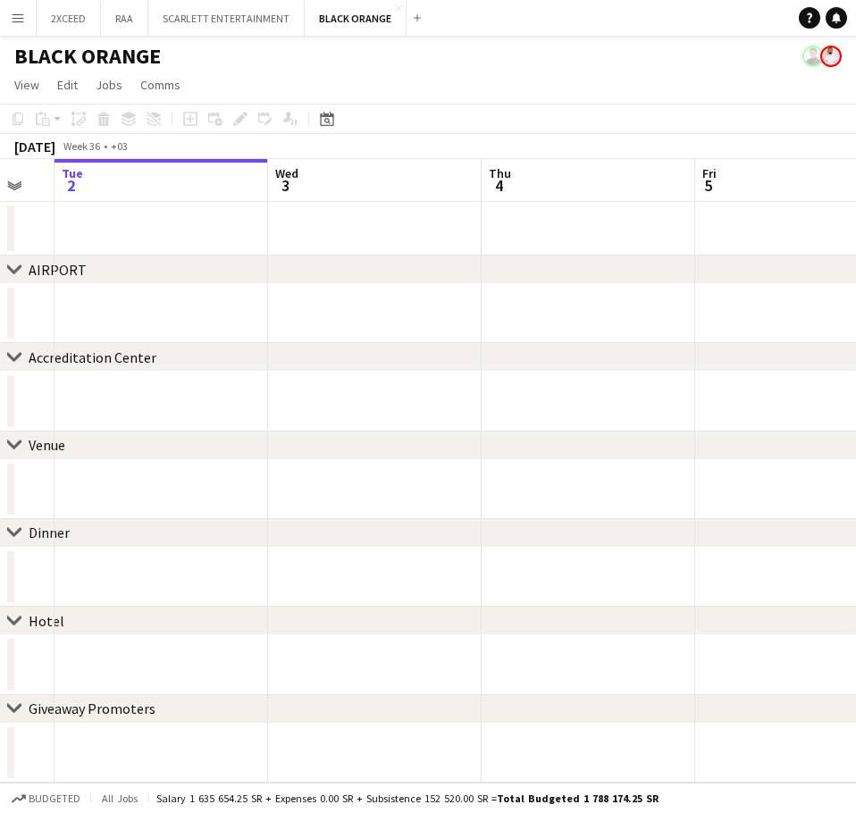
drag, startPoint x: 531, startPoint y: 306, endPoint x: 196, endPoint y: 317, distance: 335.1
click at [196, 317] on app-calendar-viewport "Sat 30 Sun 31 Mon 1 Tue 2 Wed 3 Thu 4 Fri 5 Sat 6 Sun 7" at bounding box center [428, 470] width 856 height 623
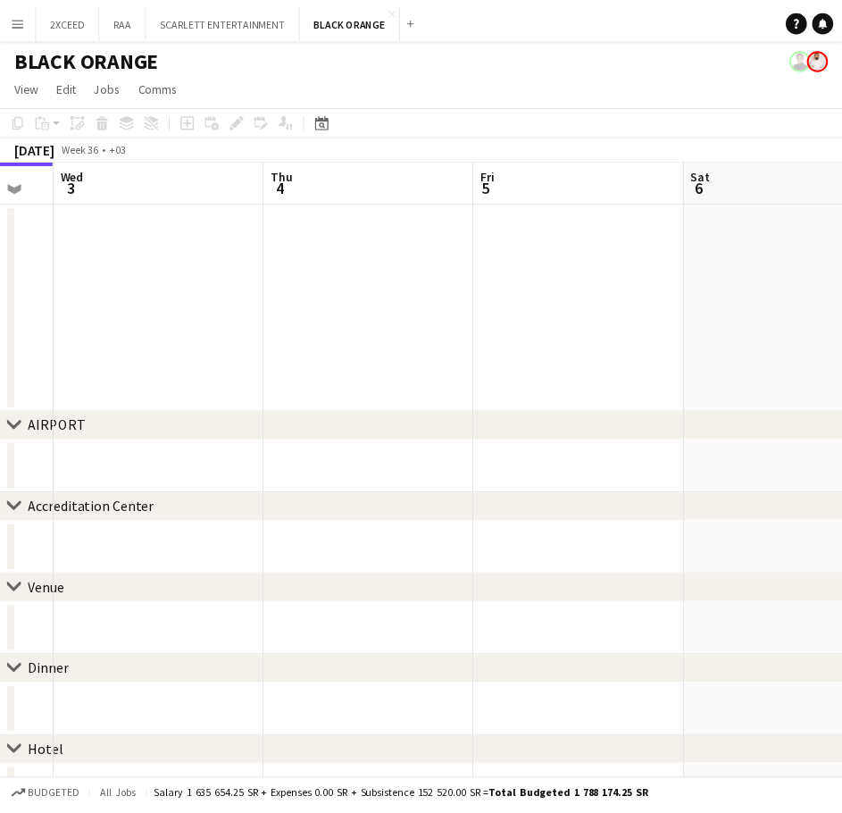
scroll to position [0, 587]
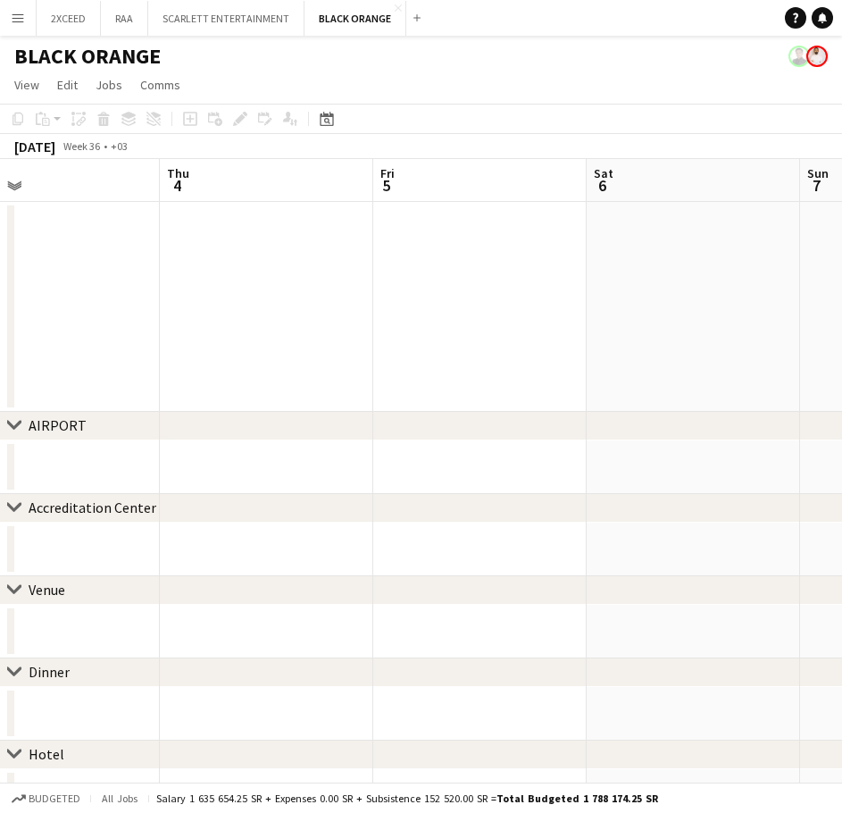
drag, startPoint x: 676, startPoint y: 317, endPoint x: 359, endPoint y: 334, distance: 317.5
click at [355, 334] on app-calendar-viewport "Sun 31 Mon 1 Tue 2 Wed 3 Thu 4 Fri 5 Sat 6 Sun 7 Mon 8 0/2 1 Job 10:00-16:00 (6…" at bounding box center [421, 532] width 842 height 746
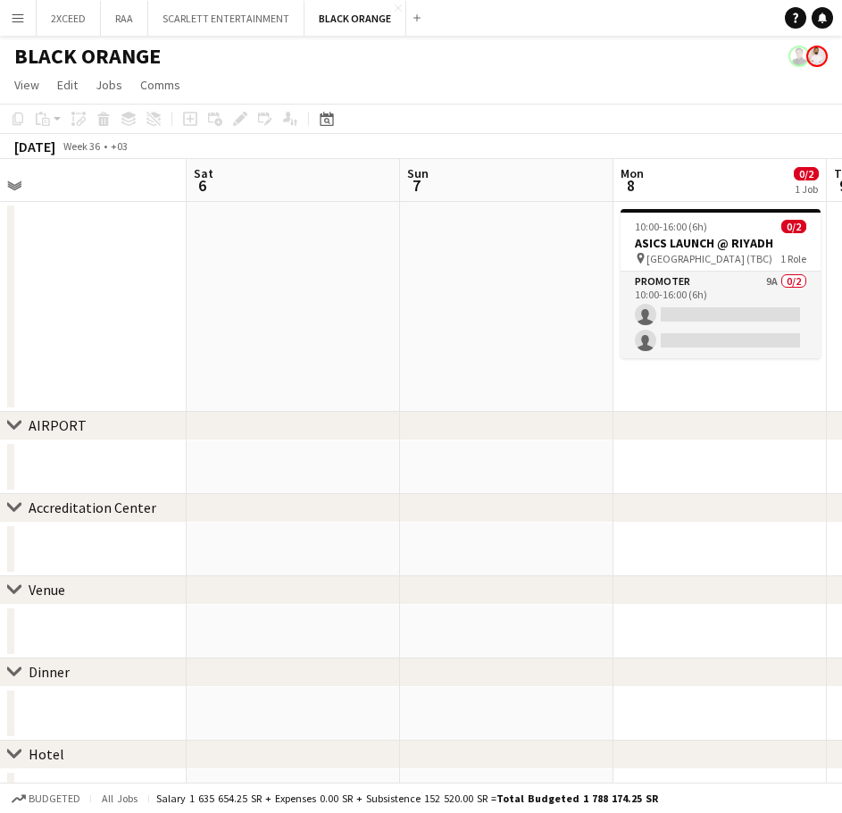
drag, startPoint x: 416, startPoint y: 343, endPoint x: 214, endPoint y: 333, distance: 202.1
click at [188, 346] on app-calendar-viewport "Tue 2 Wed 3 Thu 4 Fri 5 Sat 6 Sun 7 Mon 8 0/2 1 Job Tue 9 Wed 10 10:00-16:00 (6…" at bounding box center [421, 532] width 842 height 746
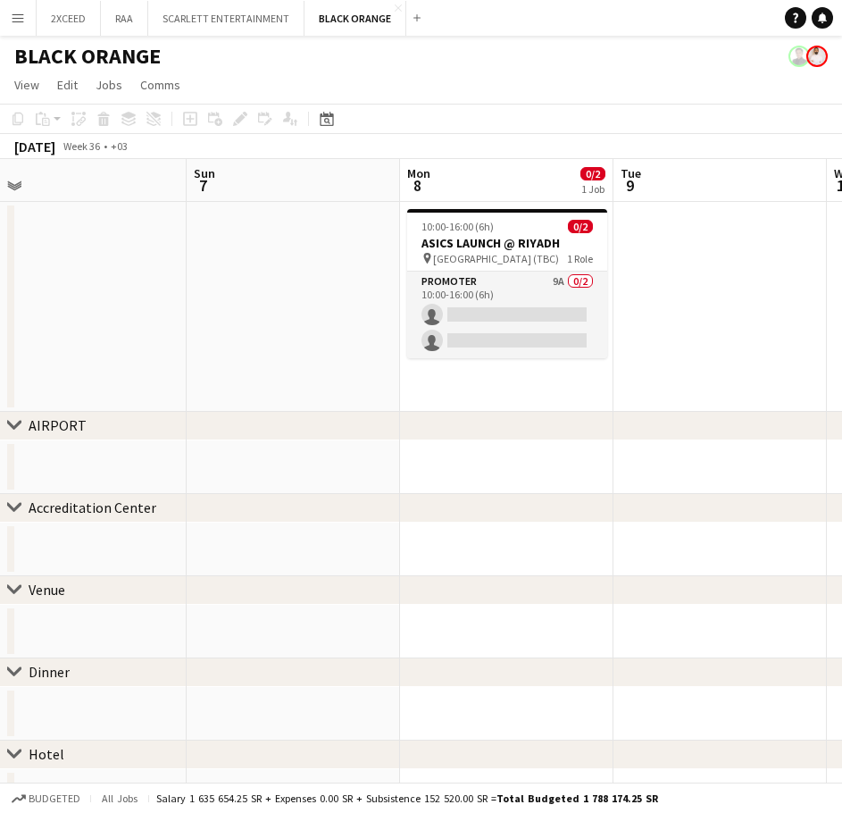
scroll to position [0, 552]
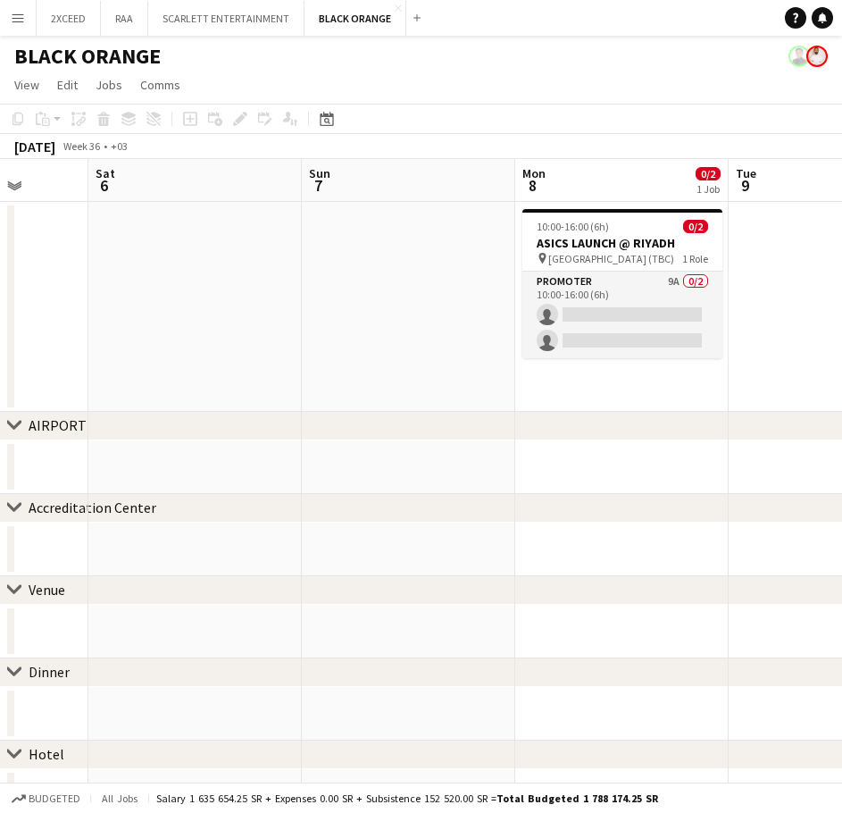
drag, startPoint x: 719, startPoint y: 318, endPoint x: 637, endPoint y: 325, distance: 82.5
click at [637, 325] on app-calendar-viewport "Wed 3 Thu 4 Fri 5 Sat 6 Sun 7 Mon 8 0/2 1 Job Tue 9 Wed 10 Thu 11 10:00-16:00 (…" at bounding box center [421, 532] width 842 height 746
